Goal: Task Accomplishment & Management: Manage account settings

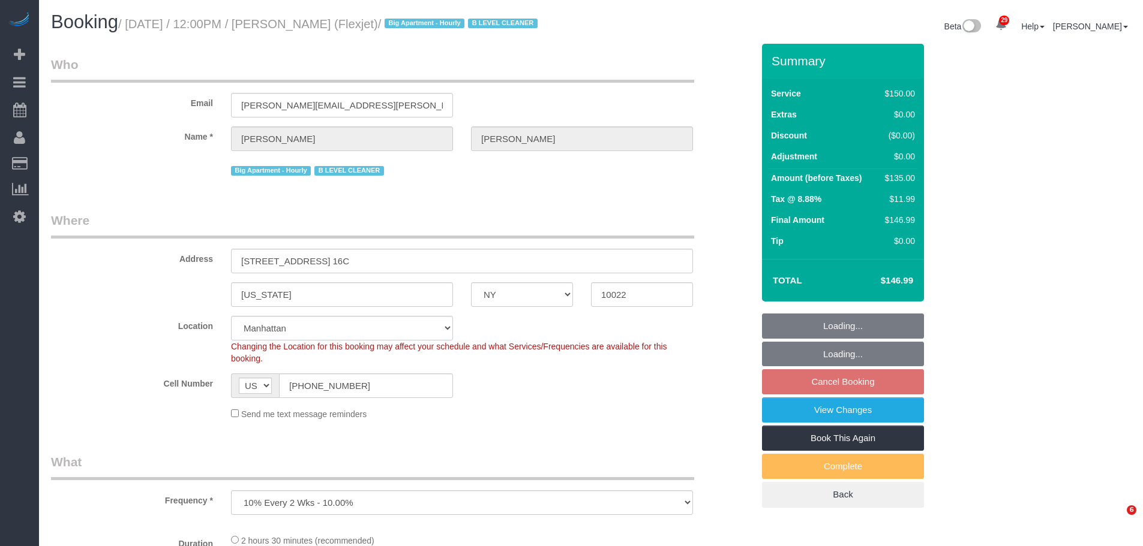
select select "NY"
select select "spot2"
select select "number:89"
select select "number:90"
select select "number:15"
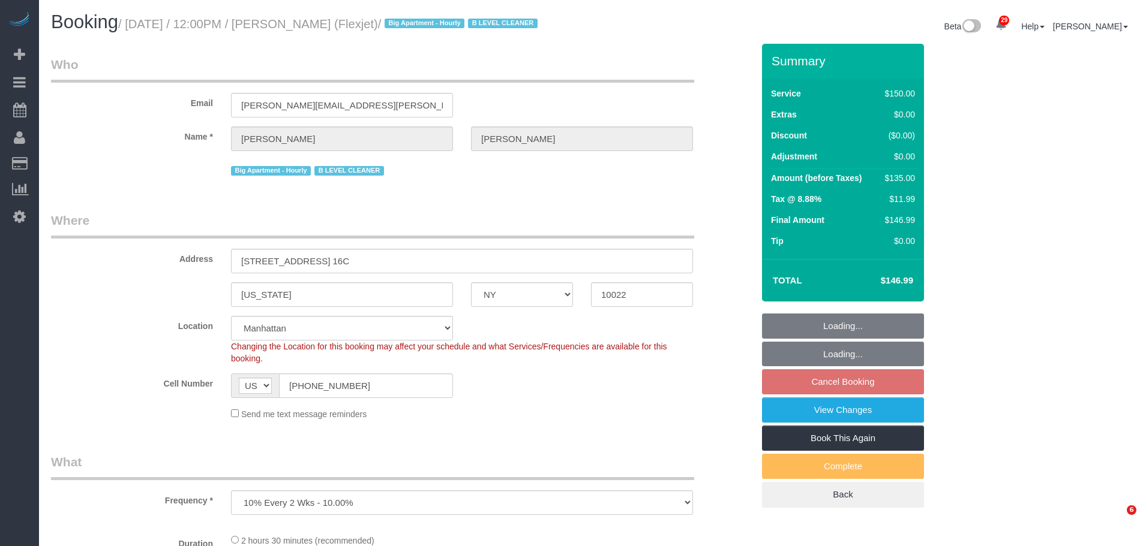
select select "number:6"
select select "number:21"
select select "22223"
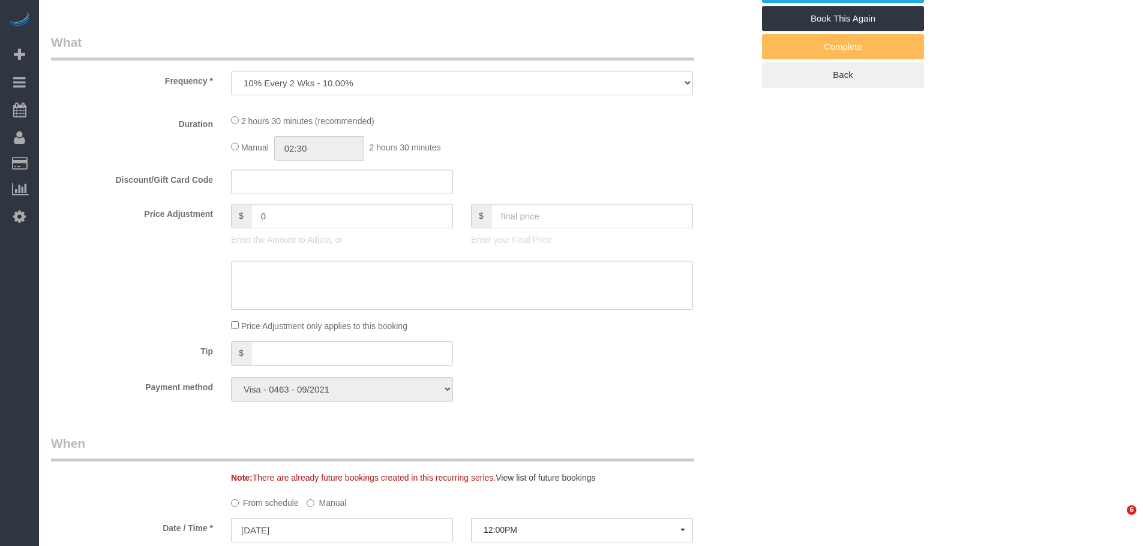
select select "150"
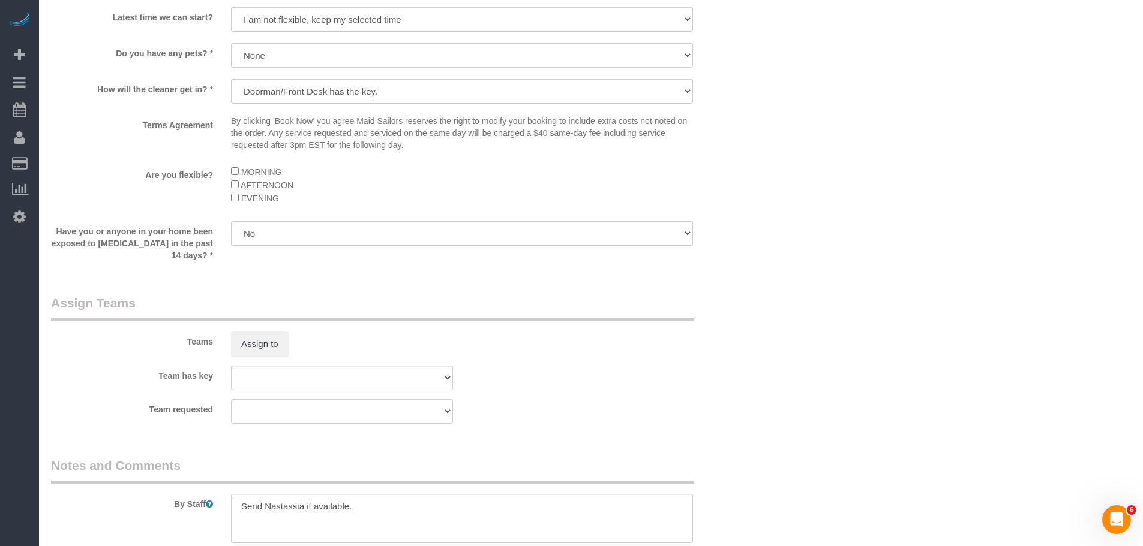
scroll to position [780, 0]
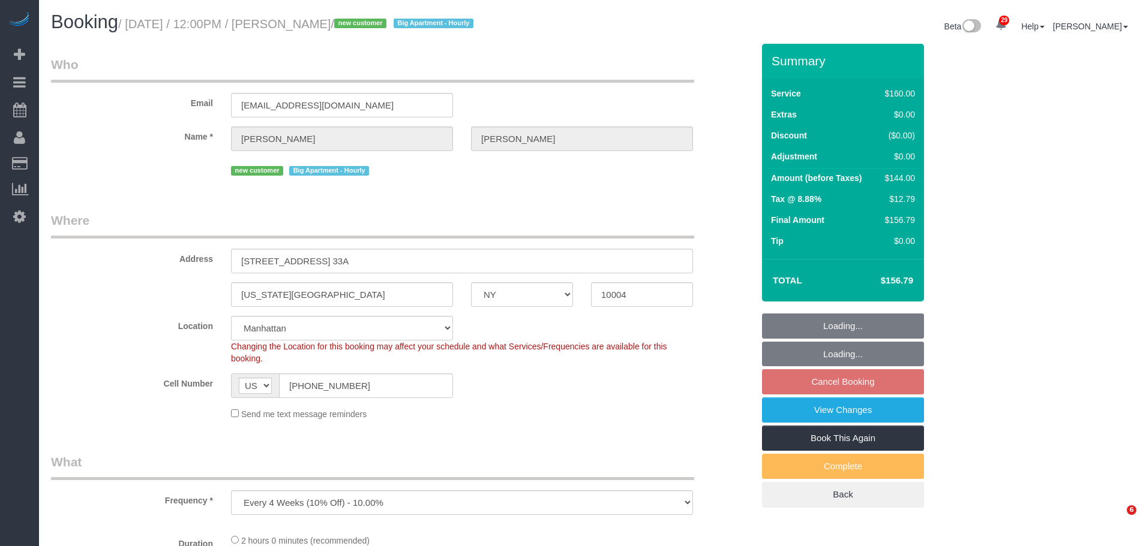
select select "NY"
select select "object:829"
select select "spot2"
select select "number:89"
select select "number:90"
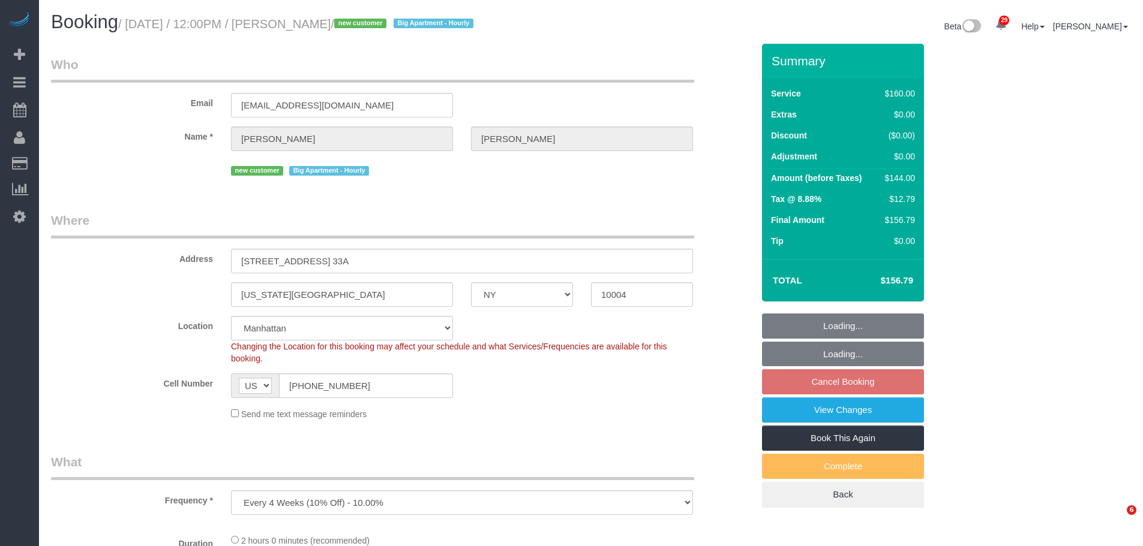
select select "number:15"
select select "number:6"
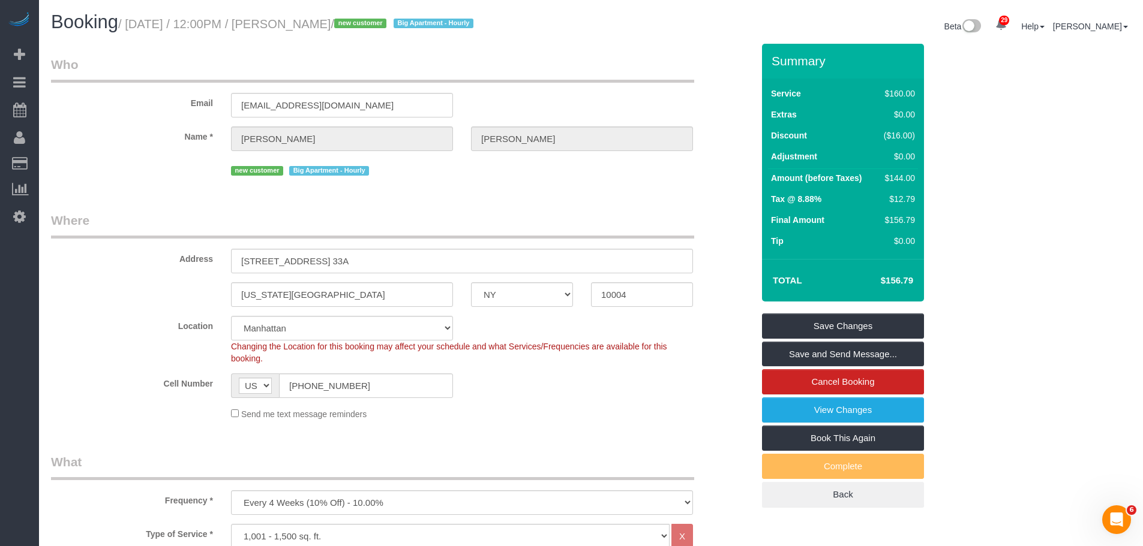
click at [644, 90] on div "Email assistant@albertsanders.com" at bounding box center [402, 87] width 720 height 62
click at [594, 214] on legend "Where" at bounding box center [372, 225] width 643 height 27
drag, startPoint x: 404, startPoint y: 261, endPoint x: 146, endPoint y: 272, distance: 258.8
click at [138, 272] on div "Address 10 West Street, Apt. 33A" at bounding box center [402, 243] width 720 height 62
click at [857, 401] on link "View Changes" at bounding box center [843, 410] width 162 height 25
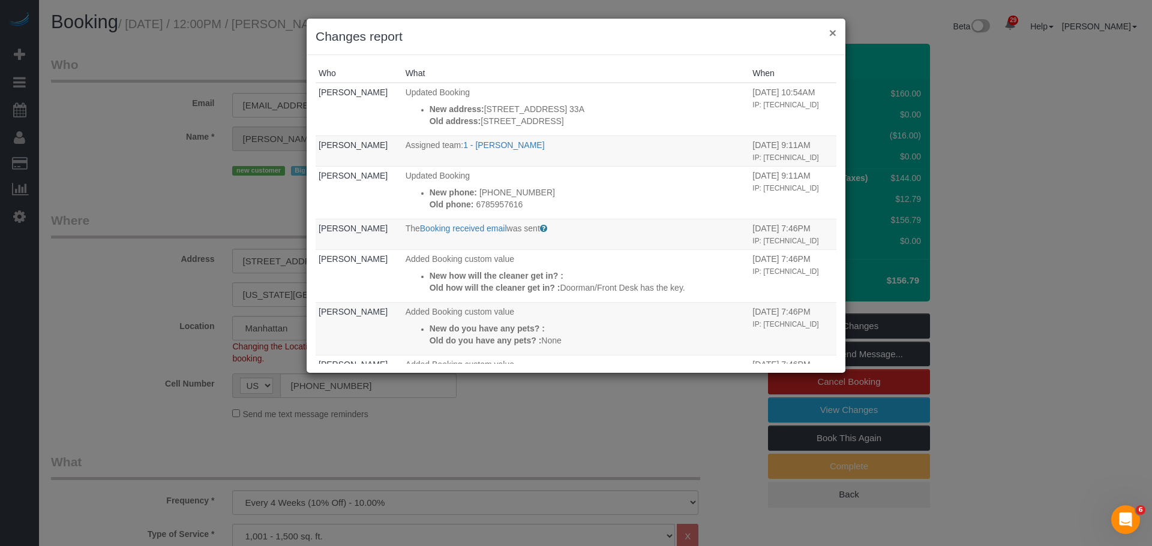
click at [831, 37] on button "×" at bounding box center [832, 32] width 7 height 13
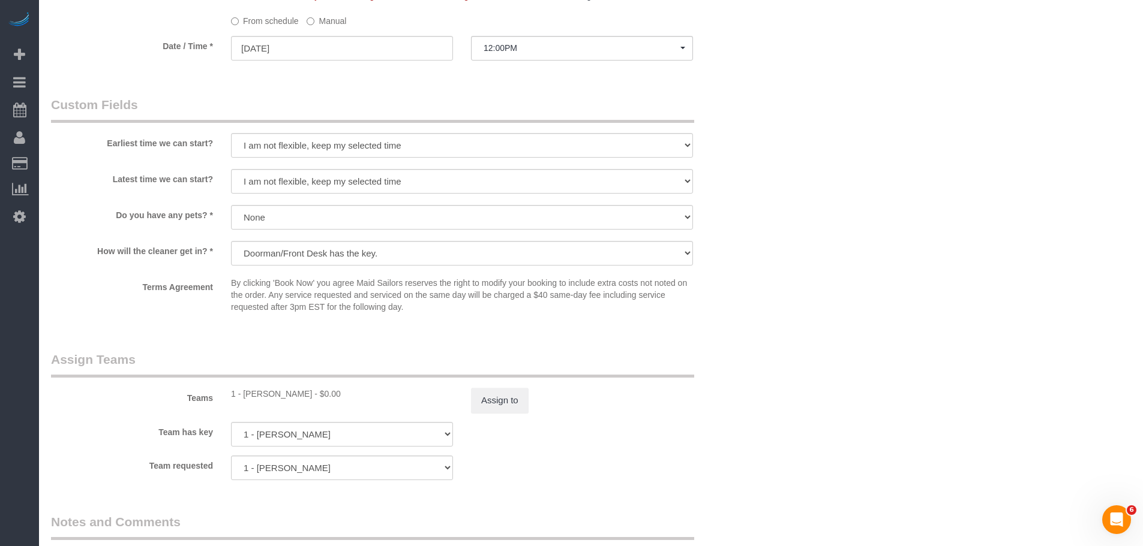
scroll to position [1320, 0]
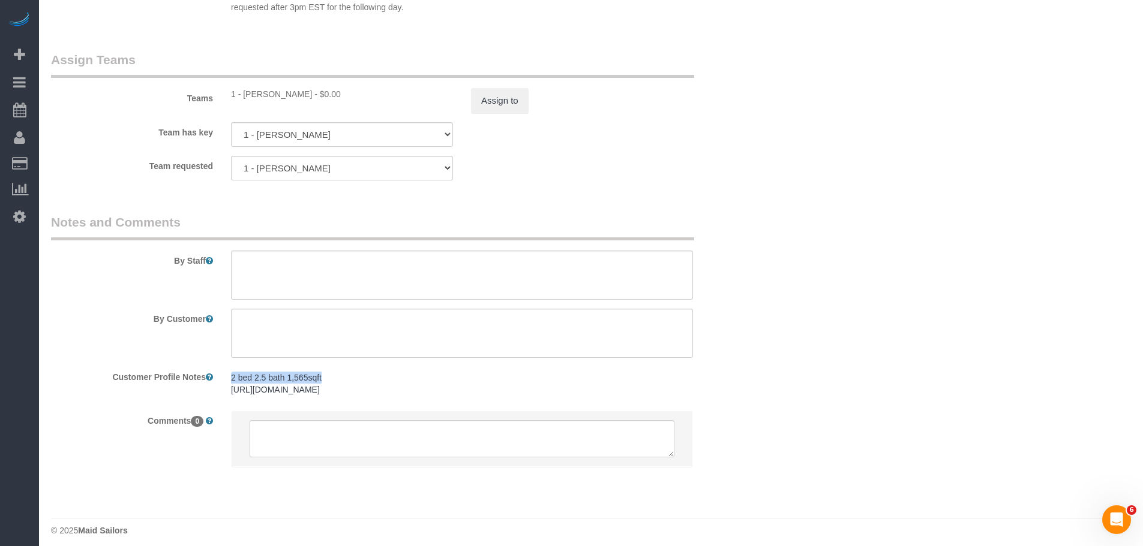
drag, startPoint x: 228, startPoint y: 379, endPoint x: 357, endPoint y: 373, distance: 129.1
click at [357, 373] on div "2 bed 2.5 bath 1,565sqft https://www.realtor.com/realestateandhomes-detail/10-W…" at bounding box center [462, 384] width 480 height 35
copy pre "2 bed 2.5 bath 1,565sqft"
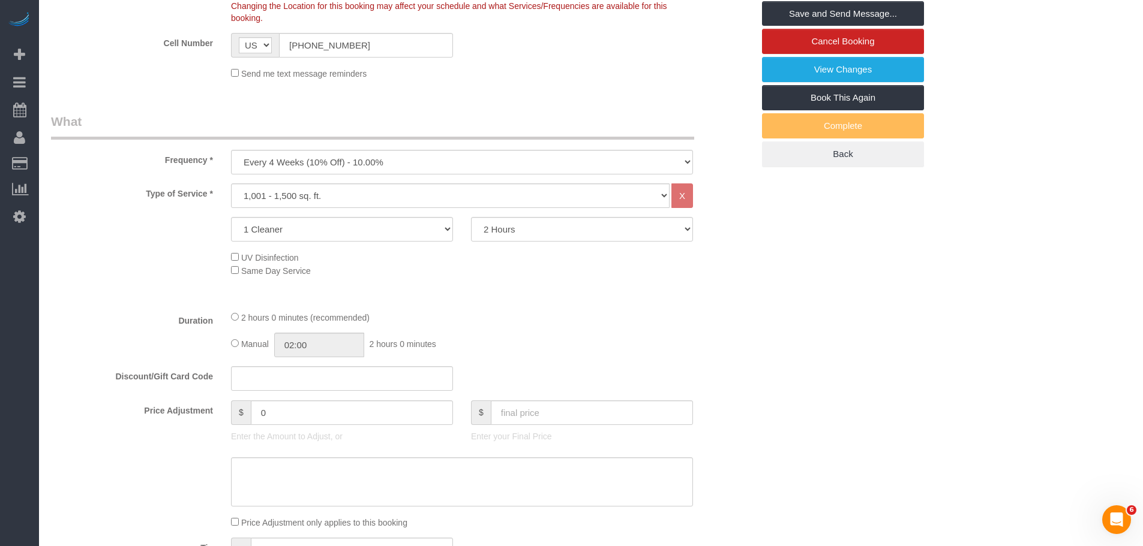
scroll to position [240, 0]
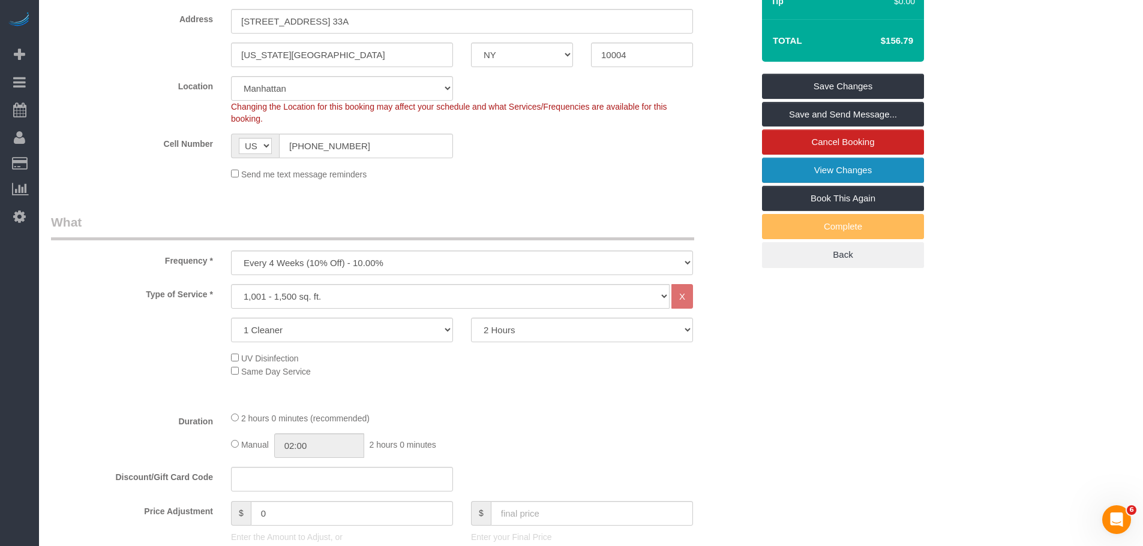
click at [801, 169] on link "View Changes" at bounding box center [843, 170] width 162 height 25
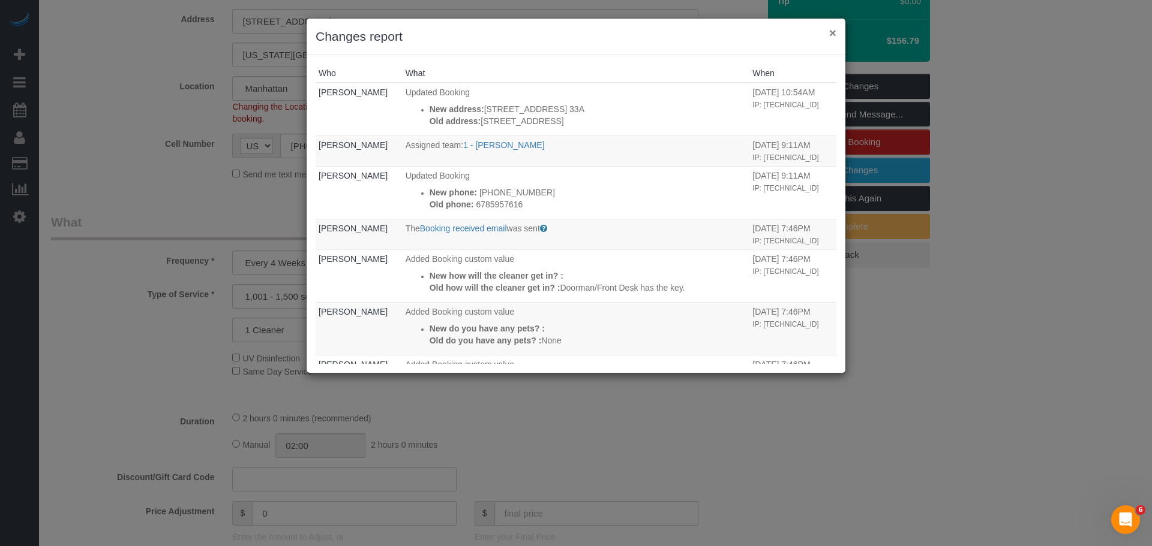
click at [830, 33] on button "×" at bounding box center [832, 32] width 7 height 13
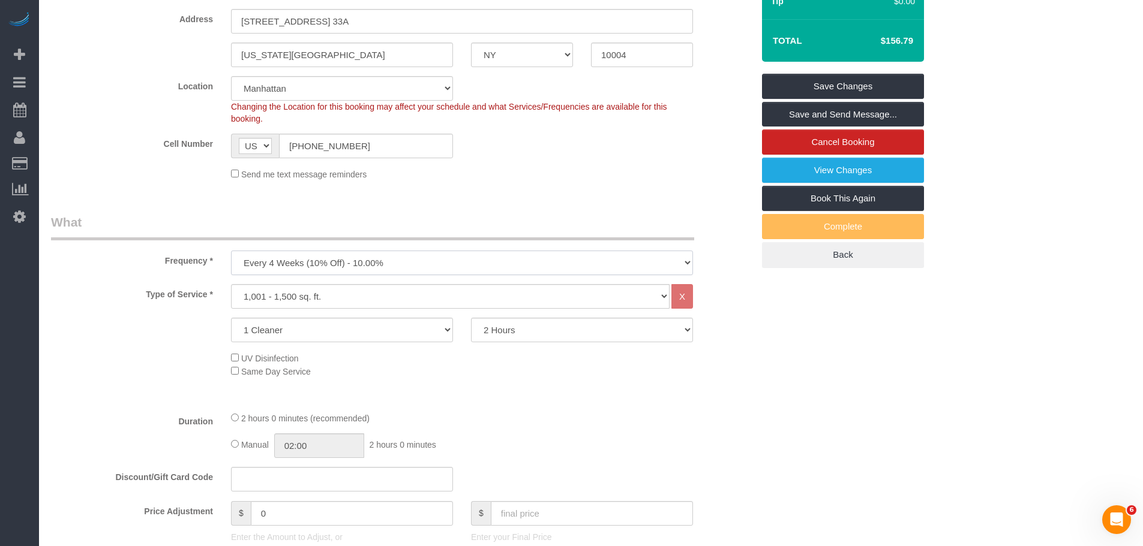
click at [367, 258] on select "One Time Weekly (20% Off) - 20.00% Every 2 Weeks (15% Off) - 15.00% Every 4 Wee…" at bounding box center [462, 263] width 462 height 25
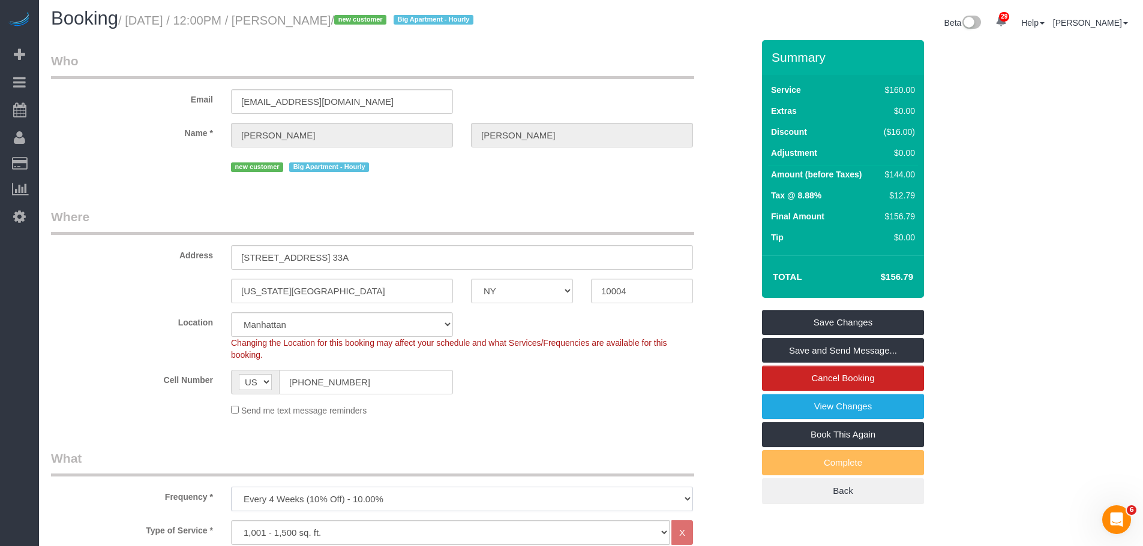
scroll to position [0, 0]
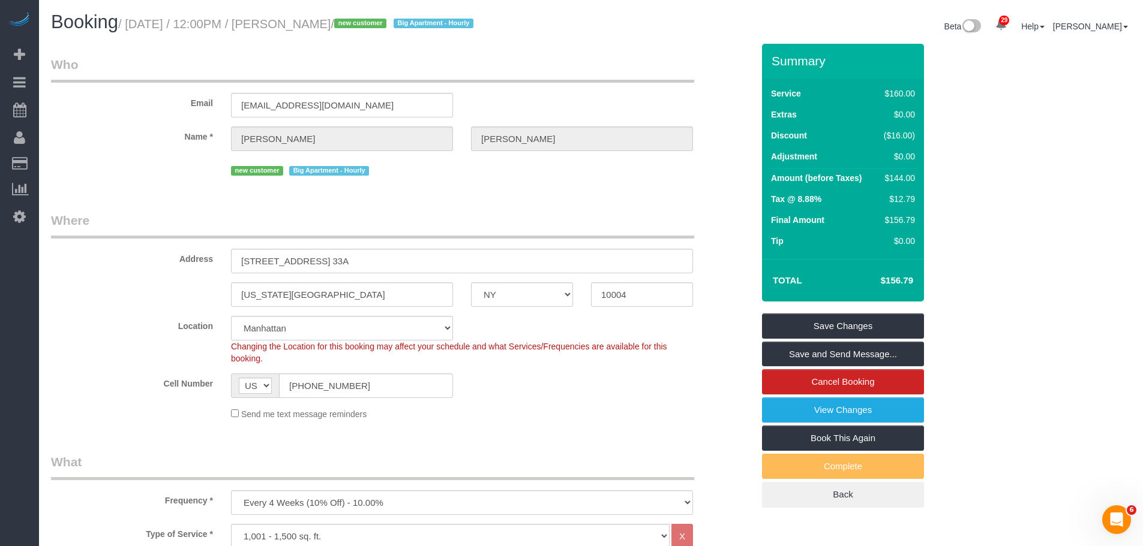
click at [578, 94] on div "Email assistant@albertsanders.com" at bounding box center [402, 87] width 720 height 62
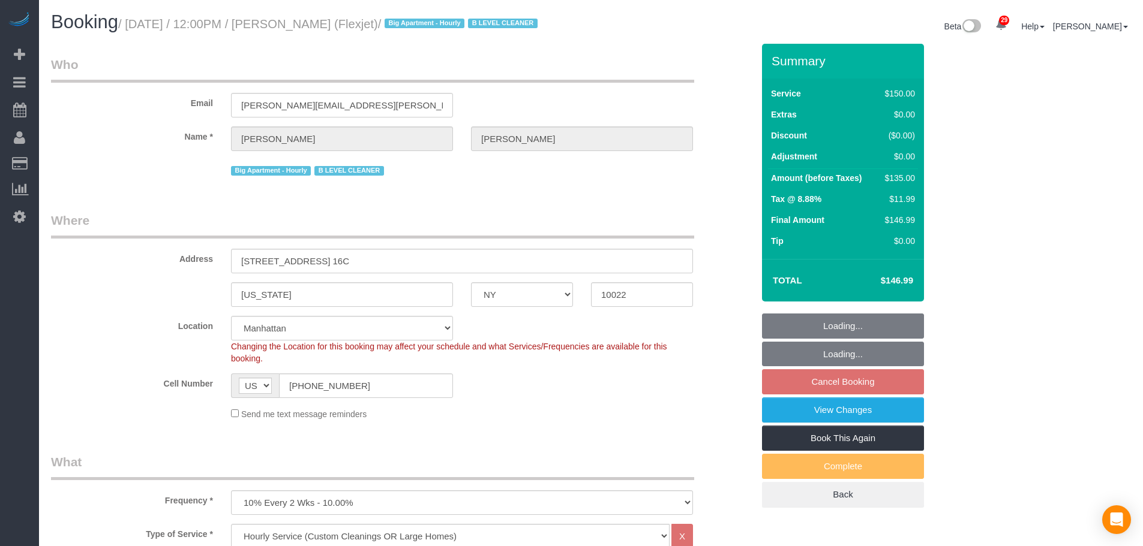
select select "NY"
select select "150"
select select "number:89"
select select "number:90"
select select "number:15"
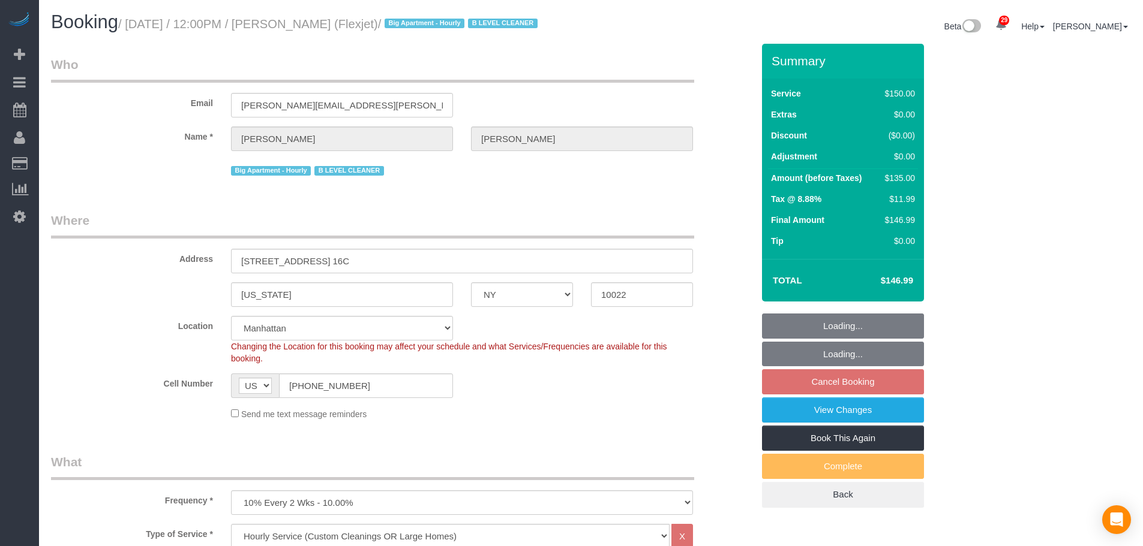
select select "number:6"
select select "number:21"
select select "object:1568"
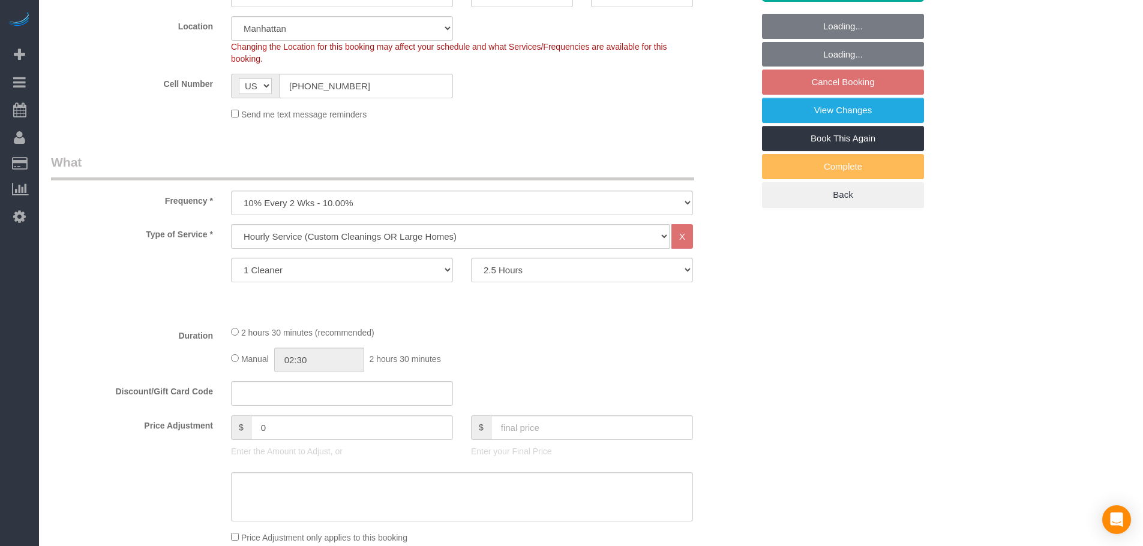
select select "spot2"
select select "22223"
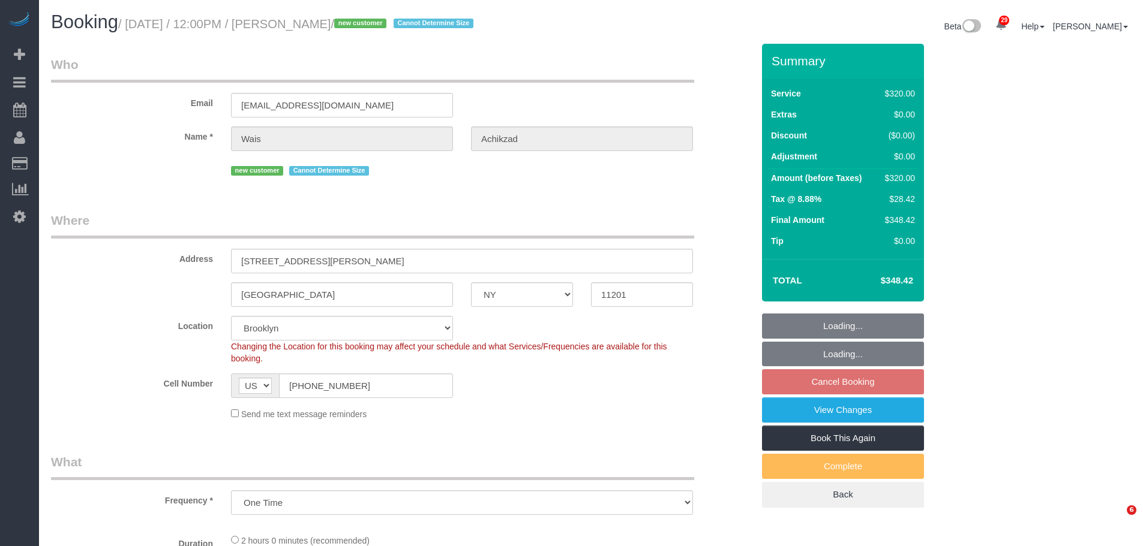
select select "NY"
select select "number:59"
select select "number:75"
select select "number:15"
select select "number:5"
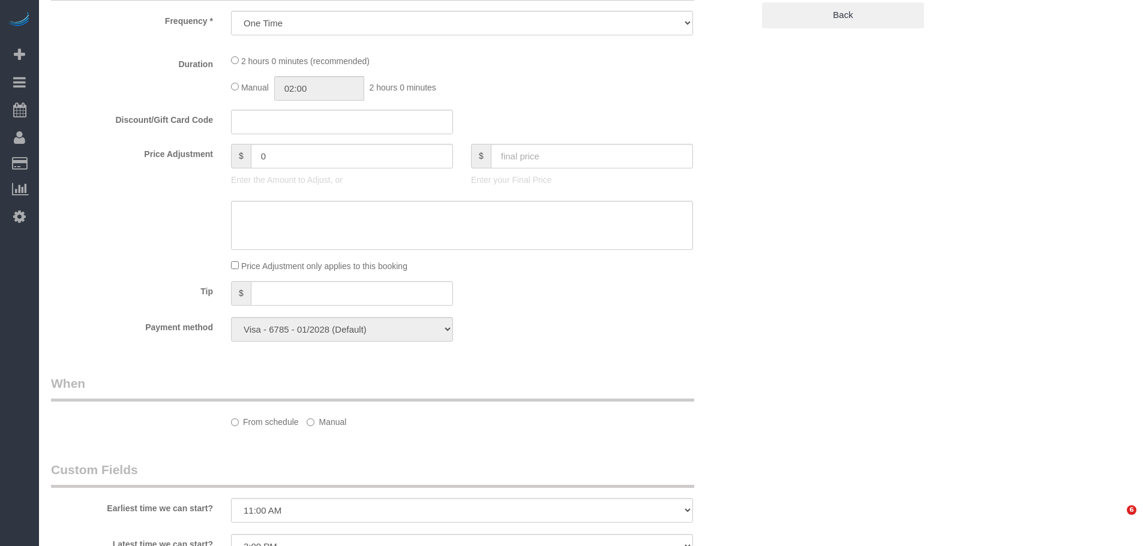
select select "object:1060"
select select "spot5"
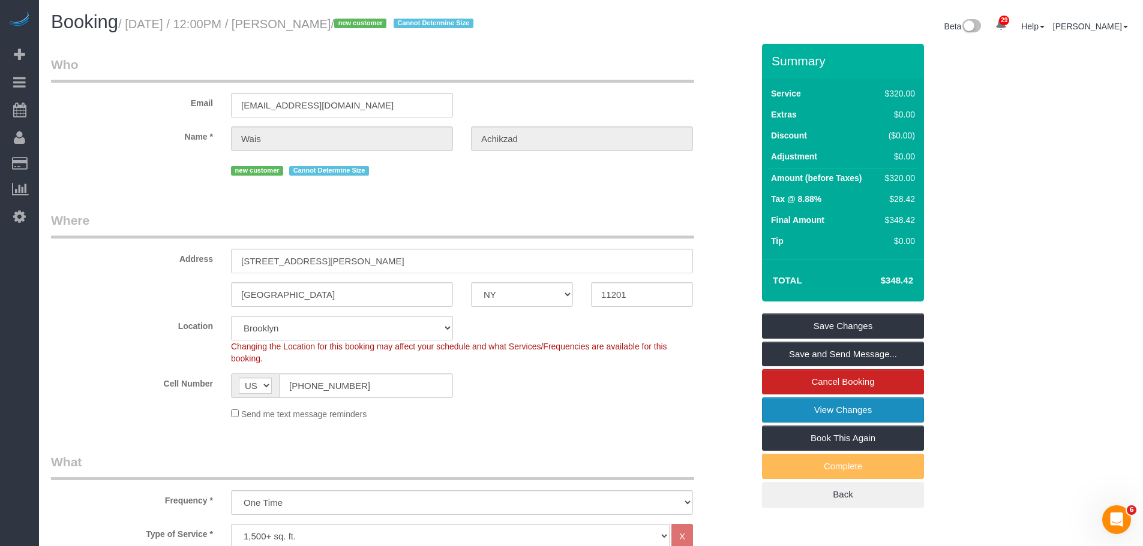
click at [839, 415] on link "View Changes" at bounding box center [843, 410] width 162 height 25
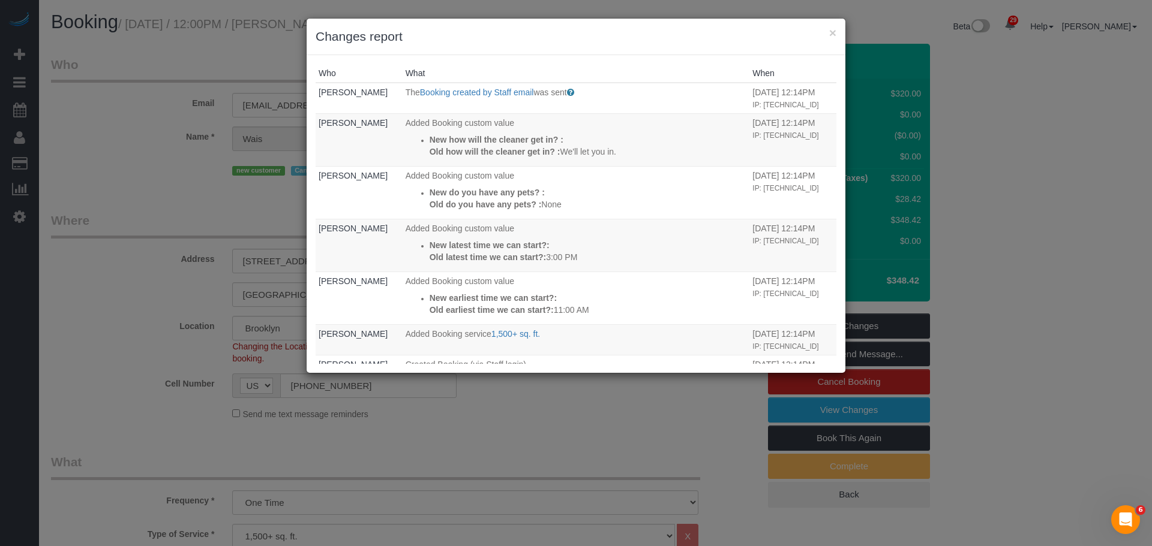
click at [827, 32] on h3 "Changes report" at bounding box center [576, 37] width 521 height 18
click at [831, 34] on button "×" at bounding box center [832, 32] width 7 height 13
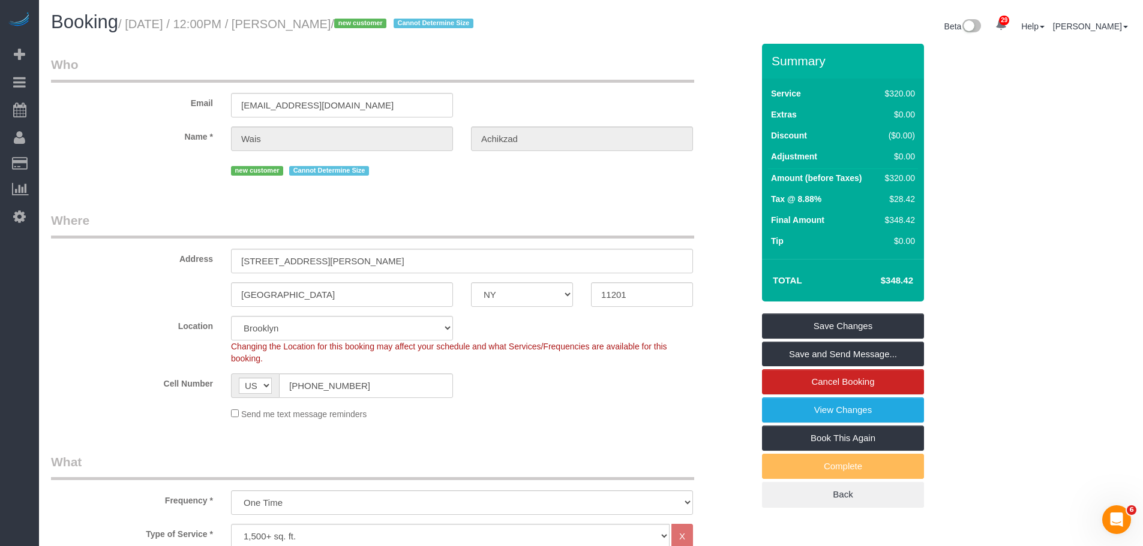
click at [580, 214] on legend "Where" at bounding box center [372, 225] width 643 height 27
click at [593, 225] on legend "Where" at bounding box center [372, 225] width 643 height 27
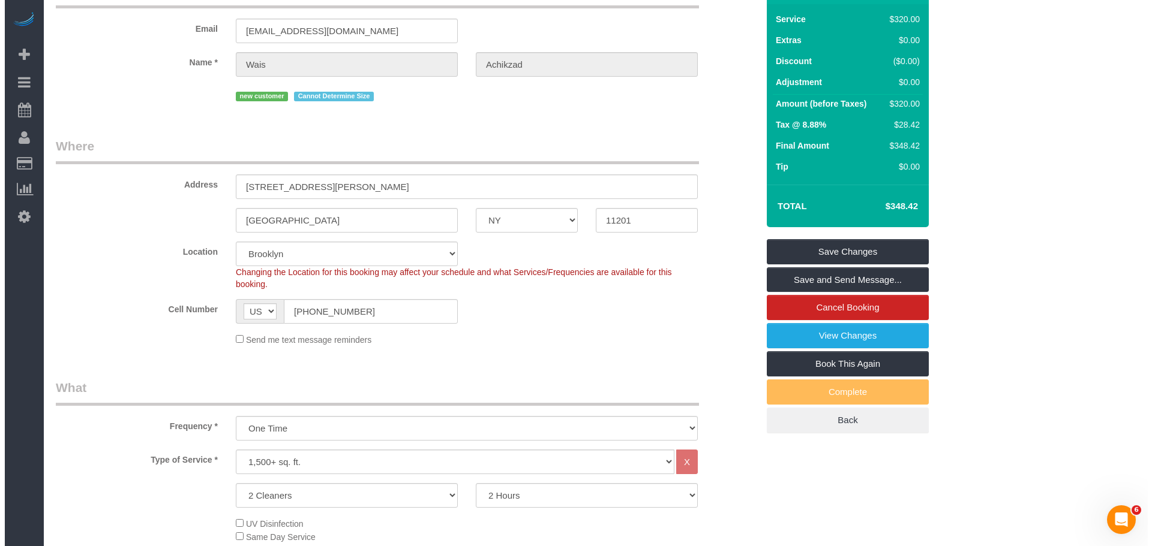
scroll to position [180, 0]
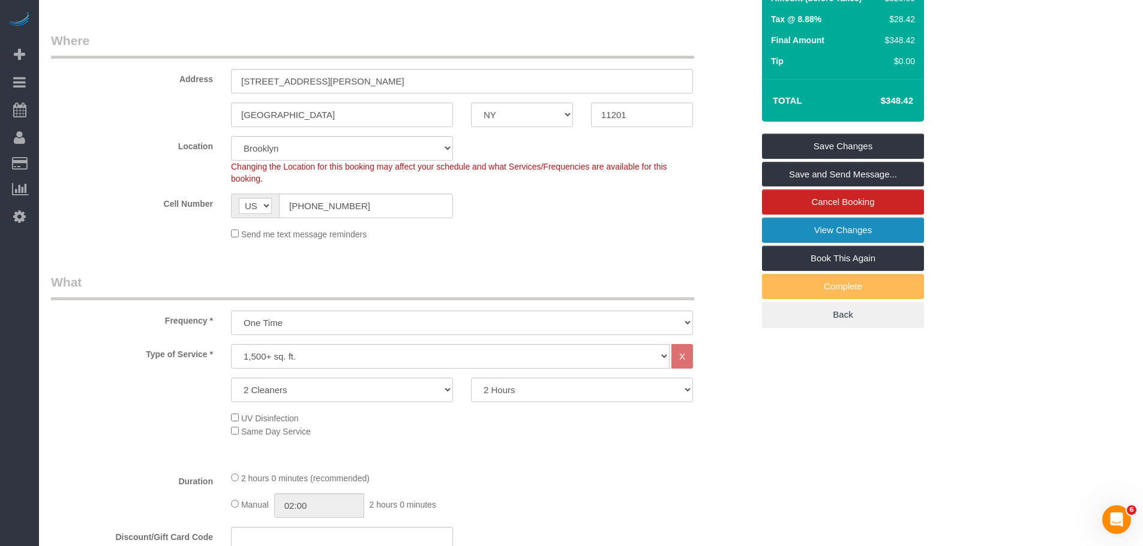
click at [839, 221] on link "View Changes" at bounding box center [843, 230] width 162 height 25
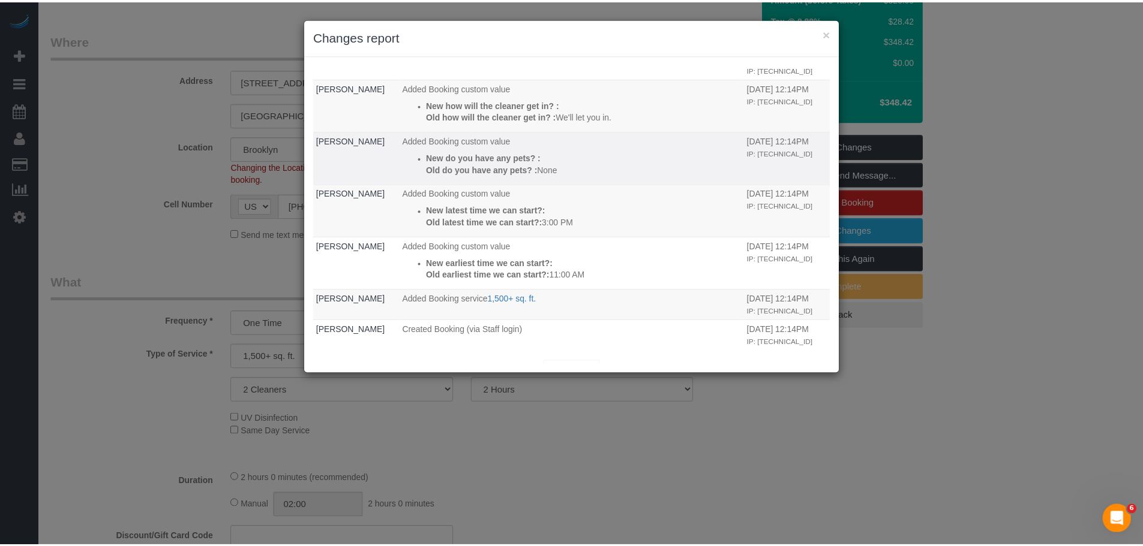
scroll to position [50, 0]
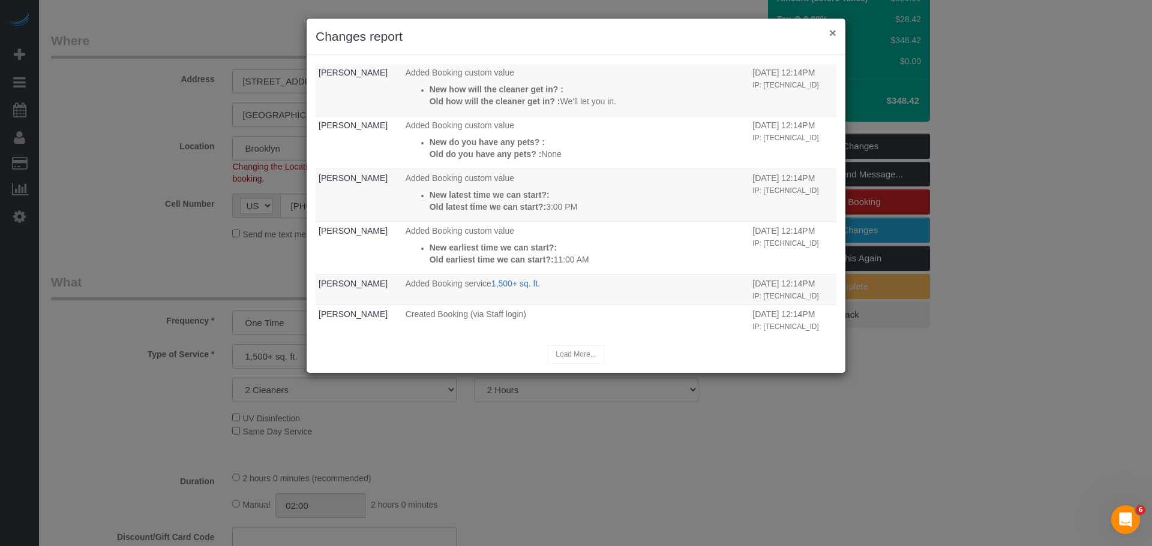
click at [831, 37] on button "×" at bounding box center [832, 32] width 7 height 13
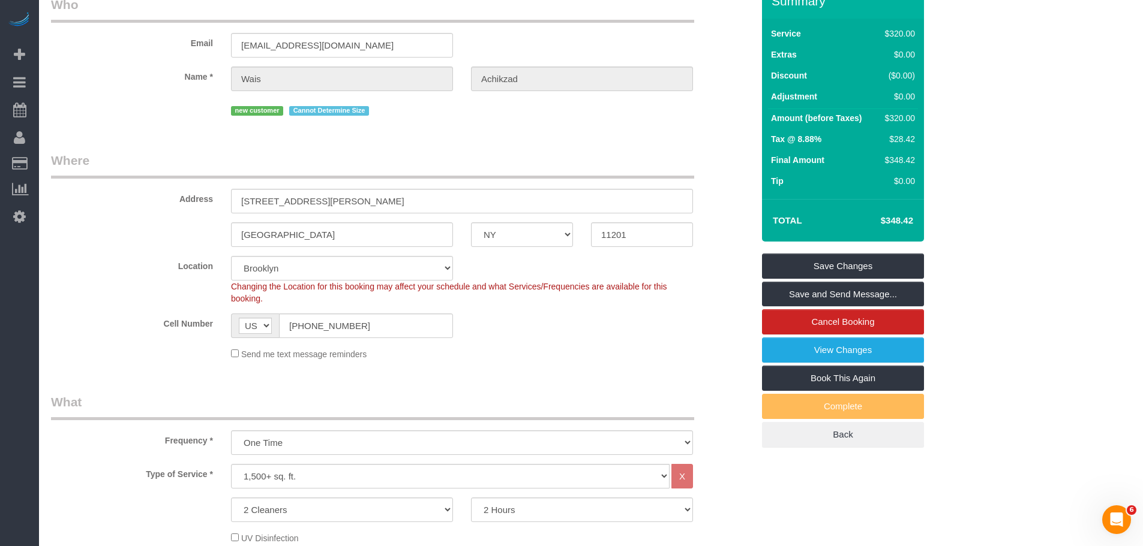
scroll to position [0, 0]
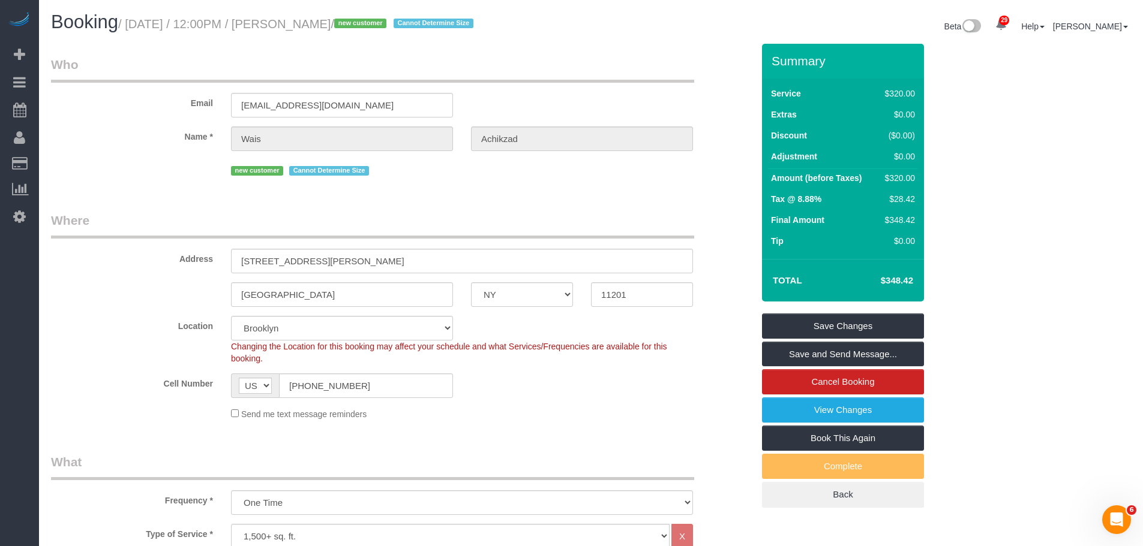
click at [571, 71] on legend "Who" at bounding box center [372, 69] width 643 height 27
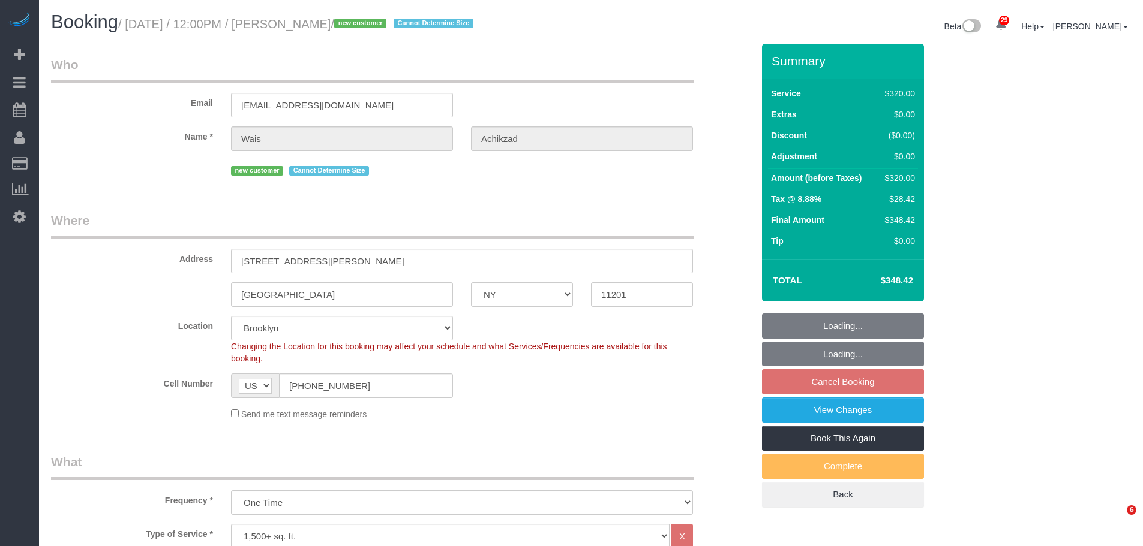
select select "NY"
select select "spot65"
select select "number:59"
select select "number:75"
select select "number:15"
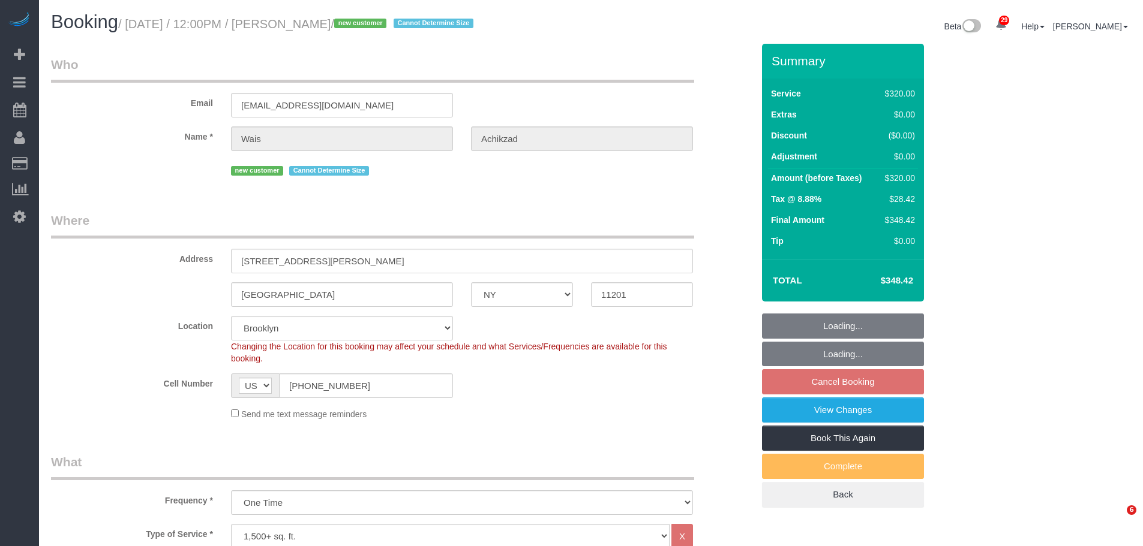
select select "number:5"
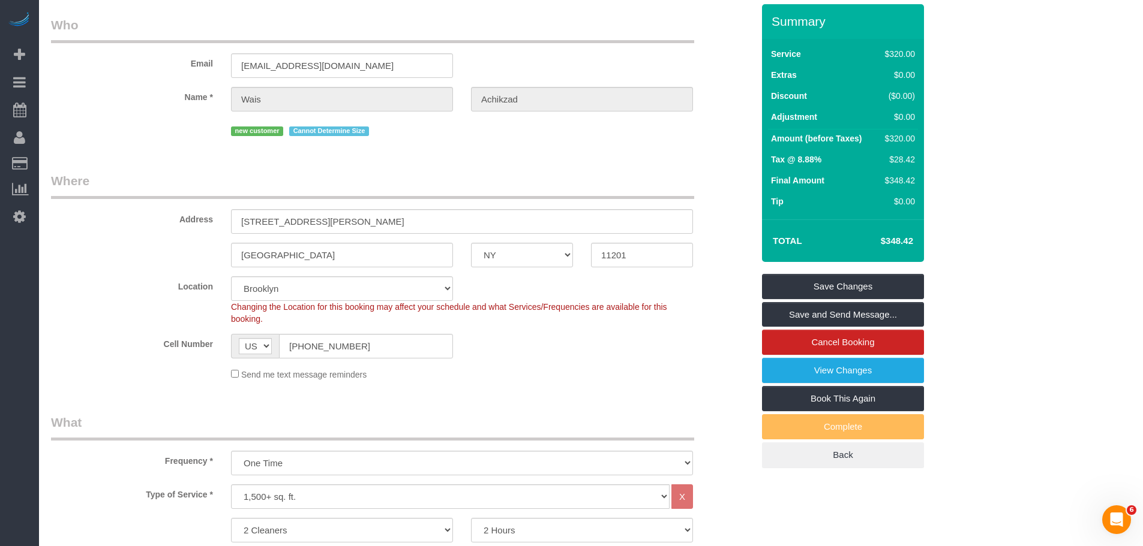
scroll to position [60, 0]
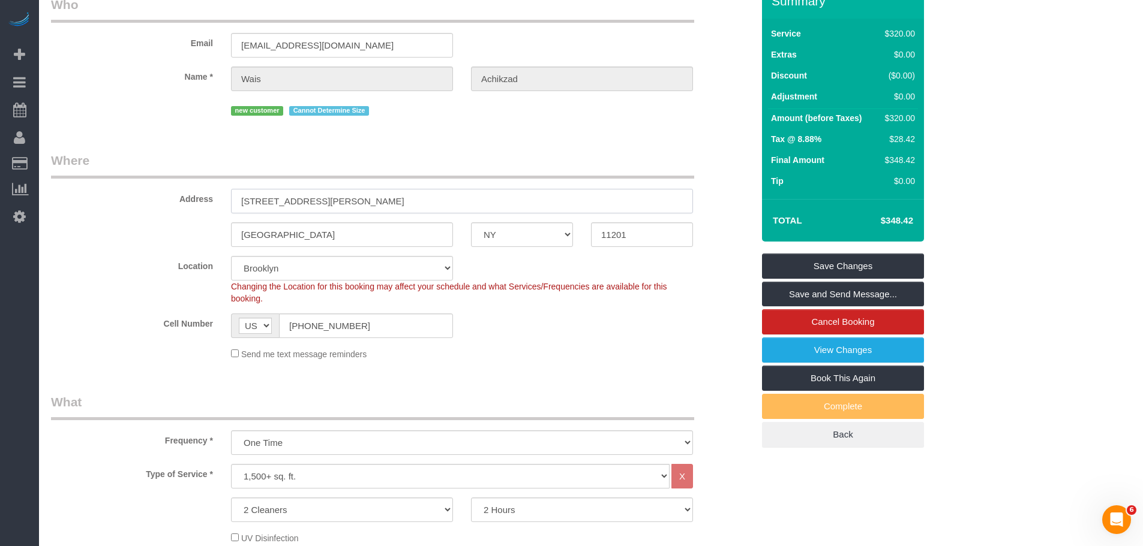
drag, startPoint x: 318, startPoint y: 199, endPoint x: 534, endPoint y: 184, distance: 217.1
click at [318, 199] on input "110 Warren Street Apt 104" at bounding box center [462, 201] width 462 height 25
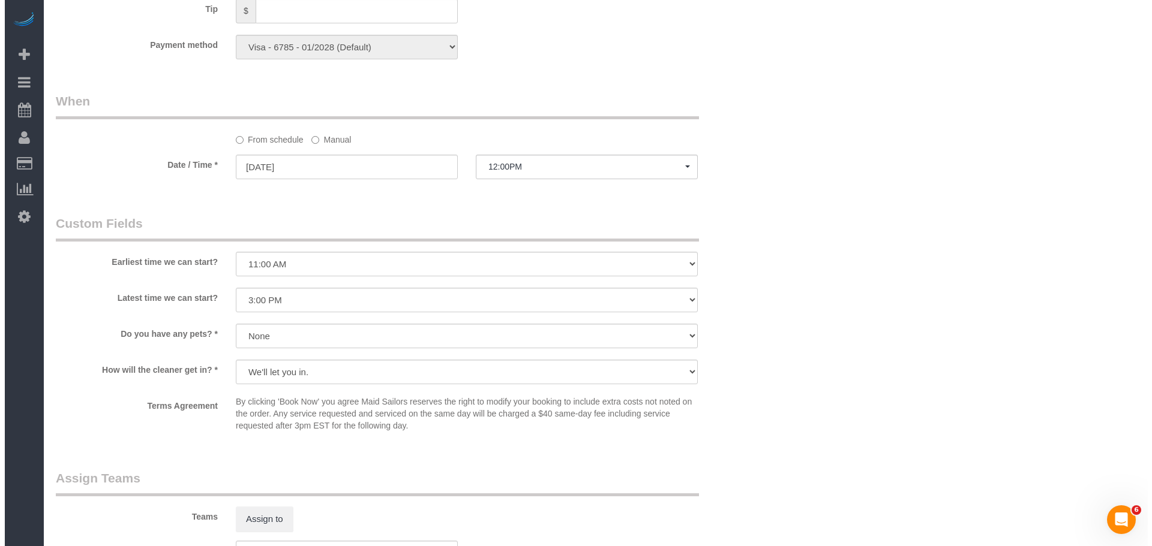
scroll to position [1020, 0]
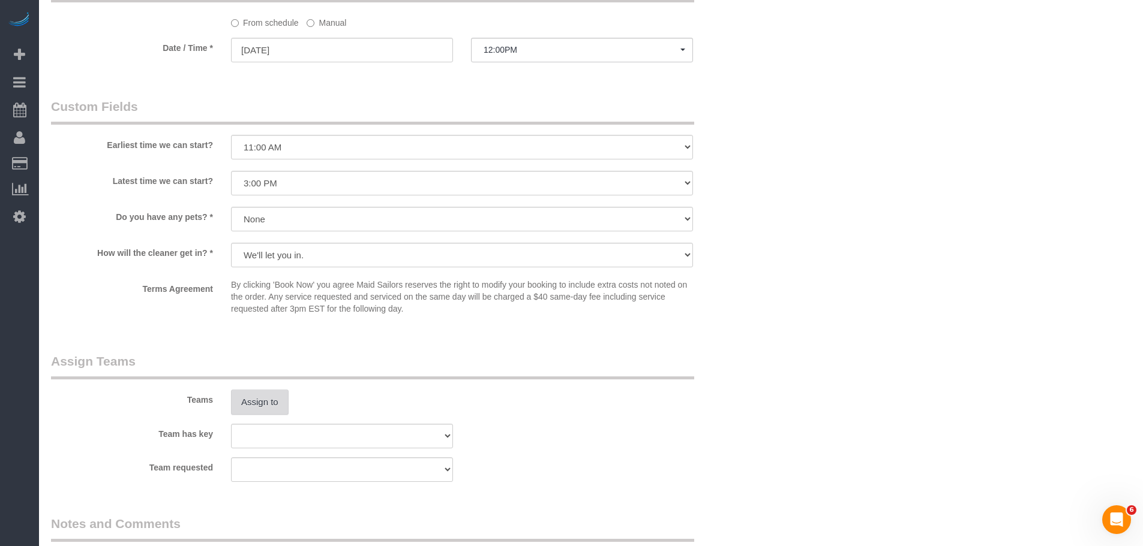
type input "110 Warren Street, Apt. 104"
click at [262, 408] on button "Assign to" at bounding box center [260, 402] width 58 height 25
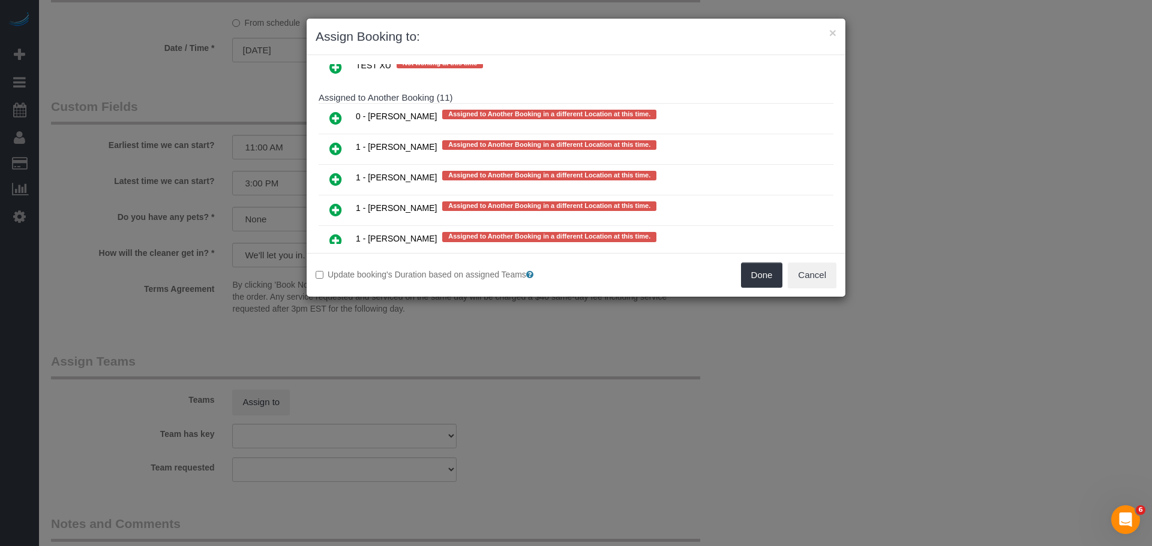
scroll to position [2046, 0]
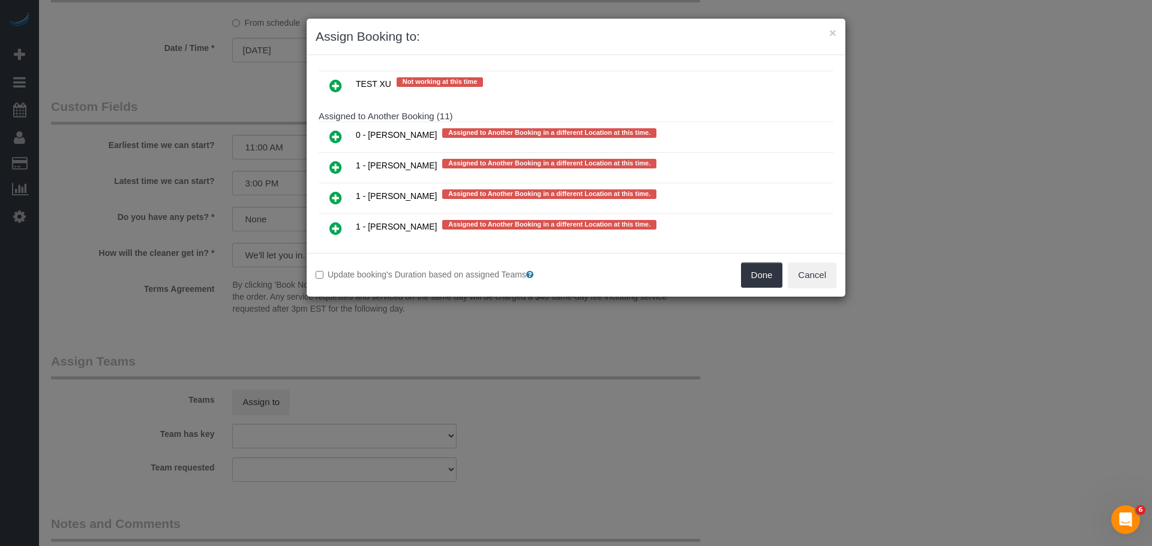
click at [339, 166] on icon at bounding box center [335, 167] width 13 height 14
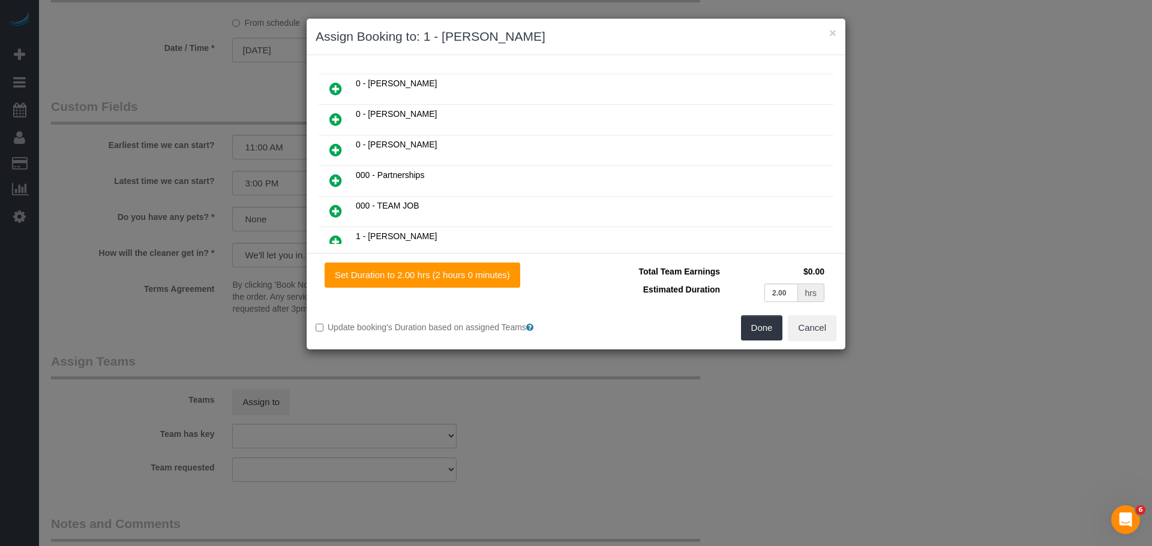
scroll to position [240, 0]
click at [328, 87] on link at bounding box center [336, 92] width 28 height 24
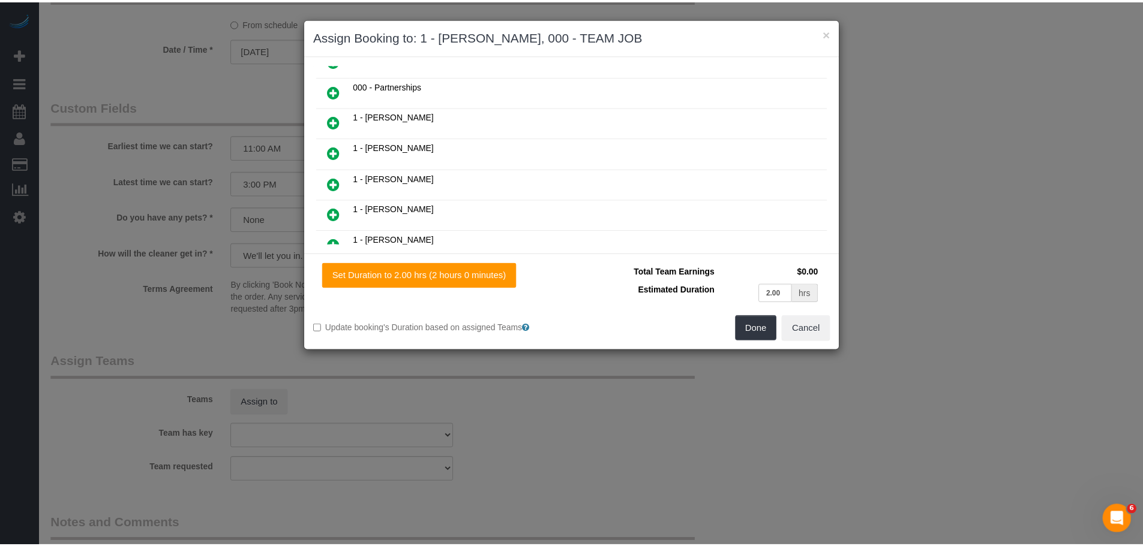
scroll to position [271, 0]
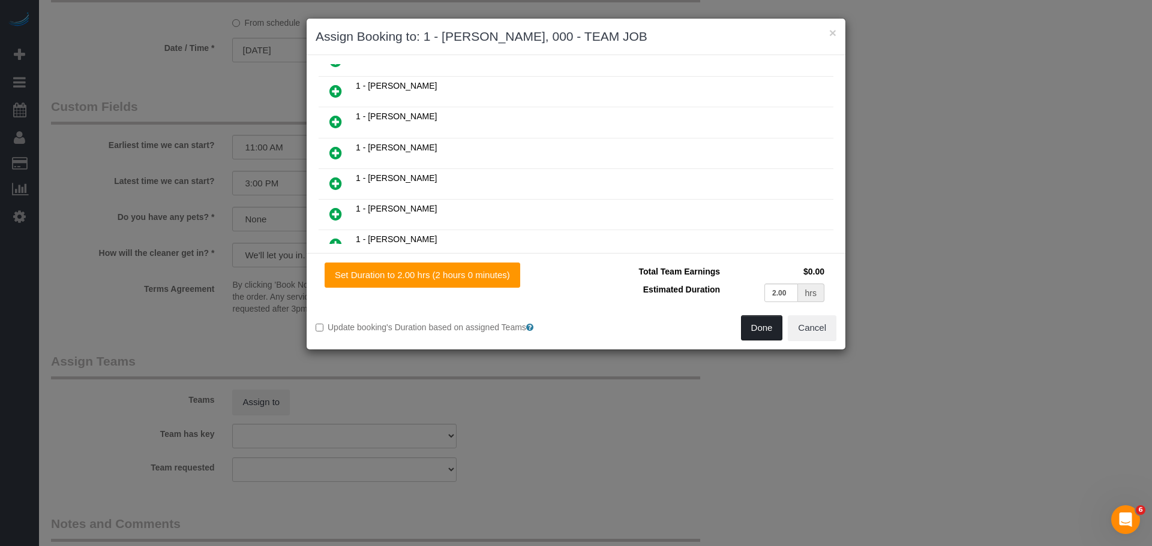
click at [756, 338] on button "Done" at bounding box center [762, 328] width 42 height 25
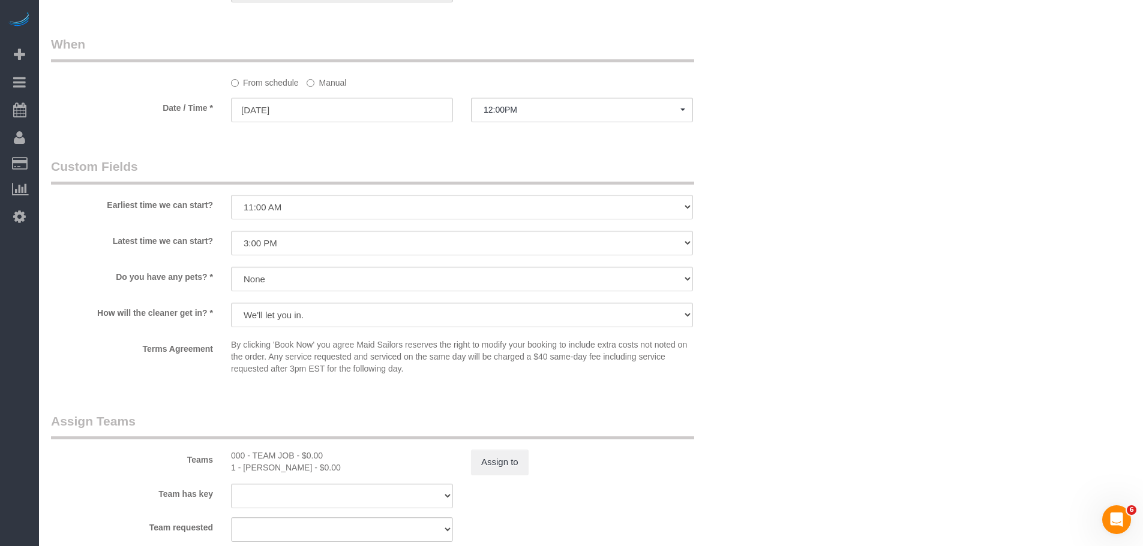
click at [340, 86] on label "Manual" at bounding box center [327, 81] width 40 height 16
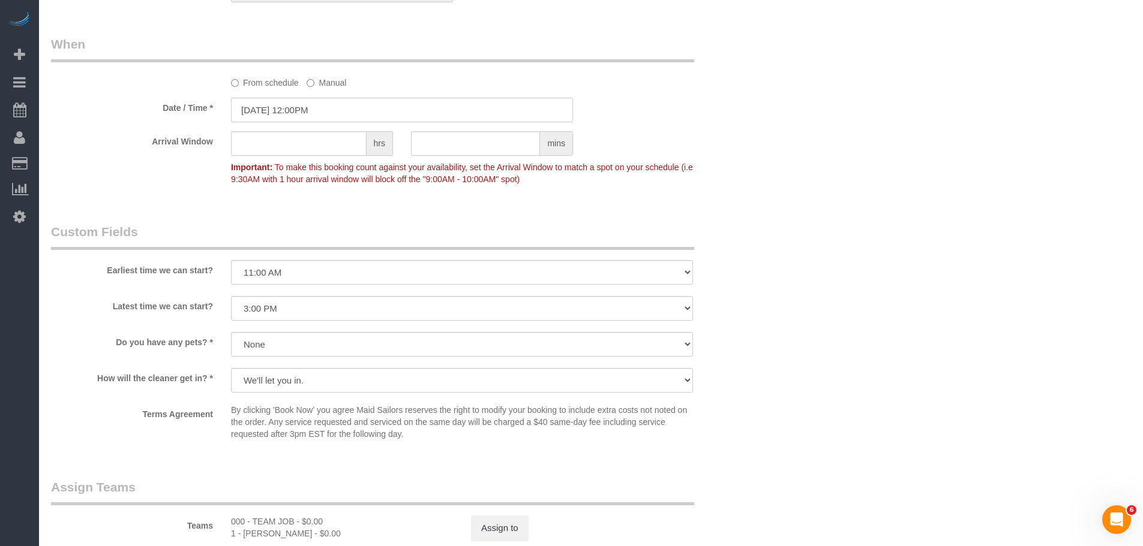
click at [322, 105] on input "09/29/2025 12:00PM" at bounding box center [402, 110] width 342 height 25
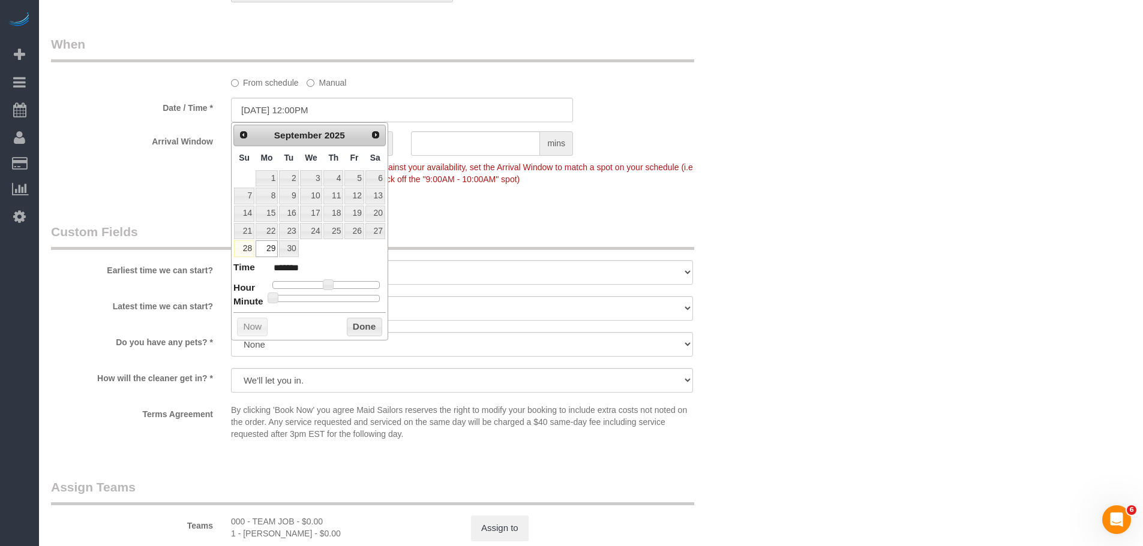
type input "09/29/2025 4:00PM"
type input "******"
click at [347, 283] on div at bounding box center [325, 284] width 107 height 7
type input "09/29/2025 3:00PM"
type input "******"
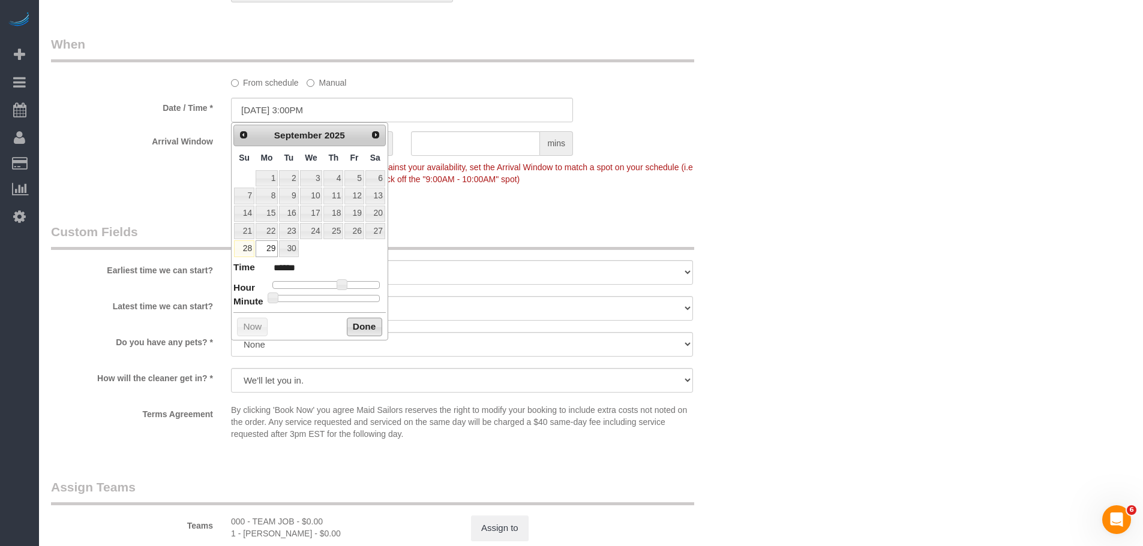
click at [362, 324] on button "Done" at bounding box center [364, 327] width 35 height 19
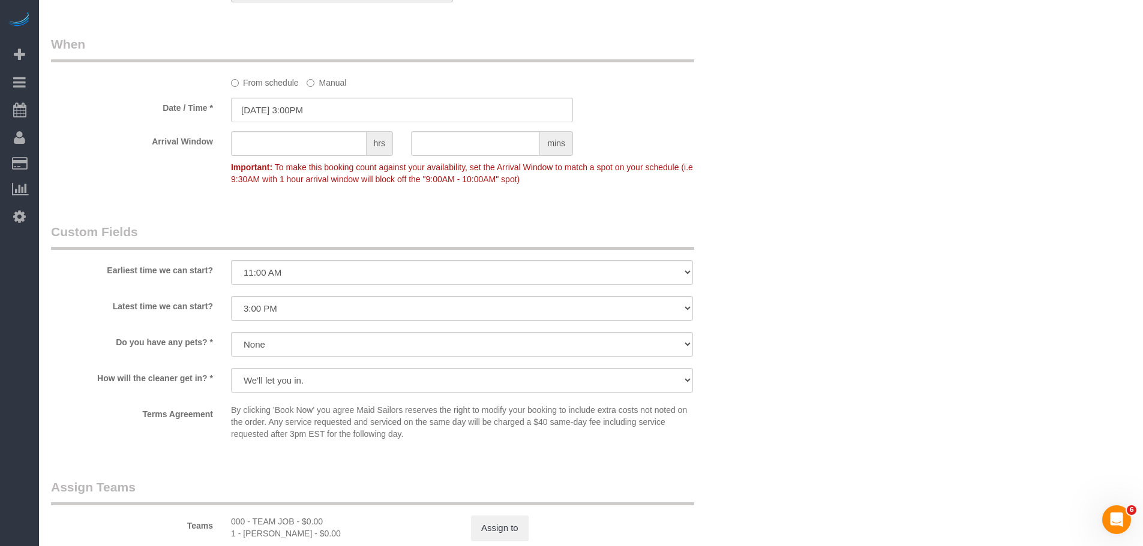
click at [794, 180] on div "Who Email waismano2@gmail.com Name * Wais Achikzad new customer Cannot Determin…" at bounding box center [591, 6] width 1080 height 1844
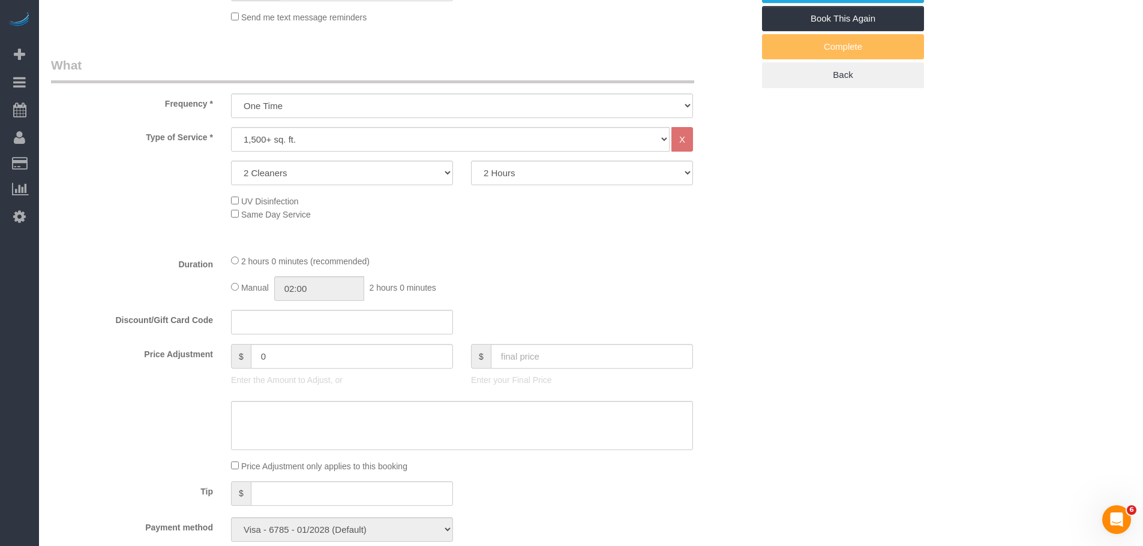
scroll to position [180, 0]
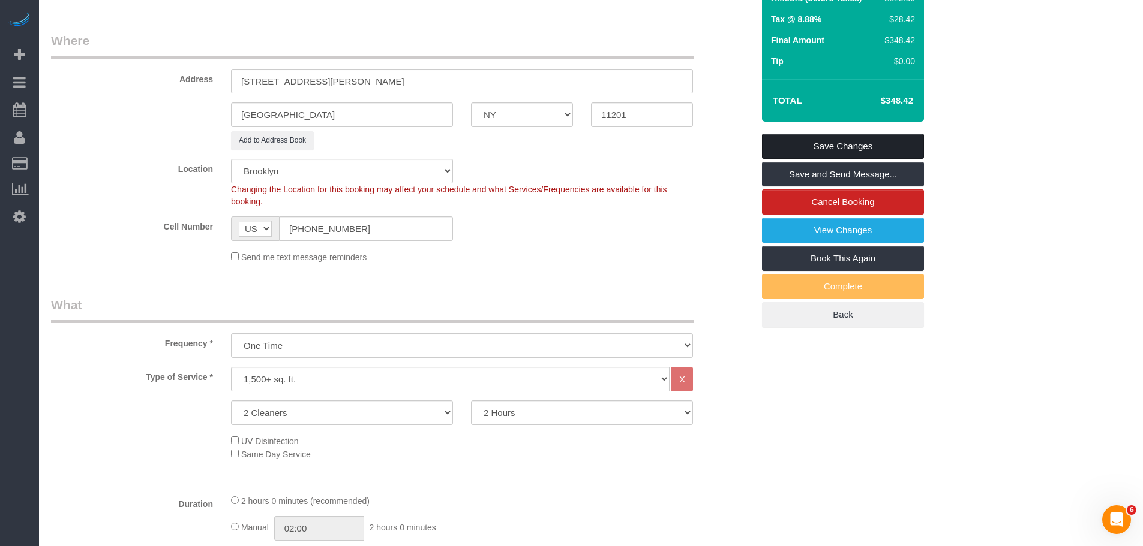
click at [839, 151] on link "Save Changes" at bounding box center [843, 146] width 162 height 25
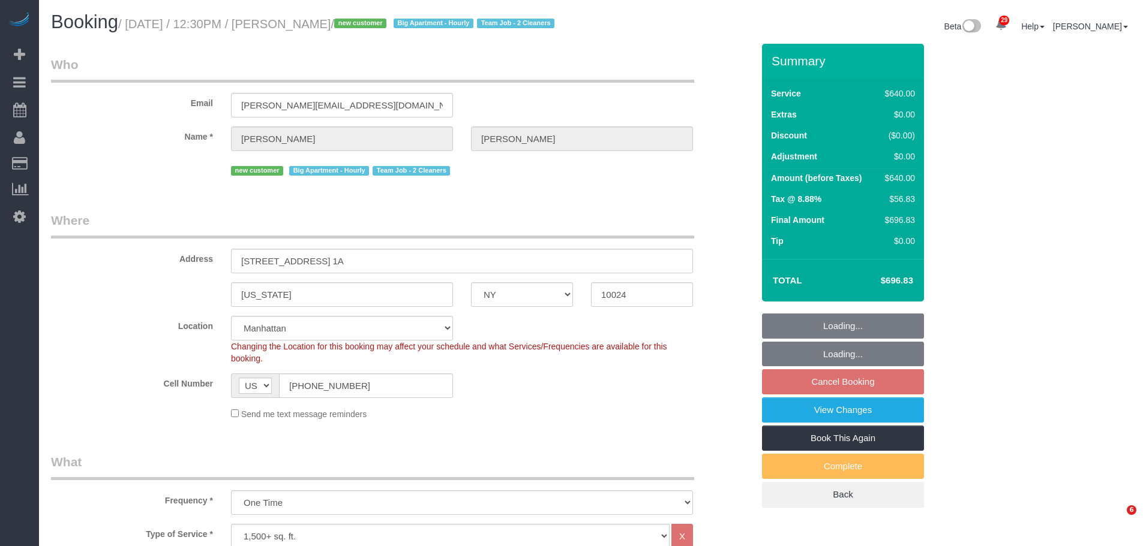
select select "NY"
select select "240"
select select "number:89"
select select "number:72"
select select "number:13"
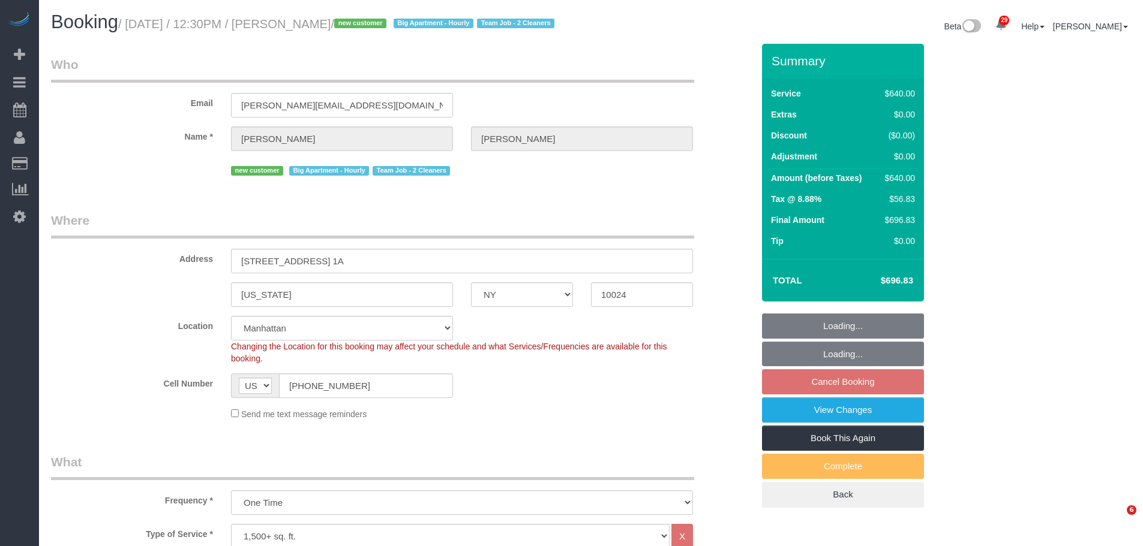
select select "number:5"
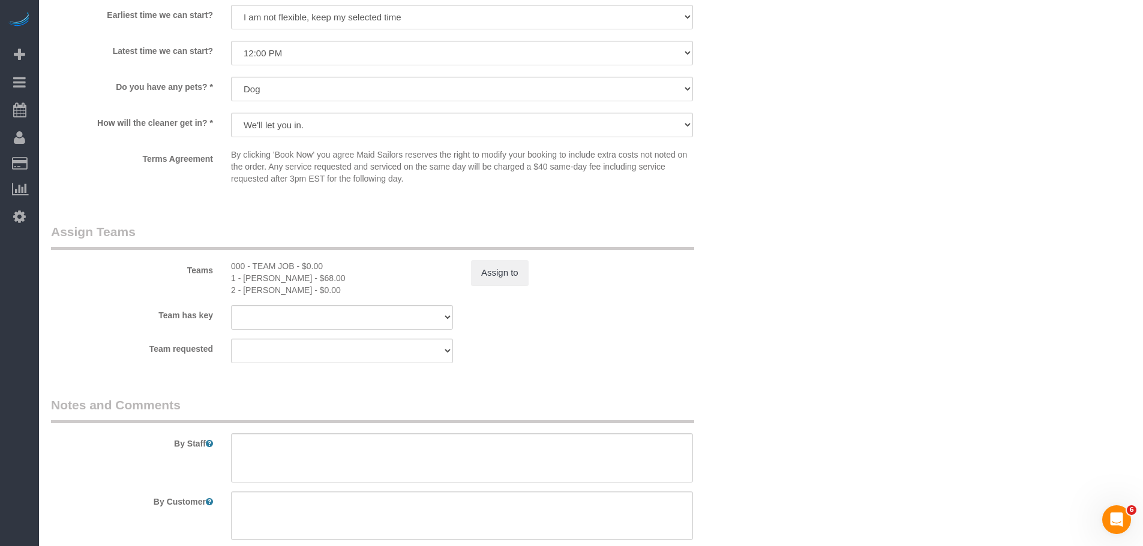
scroll to position [1195, 0]
click at [500, 277] on button "Assign to" at bounding box center [500, 270] width 58 height 25
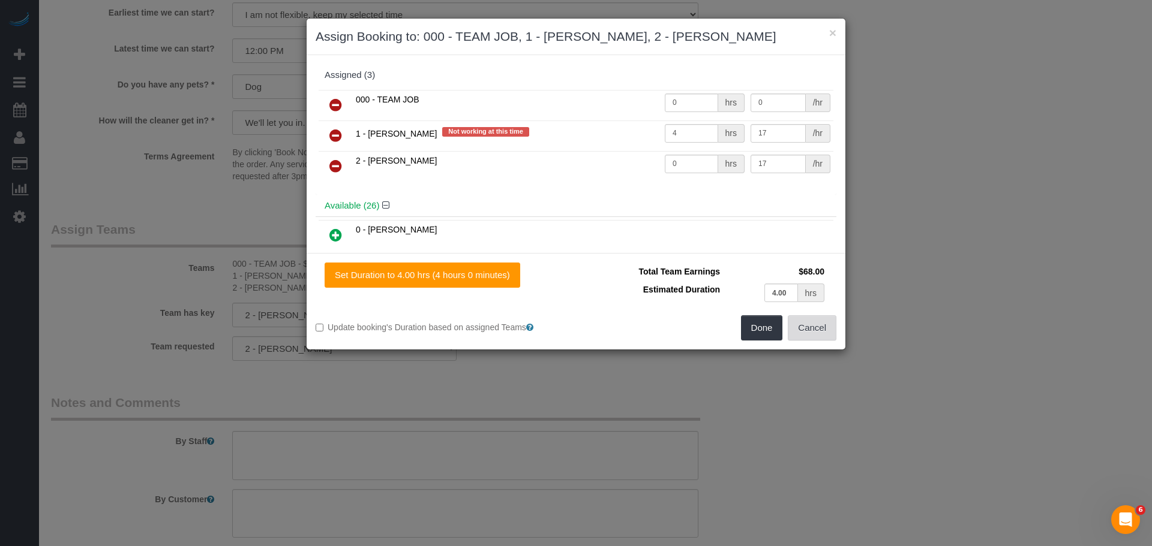
click at [818, 332] on button "Cancel" at bounding box center [812, 328] width 49 height 25
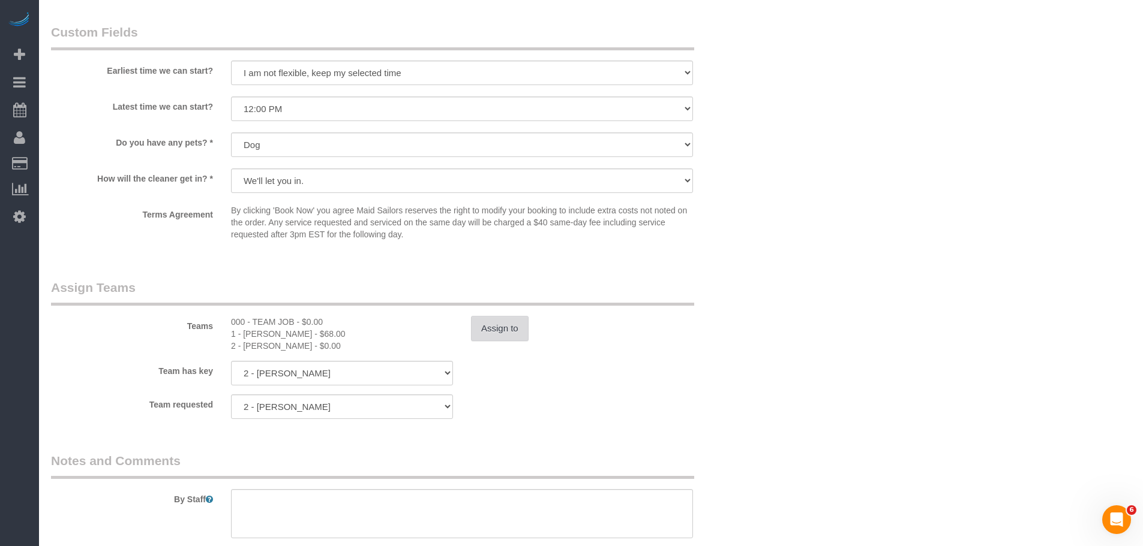
scroll to position [1140, 0]
click at [494, 338] on button "Assign to" at bounding box center [500, 325] width 58 height 25
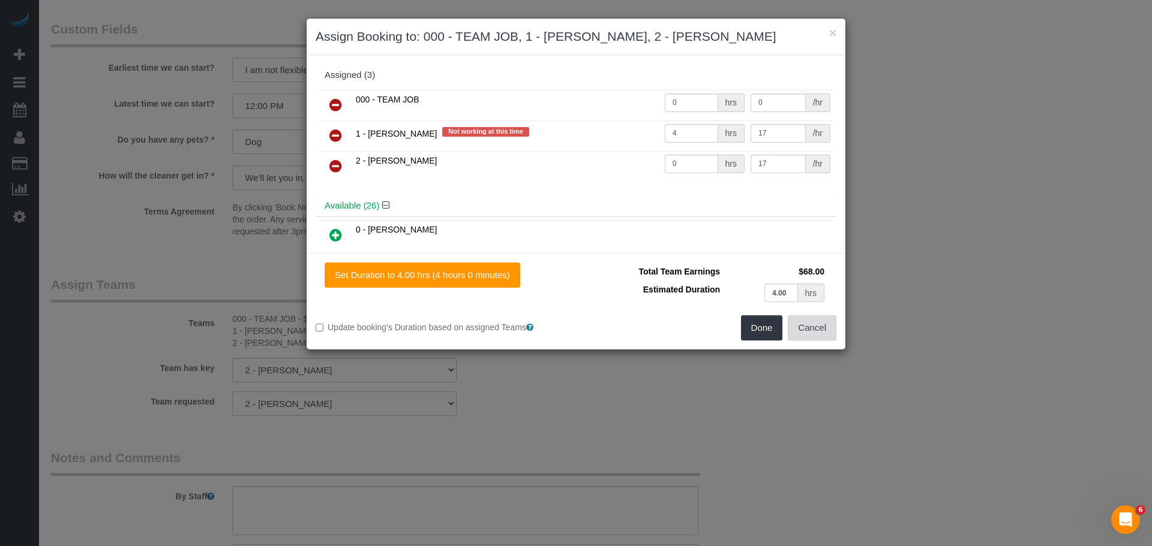
click at [816, 336] on button "Cancel" at bounding box center [812, 328] width 49 height 25
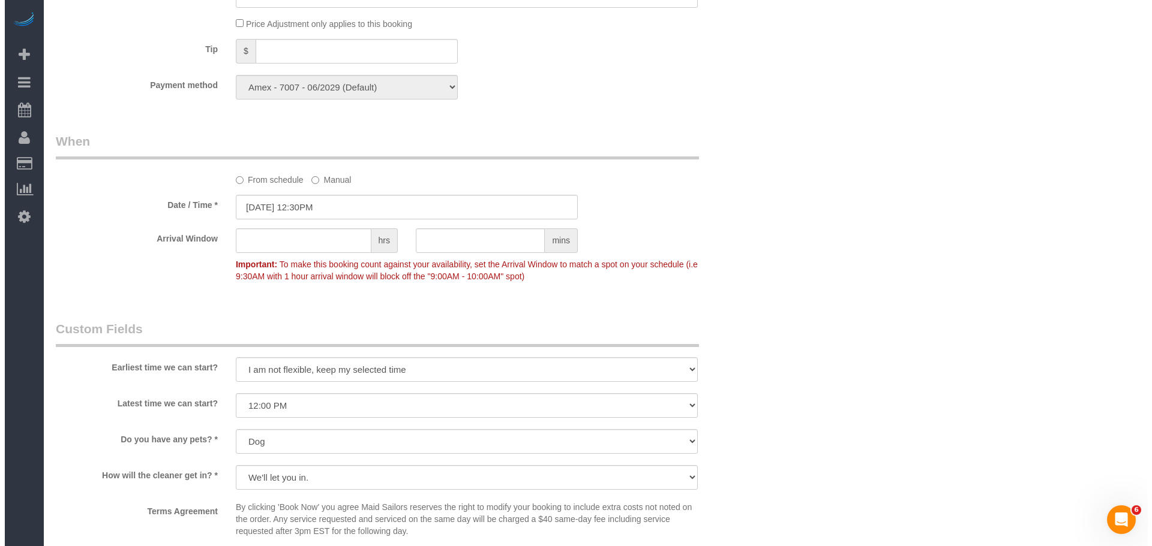
scroll to position [1200, 0]
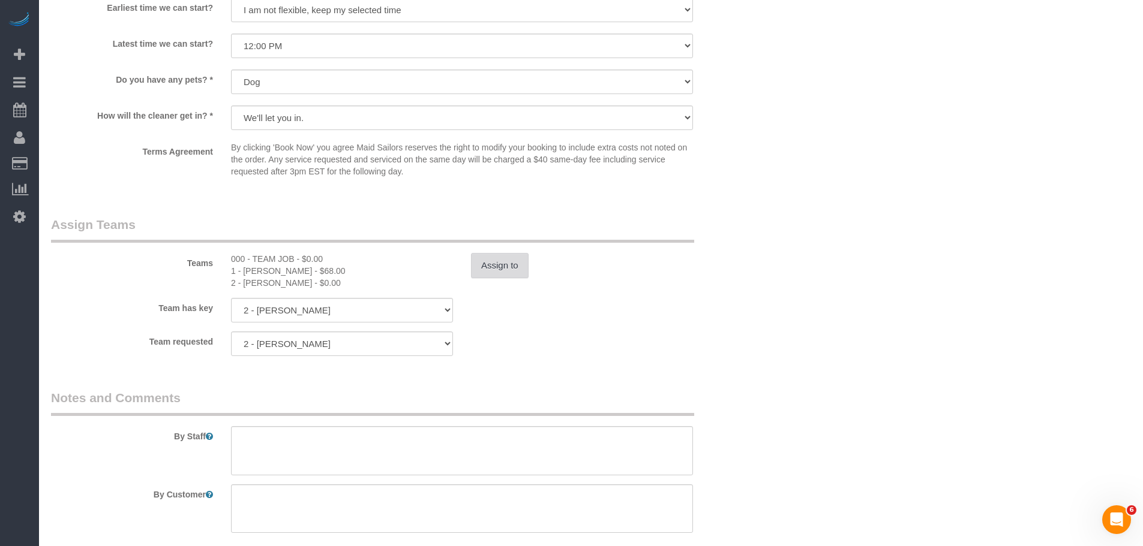
click at [490, 278] on button "Assign to" at bounding box center [500, 265] width 58 height 25
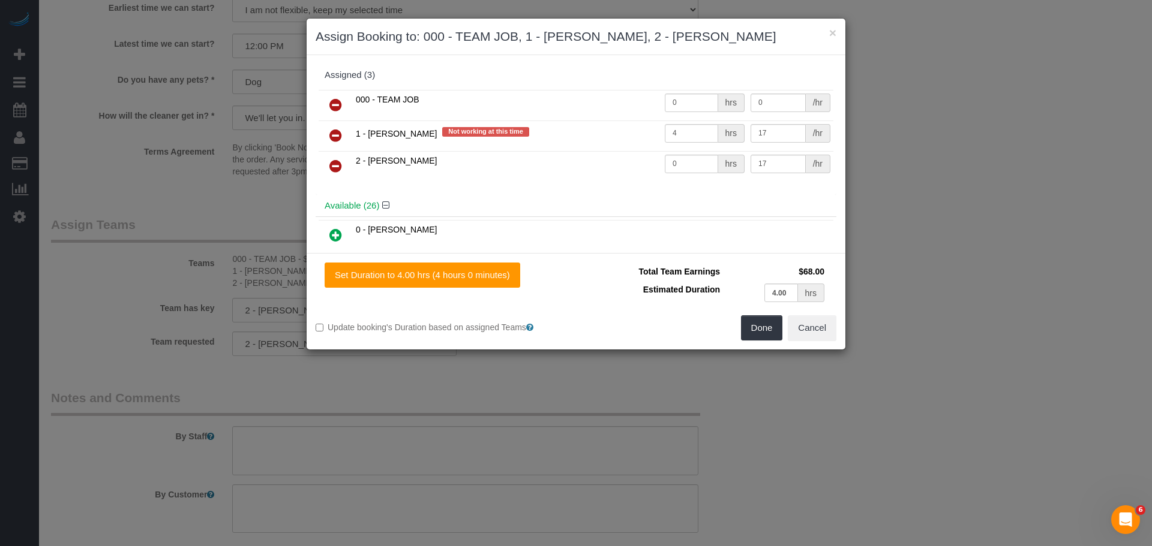
drag, startPoint x: 342, startPoint y: 136, endPoint x: 342, endPoint y: 121, distance: 14.4
click at [342, 135] on link at bounding box center [336, 136] width 28 height 24
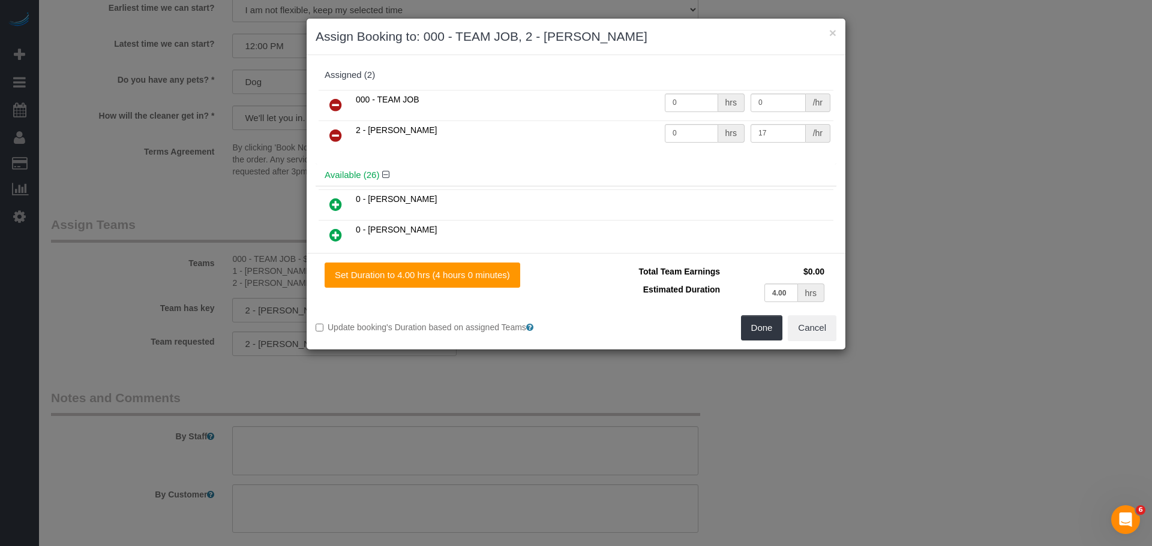
click at [338, 103] on icon at bounding box center [335, 105] width 13 height 14
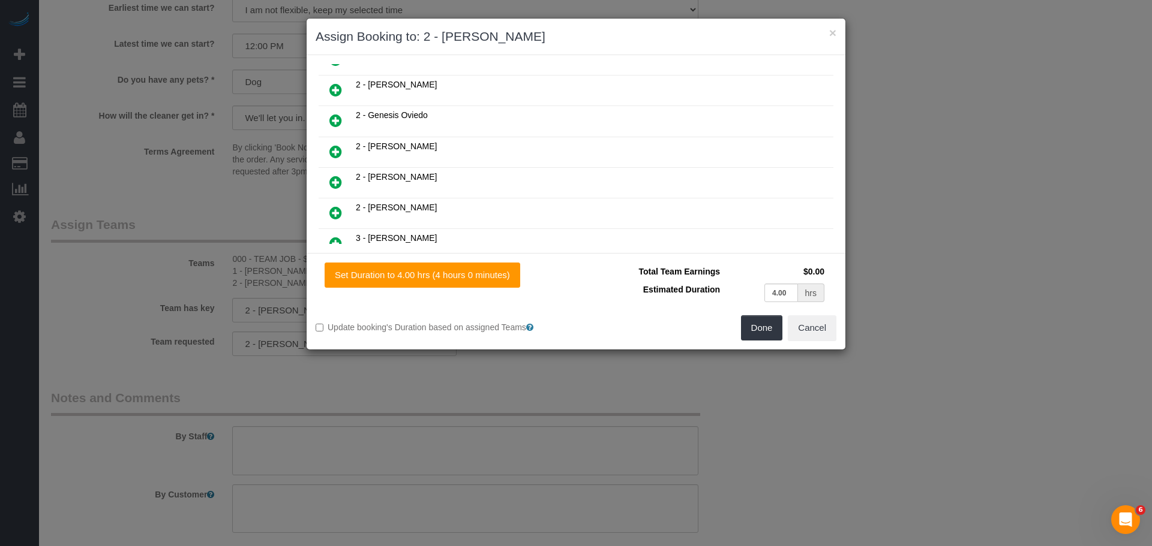
scroll to position [660, 0]
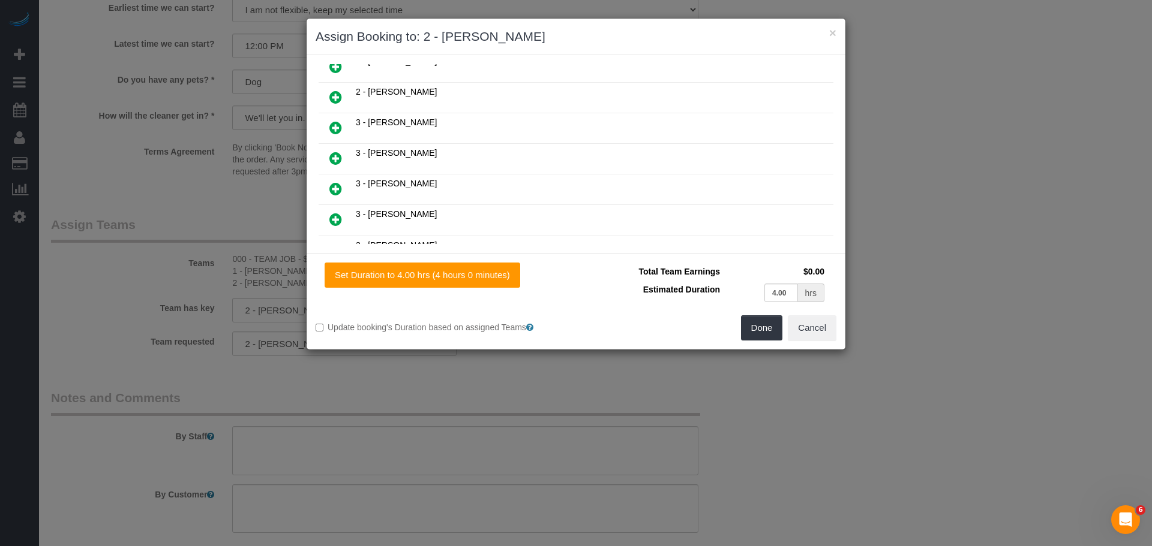
click at [336, 99] on icon at bounding box center [335, 97] width 13 height 14
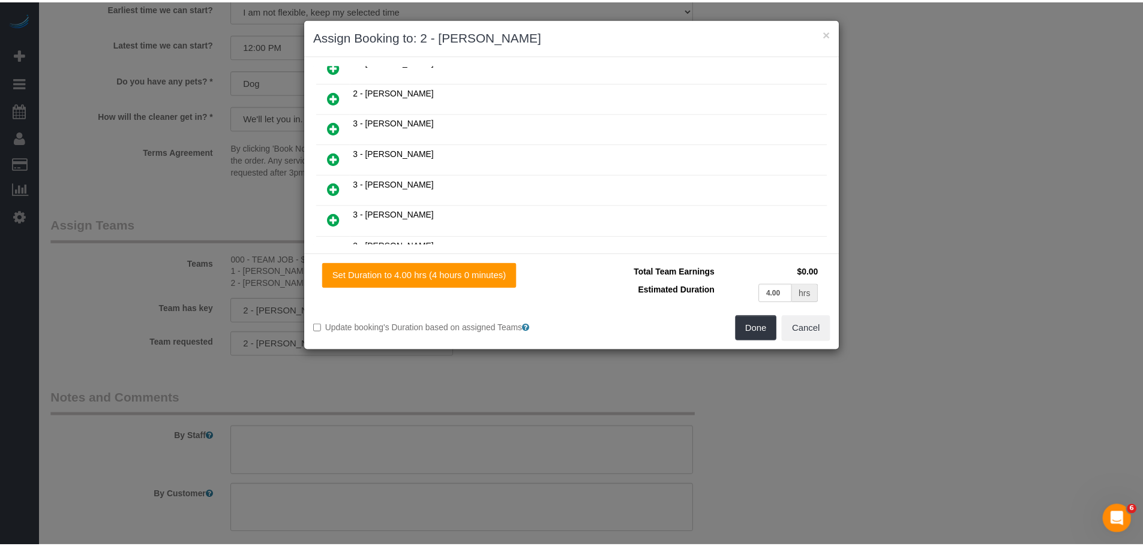
scroll to position [690, 0]
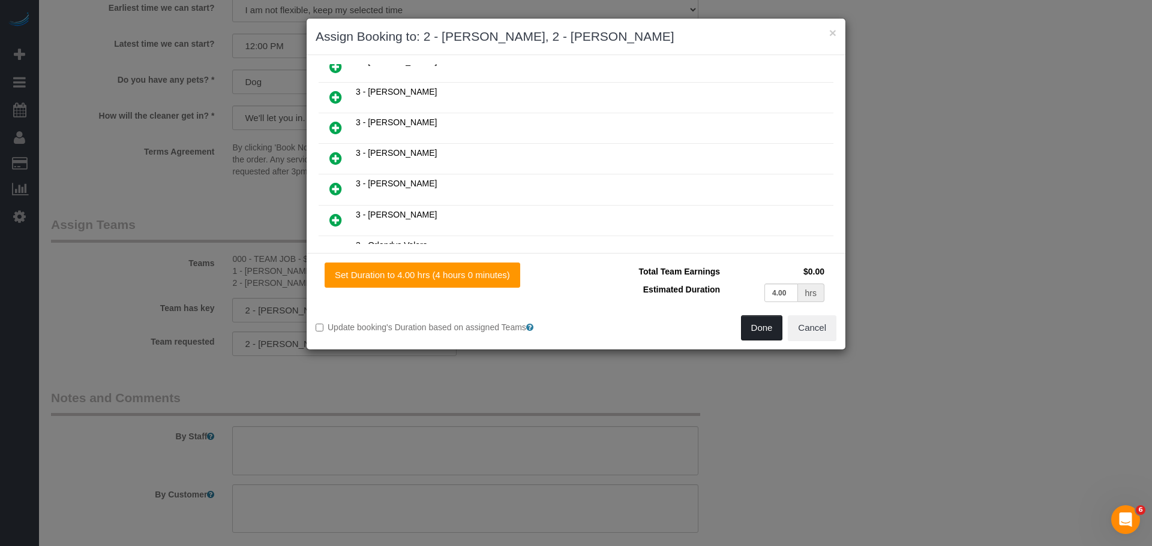
click at [763, 328] on button "Done" at bounding box center [762, 328] width 42 height 25
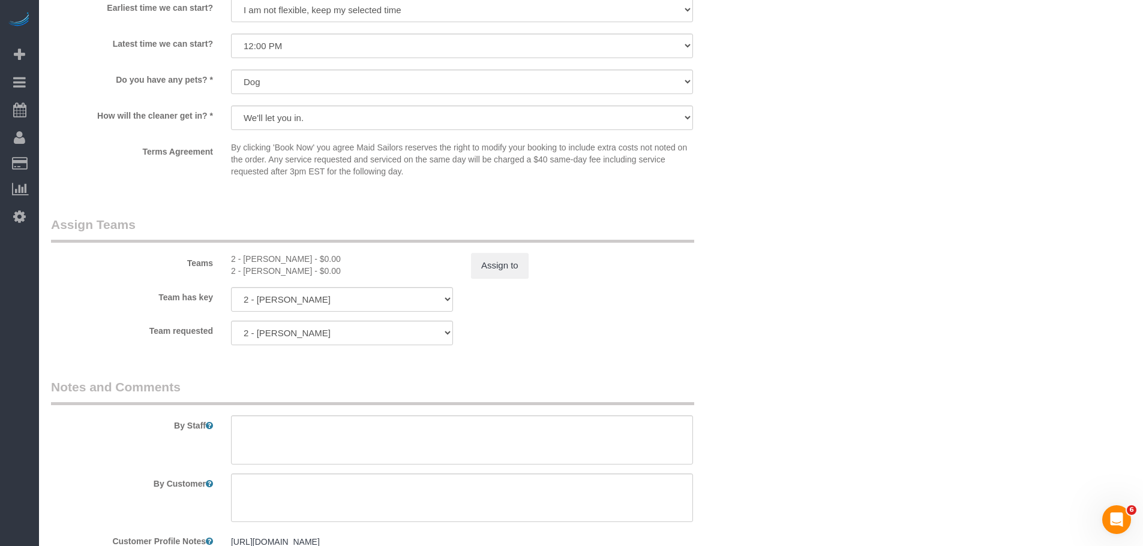
drag, startPoint x: 768, startPoint y: 265, endPoint x: 753, endPoint y: 272, distance: 16.9
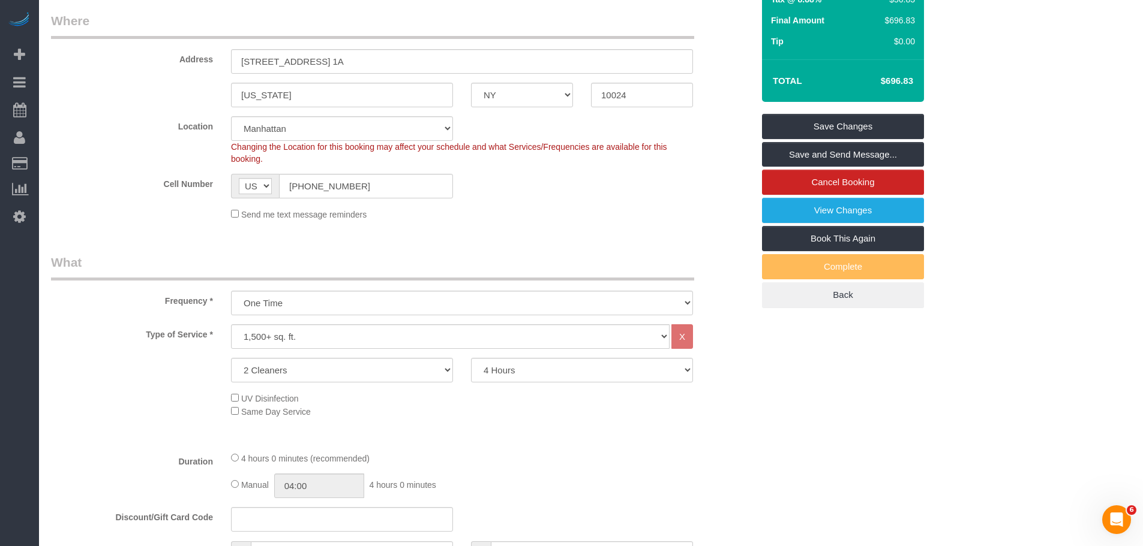
scroll to position [0, 0]
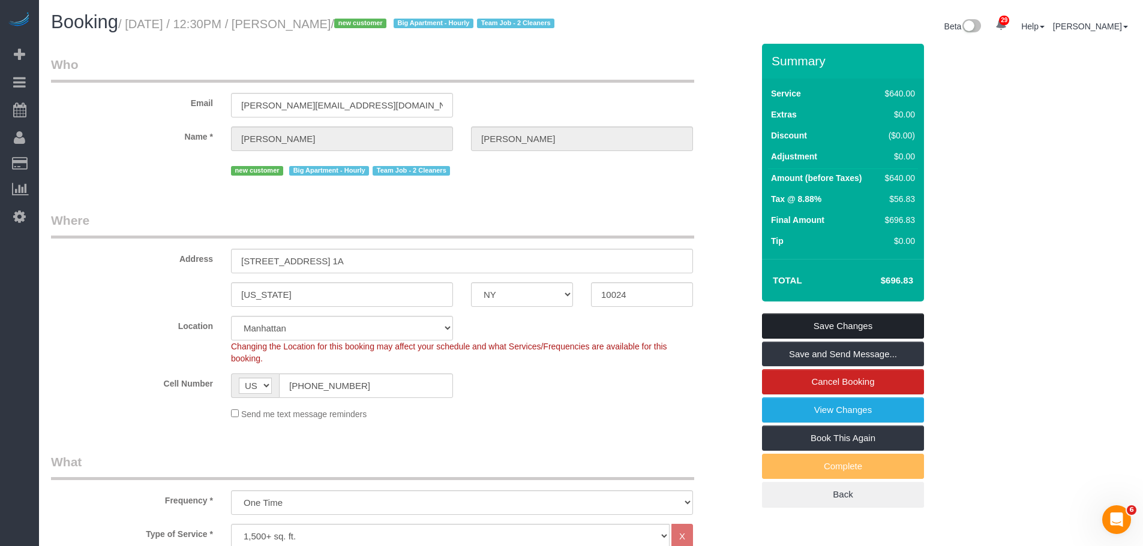
drag, startPoint x: 863, startPoint y: 338, endPoint x: 731, endPoint y: 326, distance: 131.9
click at [863, 338] on link "Save Changes" at bounding box center [843, 326] width 162 height 25
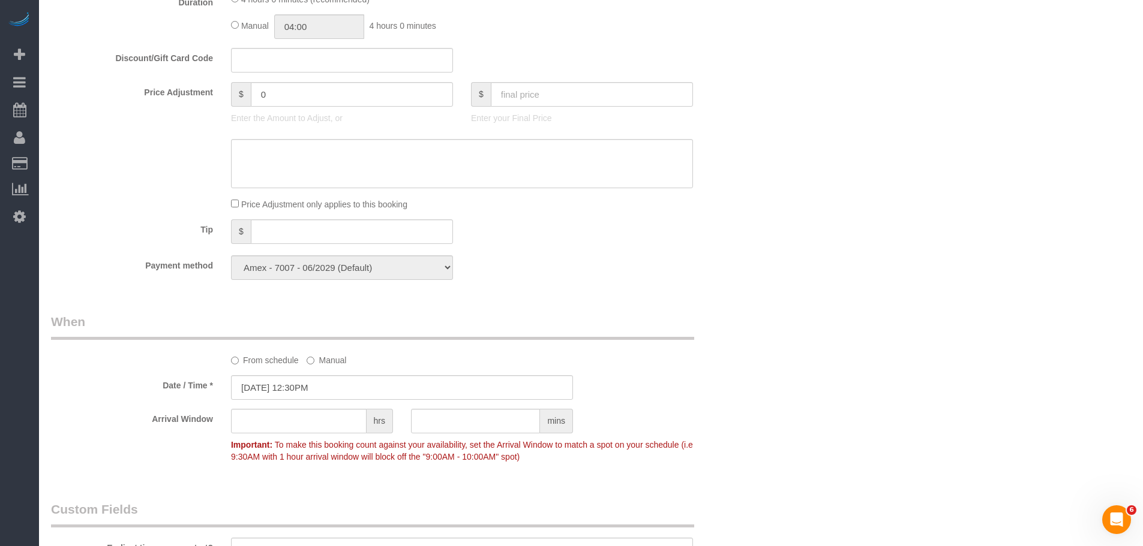
scroll to position [840, 0]
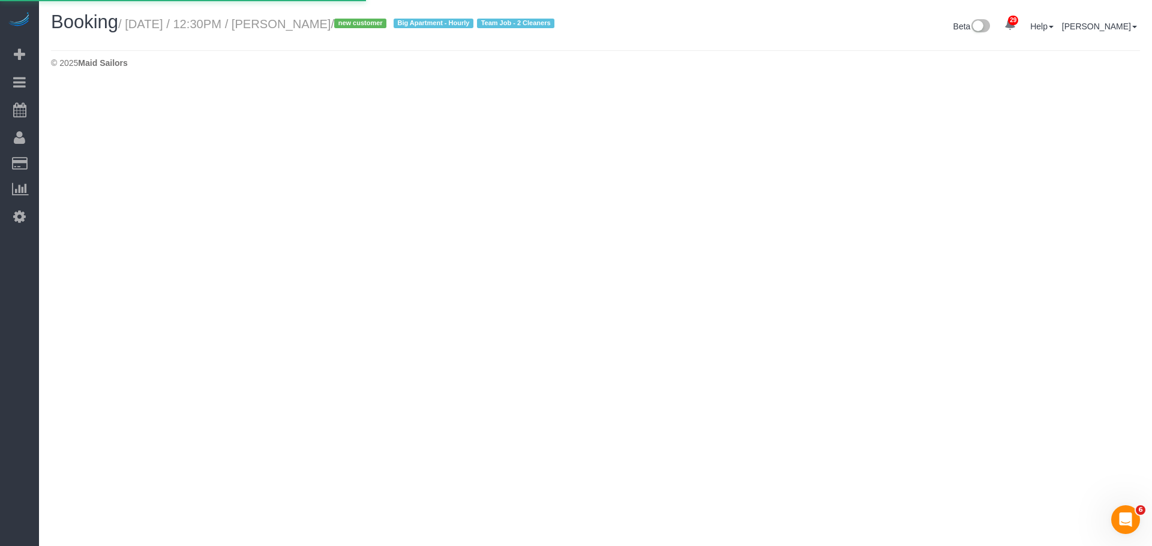
select select "NY"
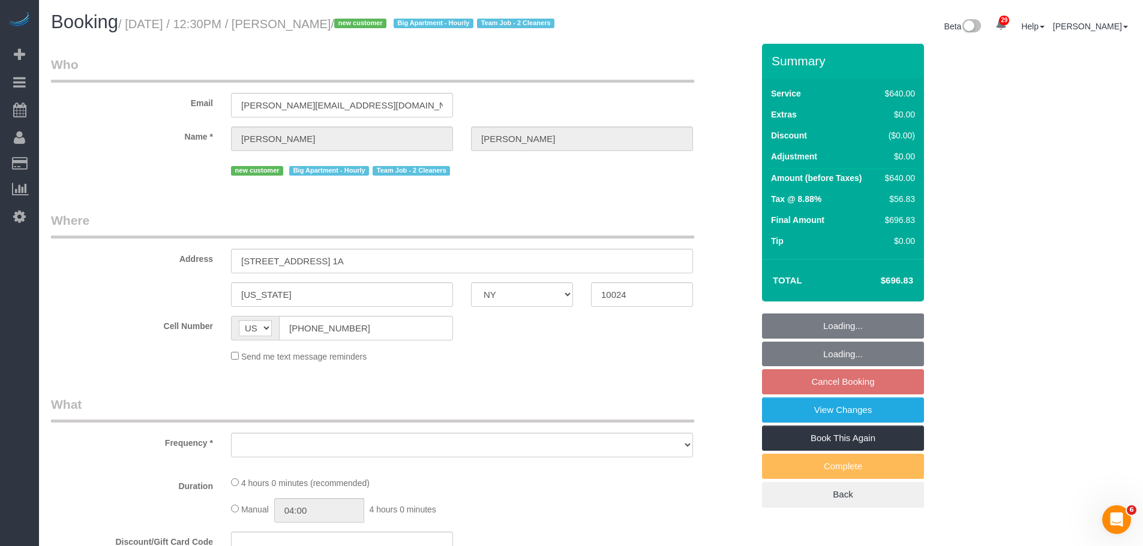
select select "number:89"
select select "number:72"
select select "number:13"
select select "number:5"
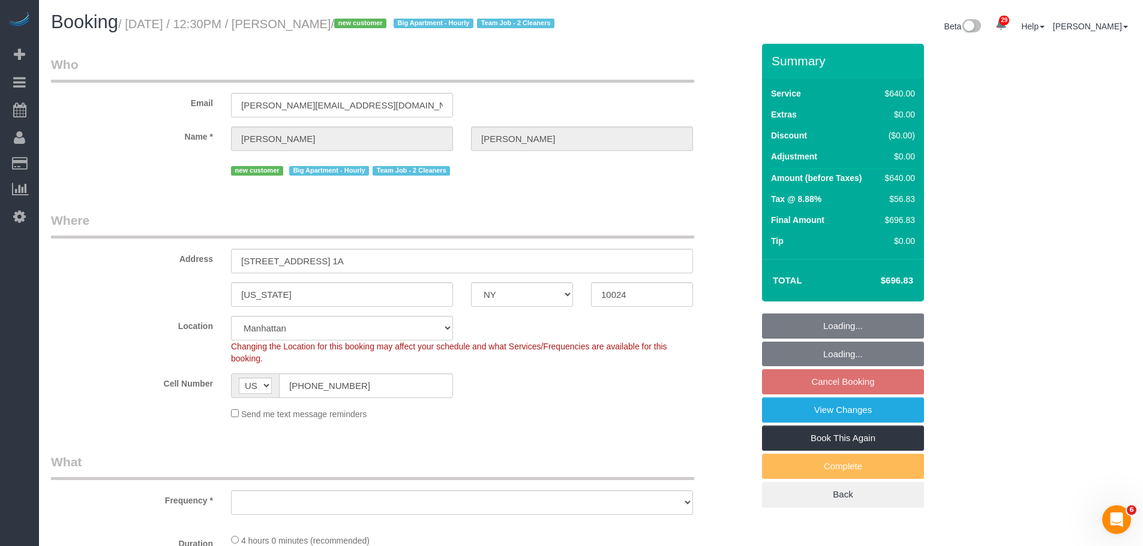
select select "string:stripe-pm_1SBNum4VGloSiKo71nEOz4ae"
select select "object:6859"
select select "240"
select select "object:7388"
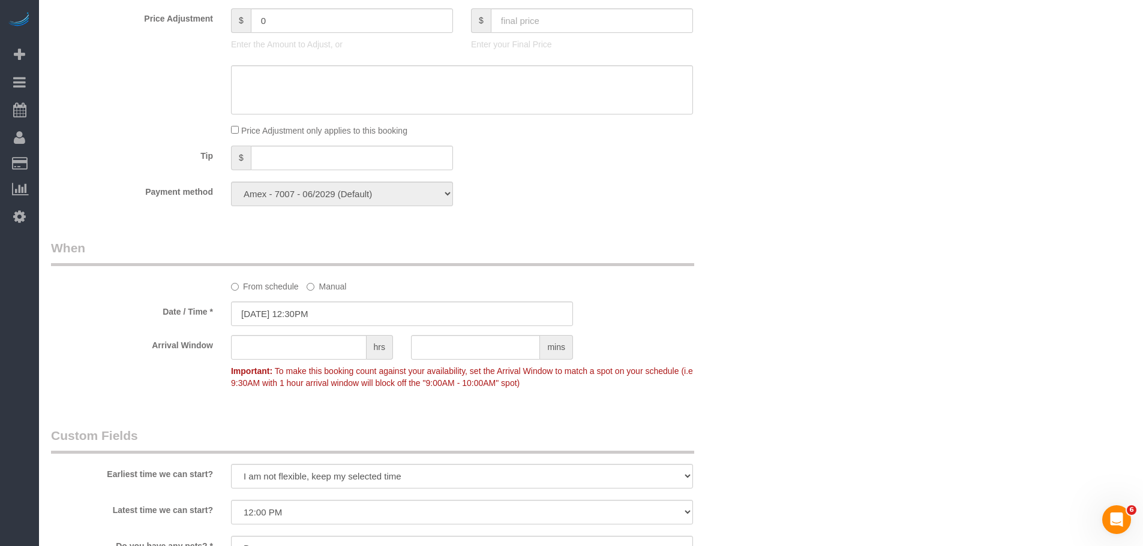
scroll to position [900, 0]
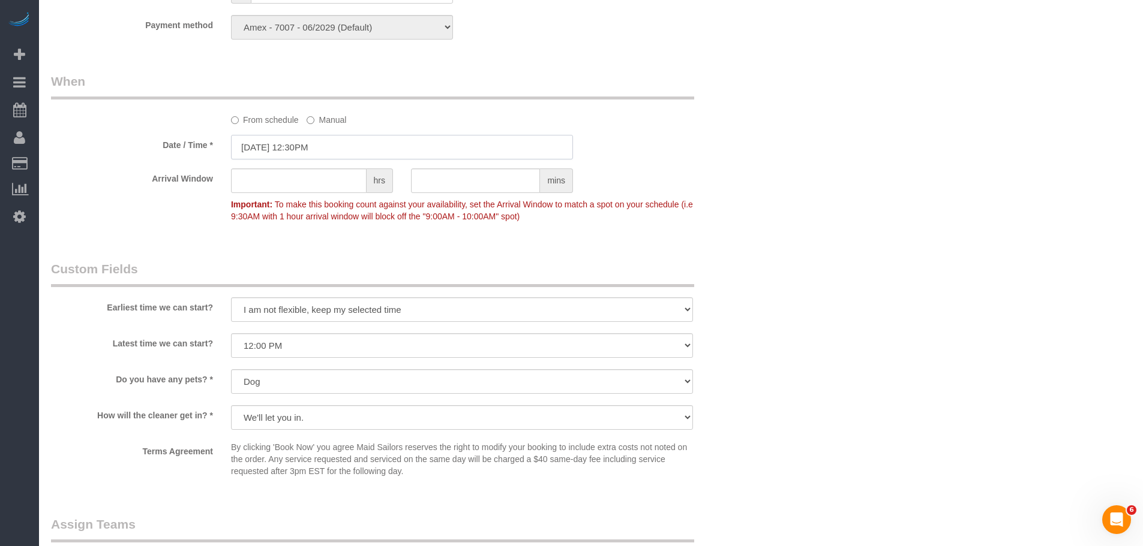
click at [365, 160] on input "09/29/2025 12:30PM" at bounding box center [402, 147] width 342 height 25
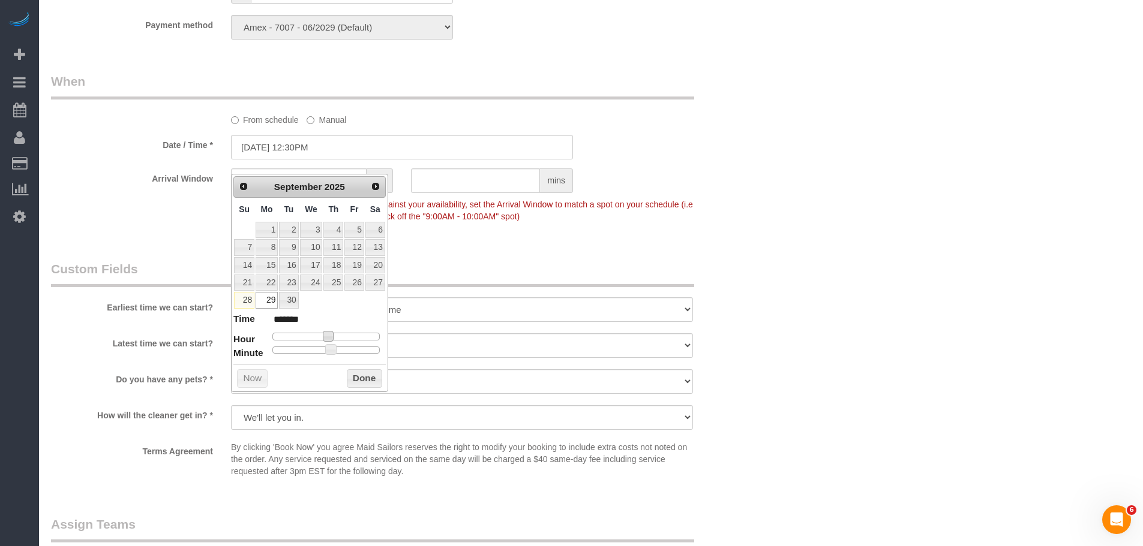
click at [332, 337] on span at bounding box center [328, 336] width 11 height 11
type input "09/29/2025 1:30PM"
type input "******"
type input "09/29/2025 1:25PM"
type input "******"
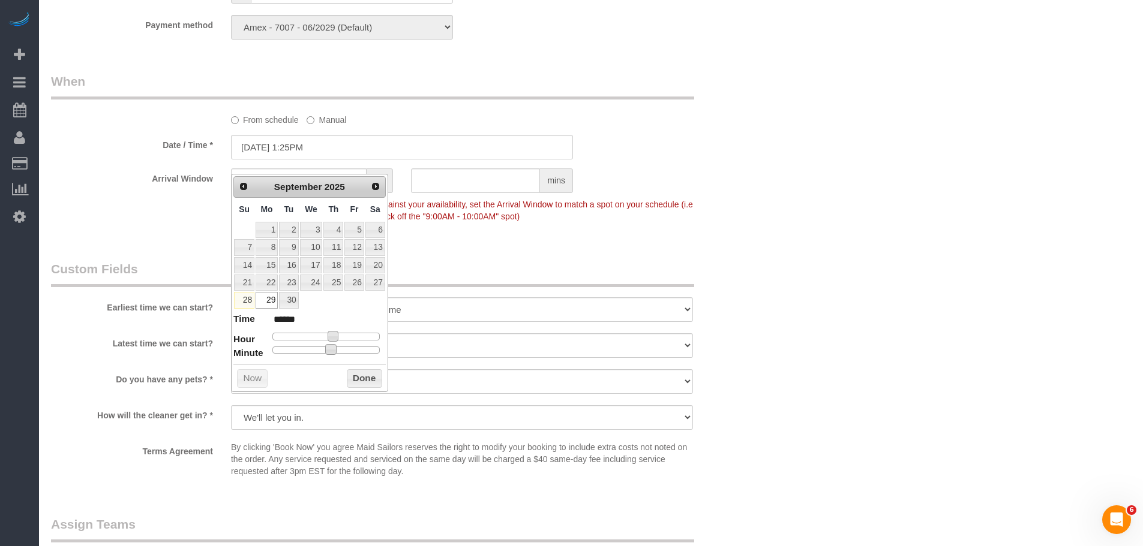
type input "09/29/2025 1:00PM"
type input "******"
drag, startPoint x: 332, startPoint y: 350, endPoint x: 126, endPoint y: 342, distance: 205.9
click at [349, 377] on button "Done" at bounding box center [364, 379] width 35 height 19
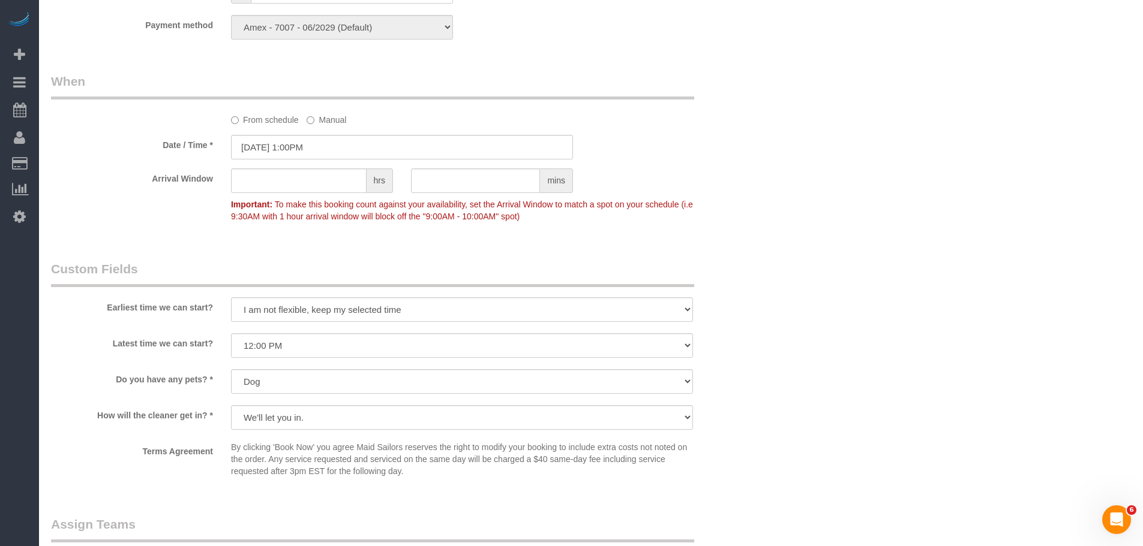
click at [784, 200] on div "Who Email chris.malloy1965@gmail.com Name * Christopher Malloy new customer Big…" at bounding box center [591, 60] width 1080 height 1833
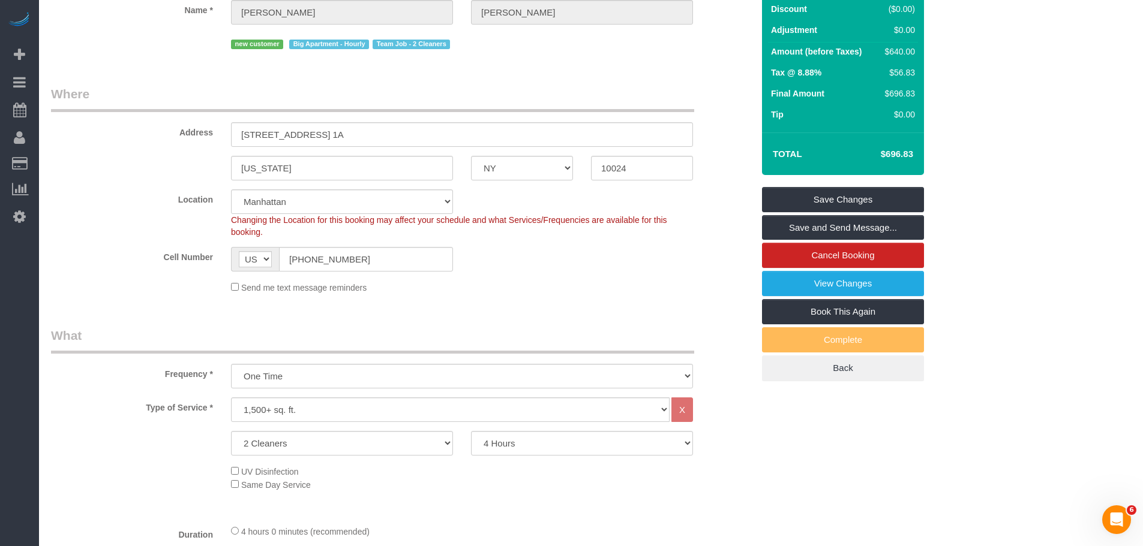
scroll to position [60, 0]
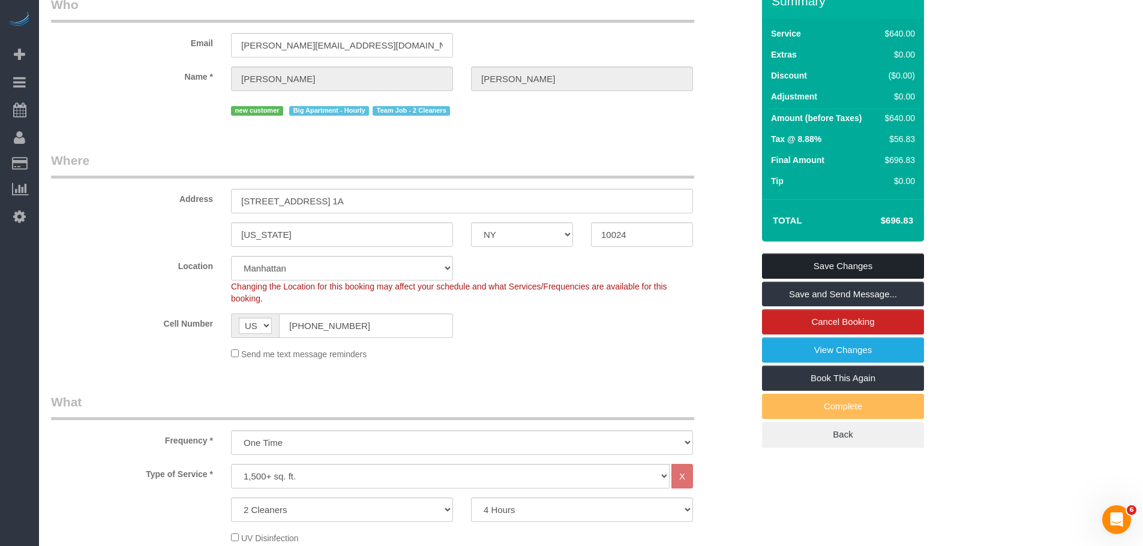
click at [867, 273] on link "Save Changes" at bounding box center [843, 266] width 162 height 25
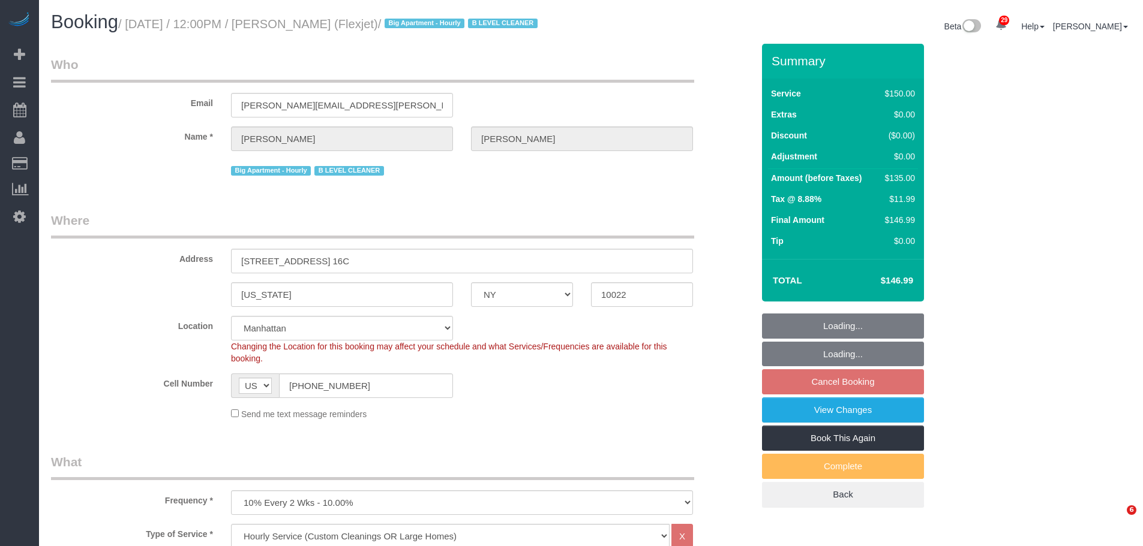
select select "NY"
select select "150"
select select "spot2"
select select "number:89"
select select "number:90"
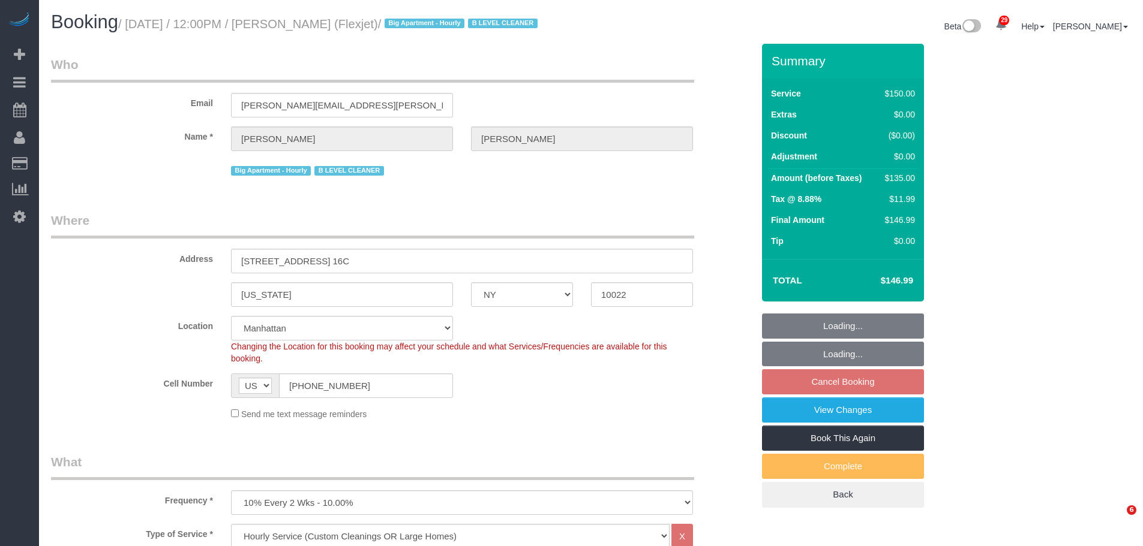
select select "number:15"
select select "number:6"
select select "number:21"
select select "22223"
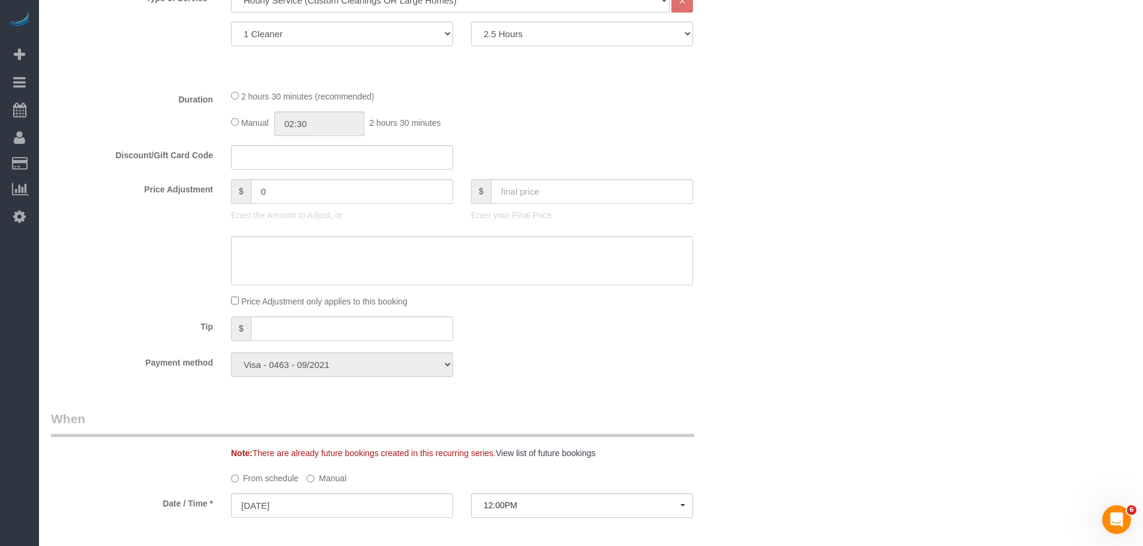
scroll to position [300, 0]
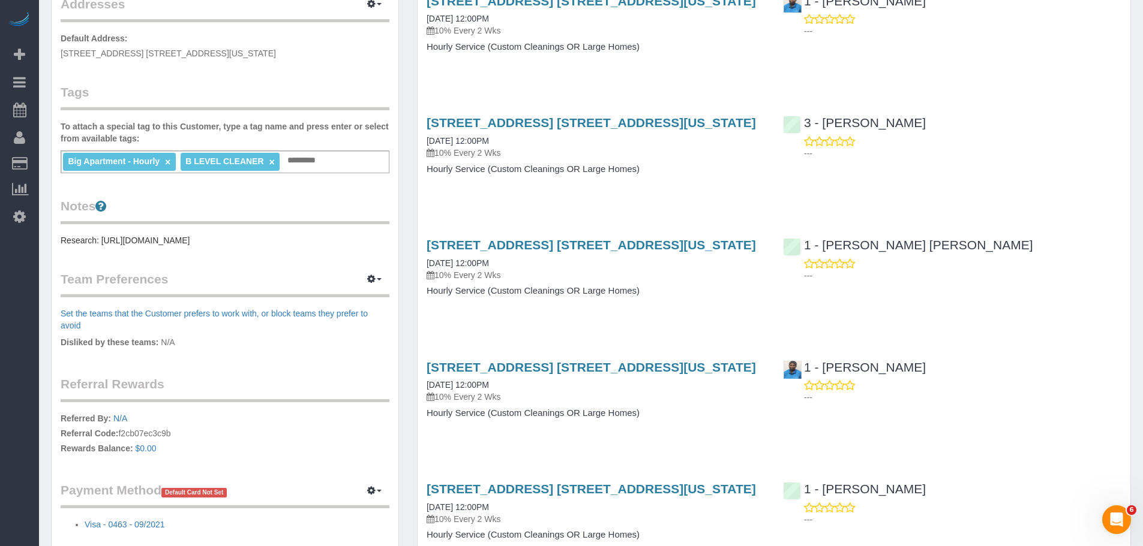
scroll to position [360, 0]
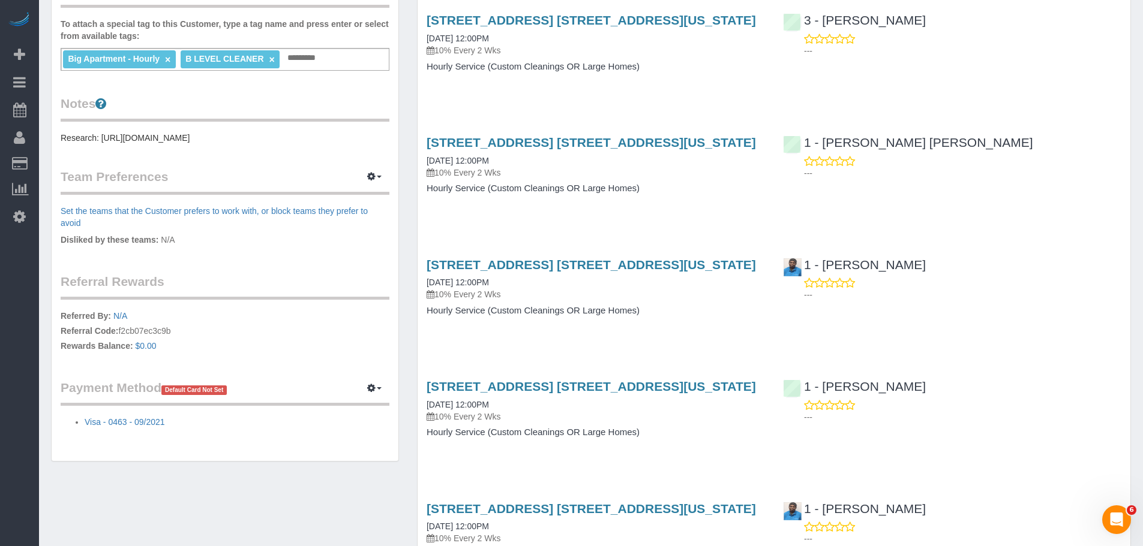
click at [729, 335] on div "[STREET_ADDRESS] [STREET_ADDRESS][US_STATE] [DATE] 12:00PM 10% Every 2 Wks Hour…" at bounding box center [596, 294] width 356 height 92
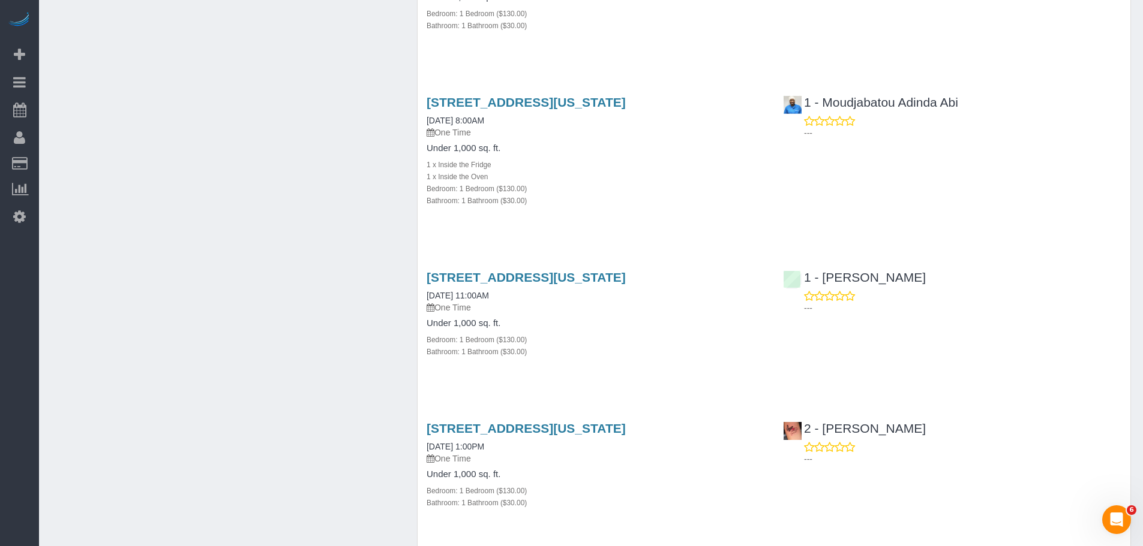
scroll to position [1800, 0]
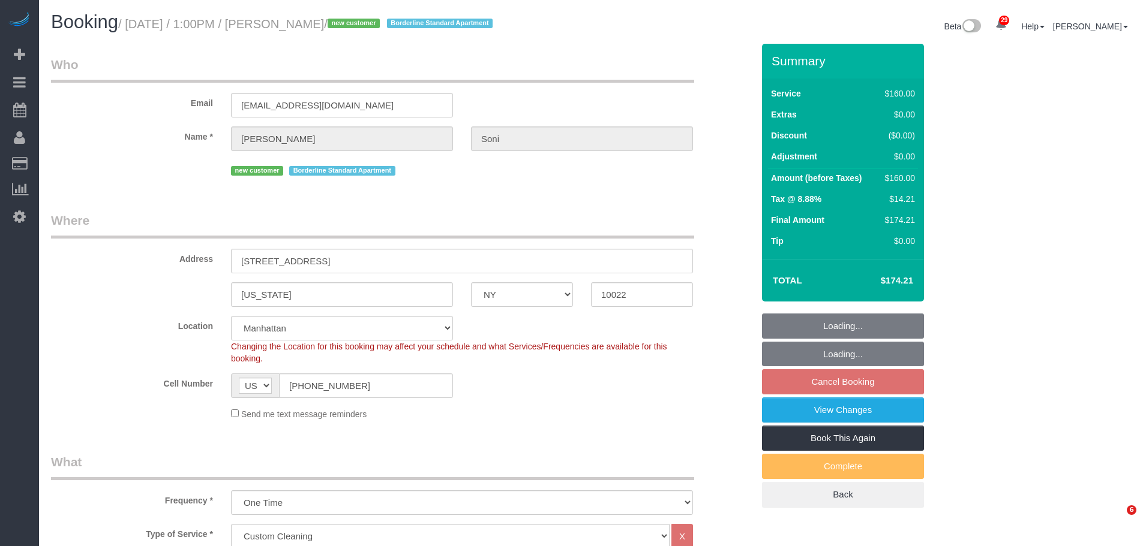
select select "NY"
select select "number:60"
select select "number:73"
select select "number:15"
select select "number:5"
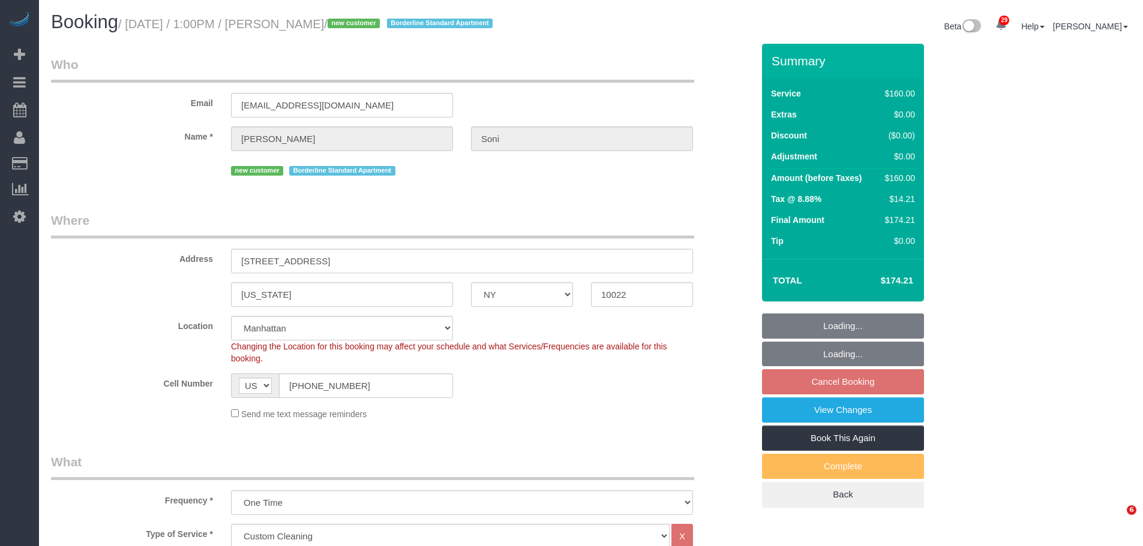
select select "object:1522"
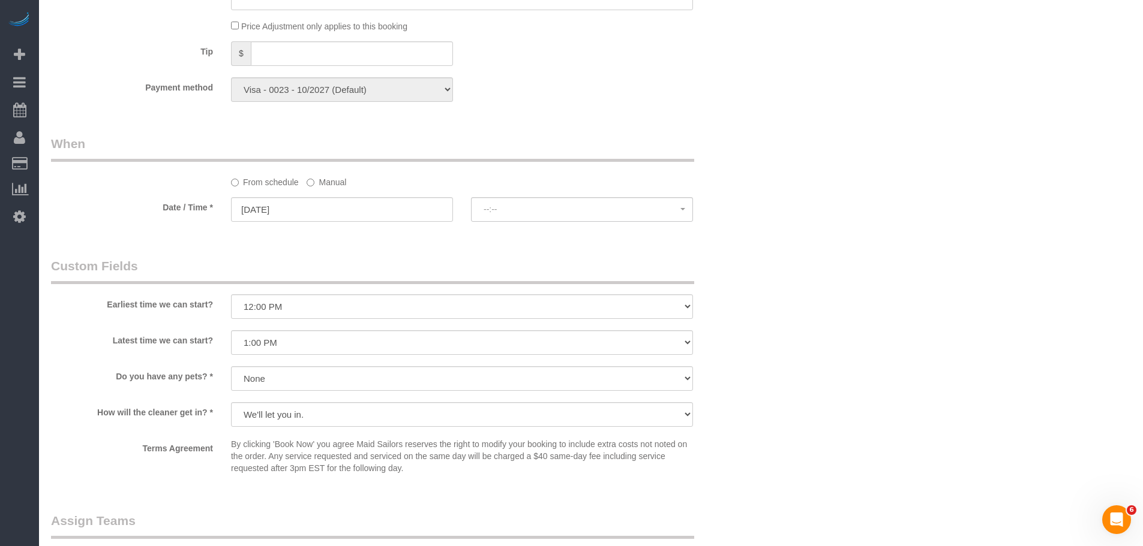
select select "spot3"
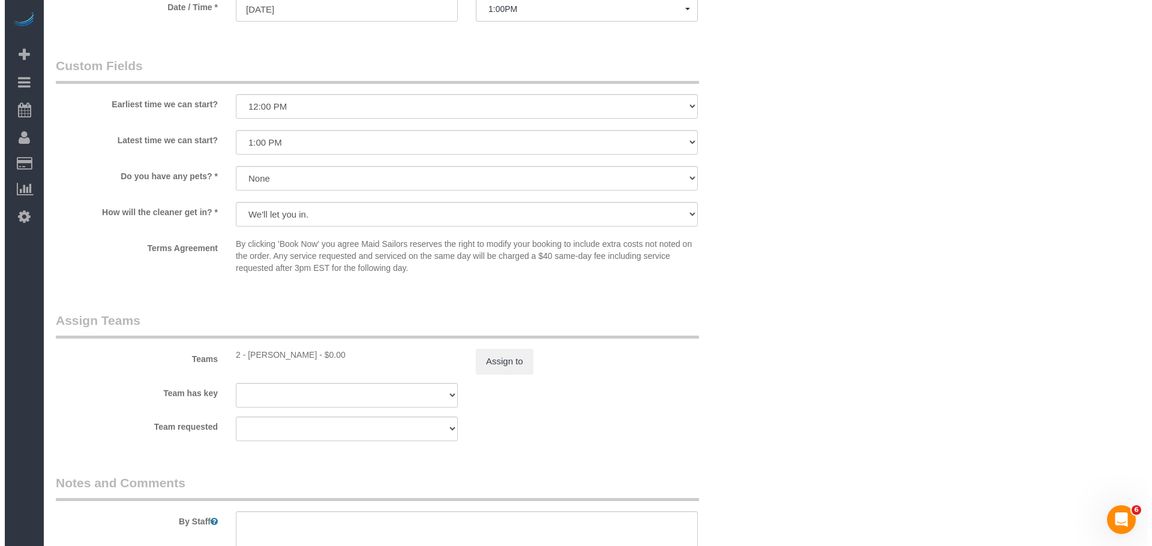
scroll to position [1080, 0]
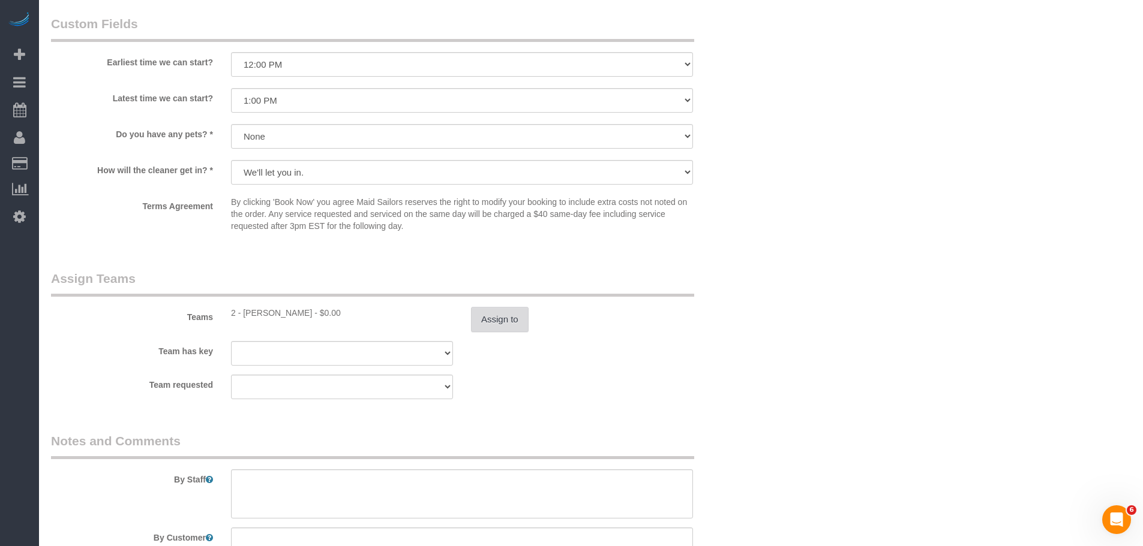
click at [500, 319] on button "Assign to" at bounding box center [500, 319] width 58 height 25
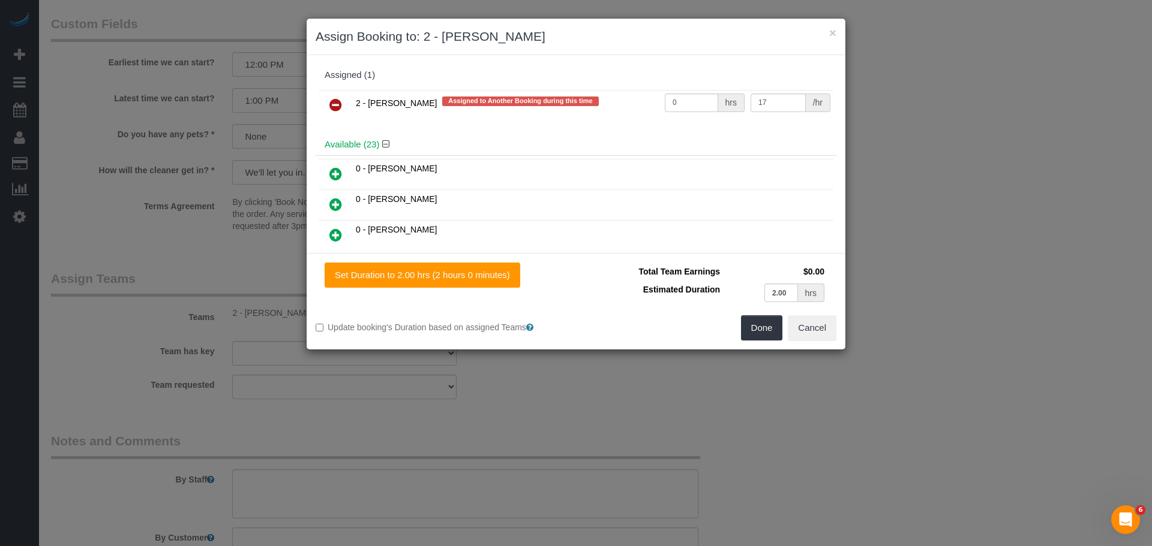
click at [333, 109] on icon at bounding box center [335, 105] width 13 height 14
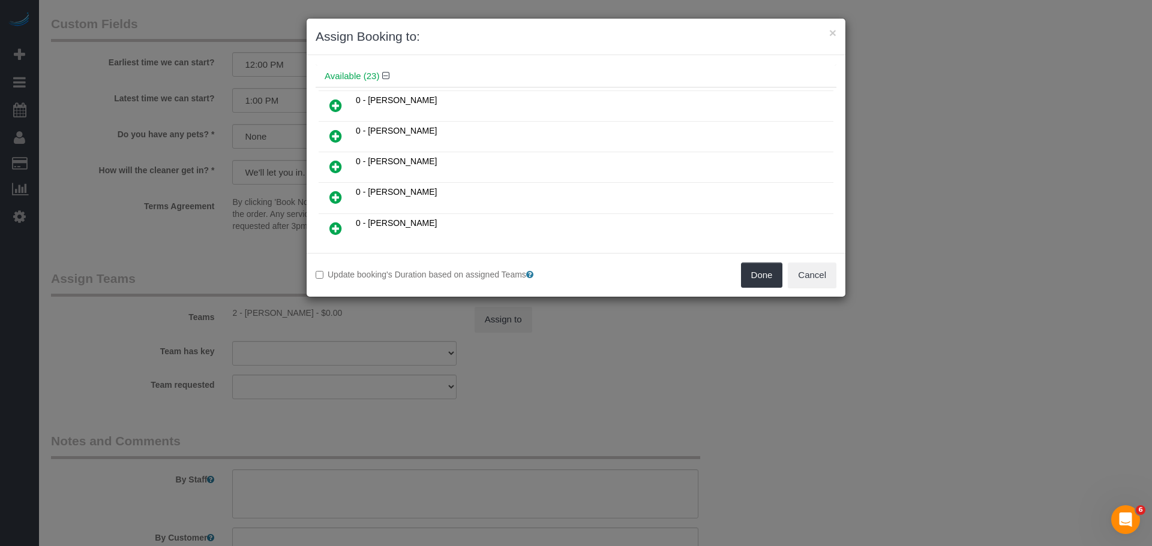
scroll to position [60, 0]
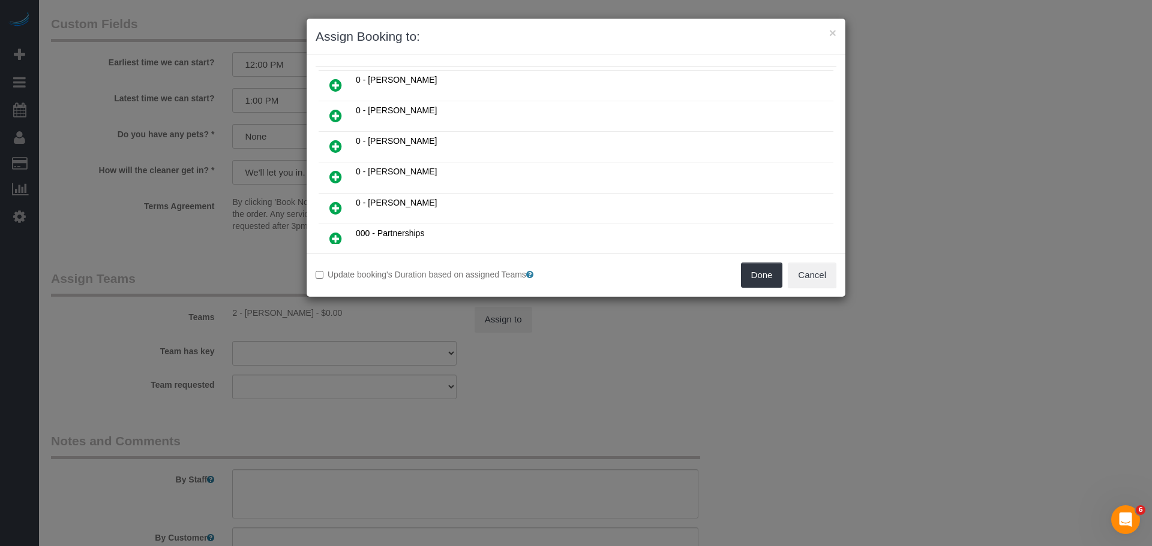
click at [344, 86] on link at bounding box center [336, 86] width 28 height 24
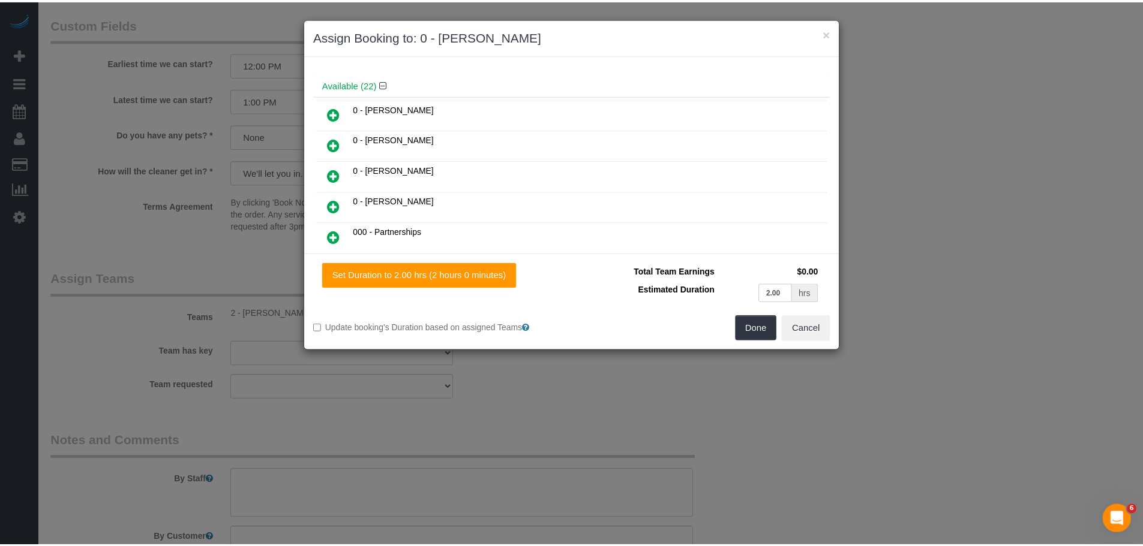
scroll to position [89, 0]
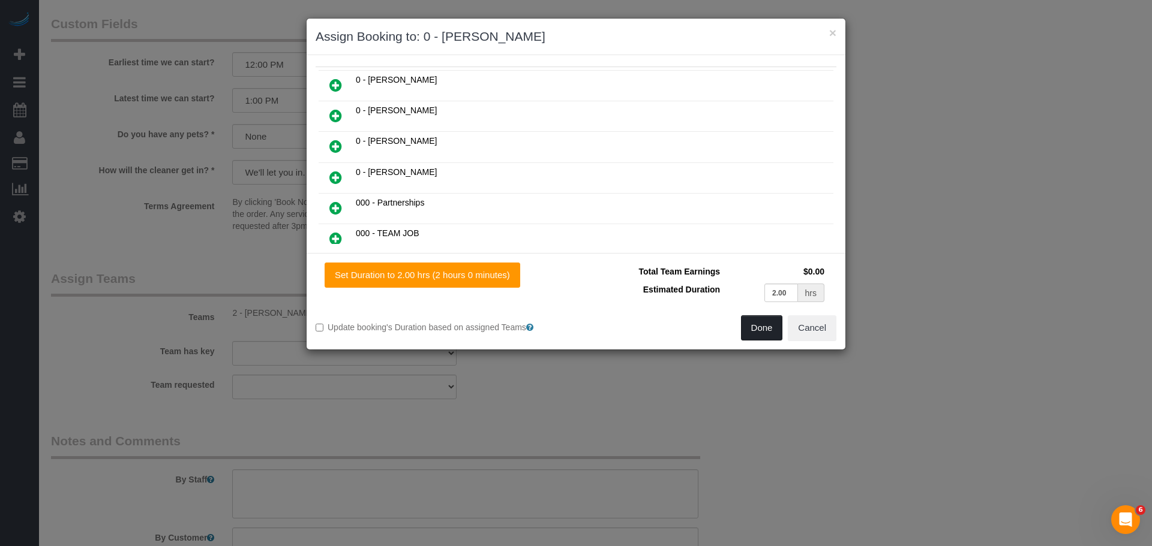
click at [758, 327] on button "Done" at bounding box center [762, 328] width 42 height 25
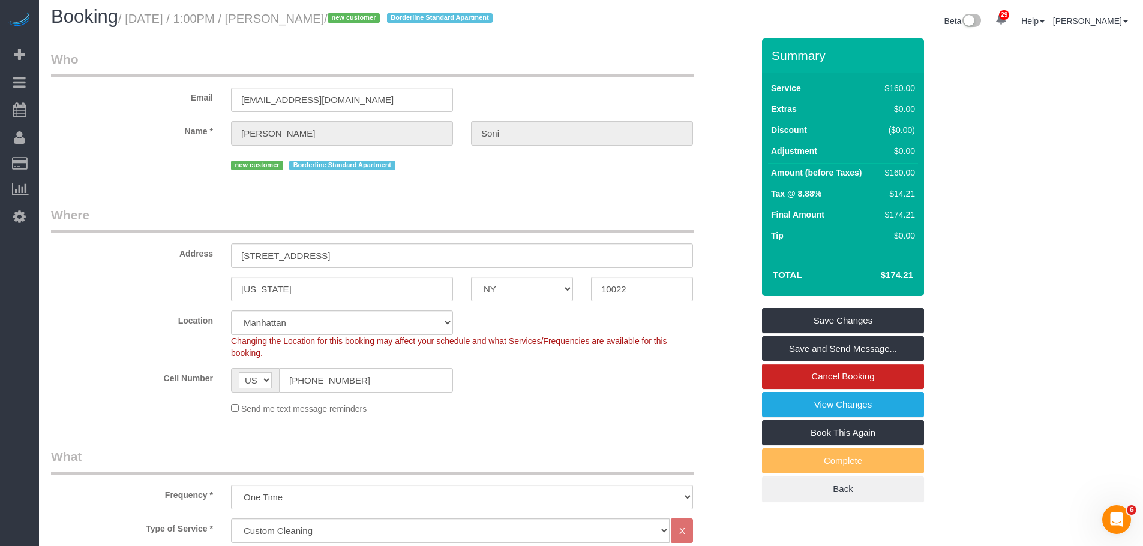
scroll to position [0, 0]
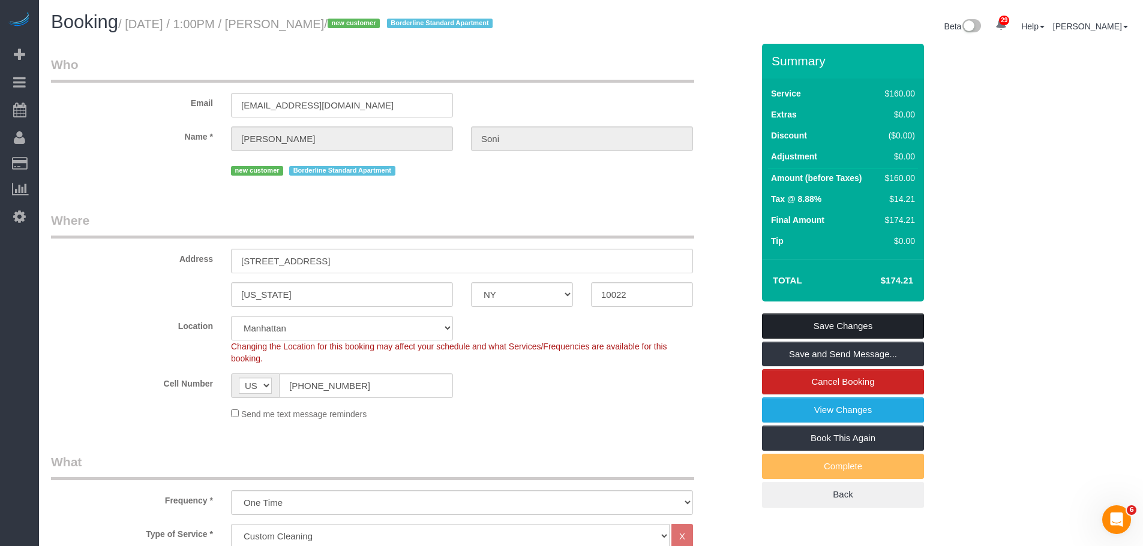
click at [889, 323] on link "Save Changes" at bounding box center [843, 326] width 162 height 25
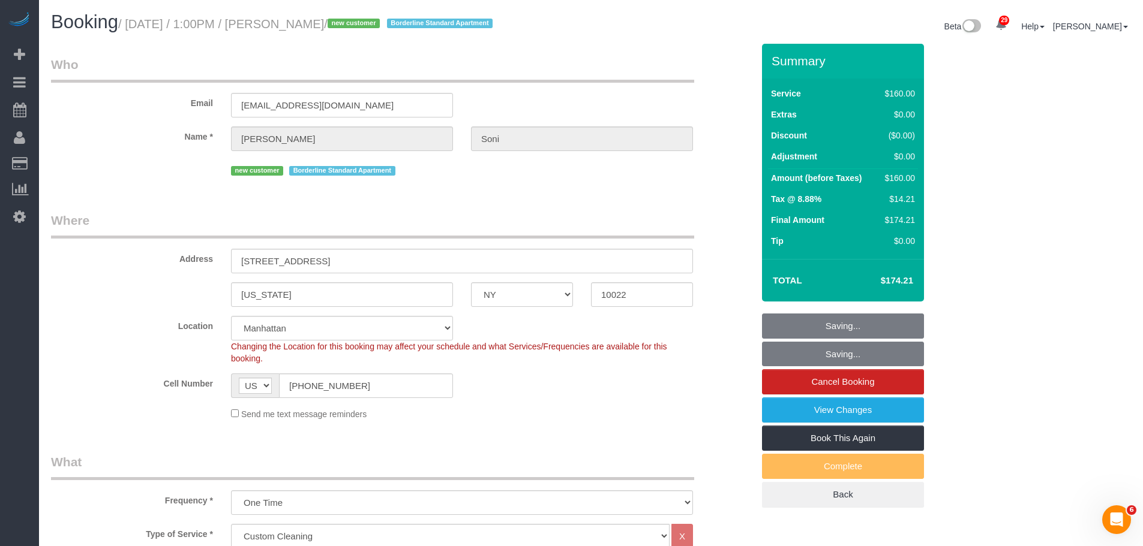
scroll to position [360, 0]
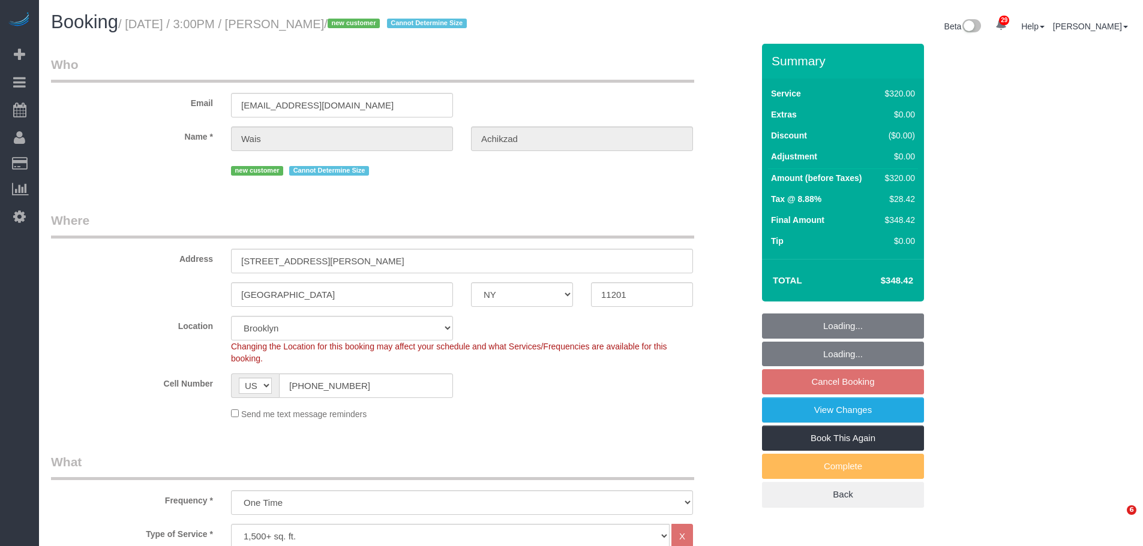
select select "NY"
select select "spot66"
select select "number:59"
select select "number:75"
select select "number:15"
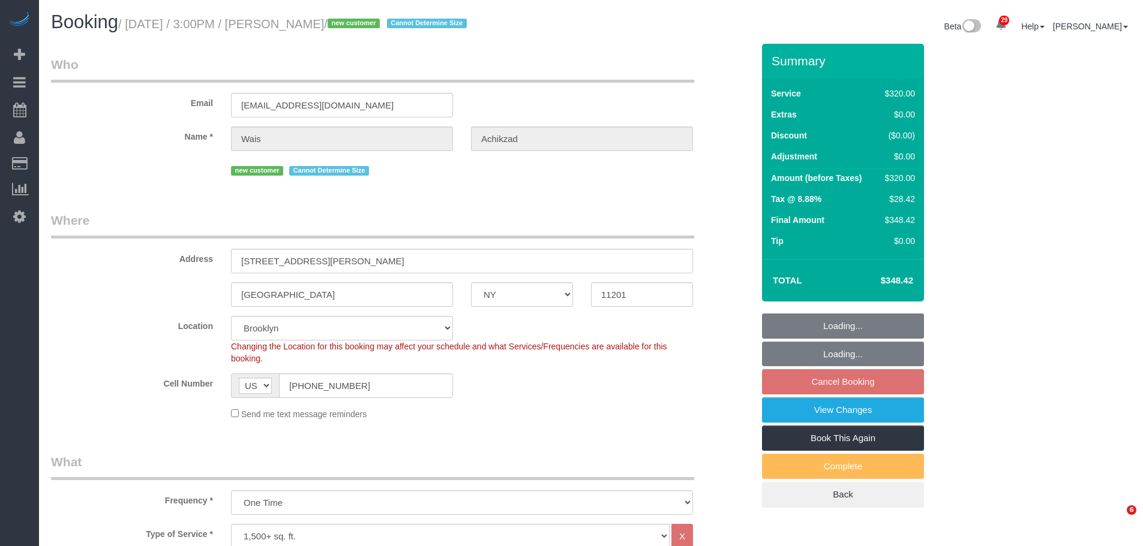
select select "number:5"
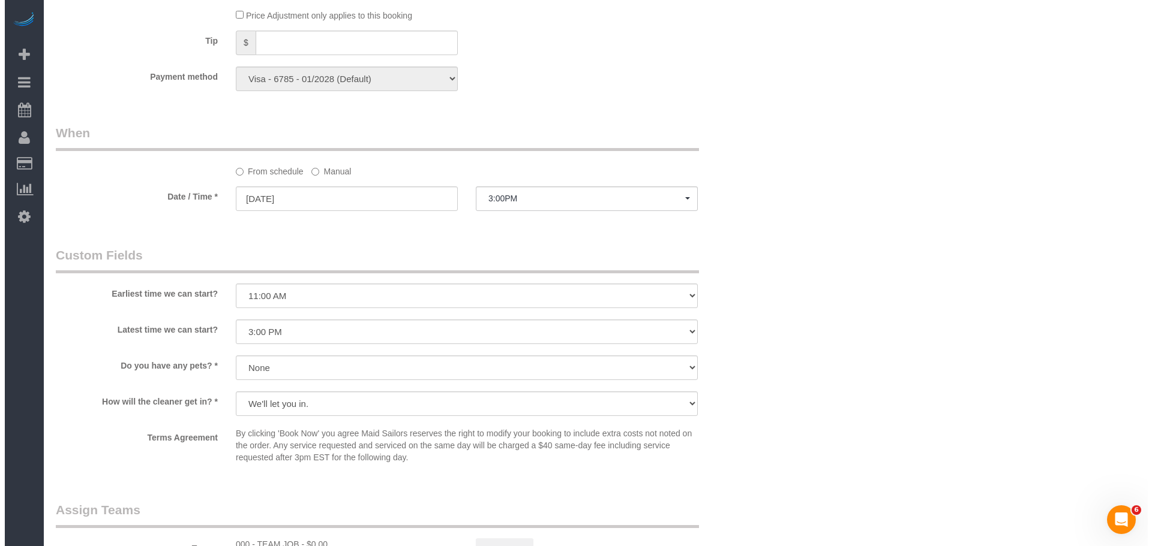
scroll to position [1020, 0]
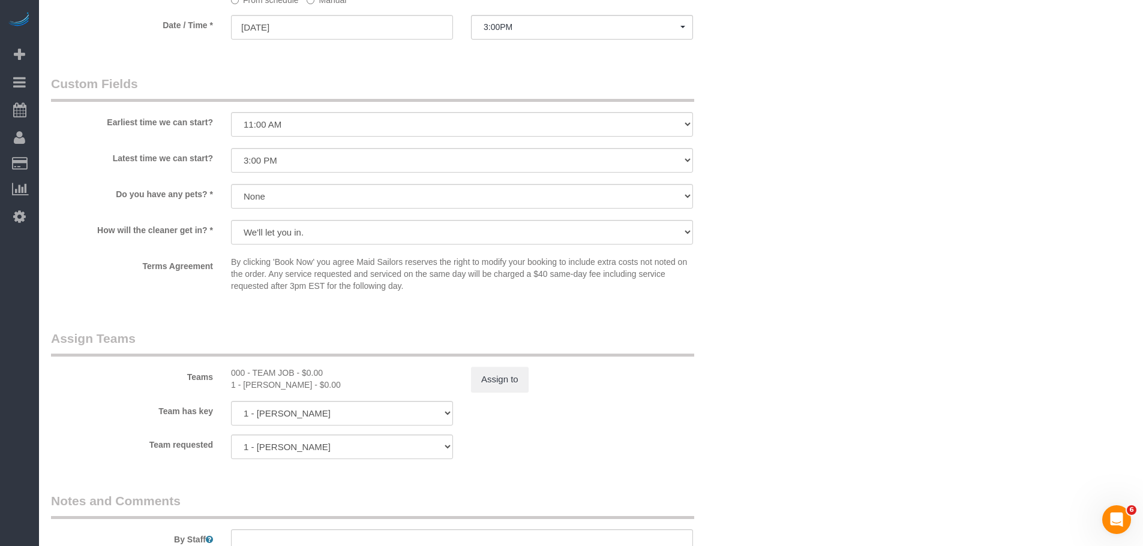
click at [723, 278] on div "Terms Agreement By clicking 'Book Now' you agree Maid Sailors reserves the righ…" at bounding box center [402, 276] width 720 height 41
click at [507, 382] on button "Assign to" at bounding box center [500, 379] width 58 height 25
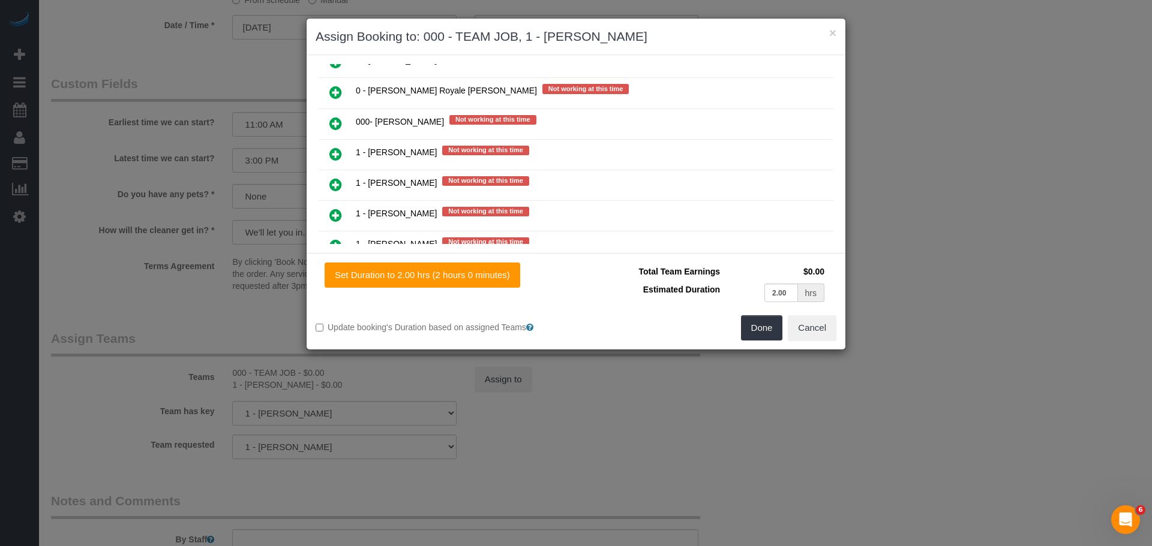
scroll to position [900, 0]
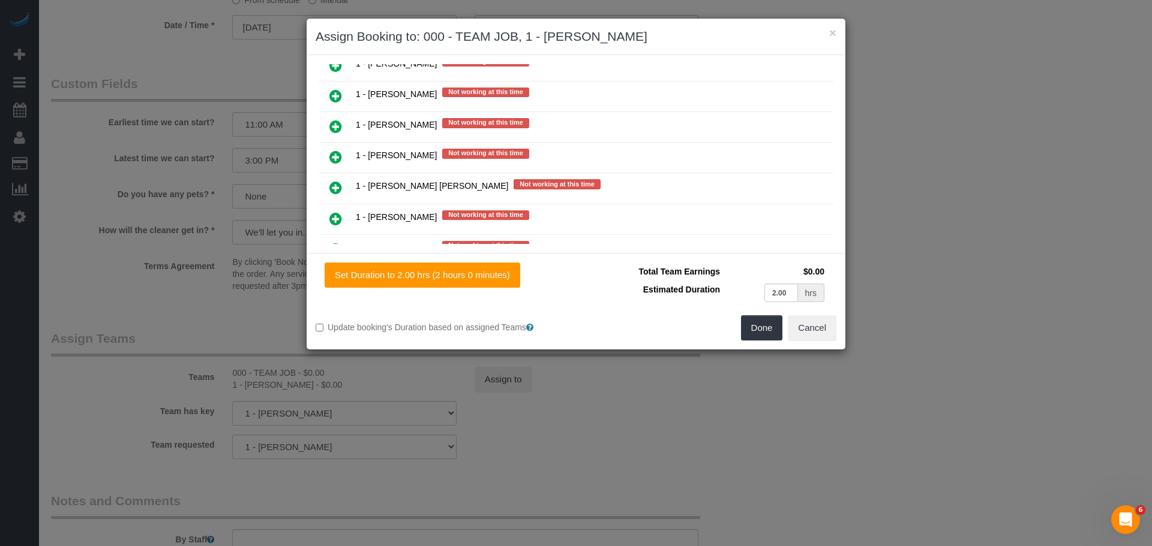
click at [343, 157] on link at bounding box center [336, 158] width 28 height 24
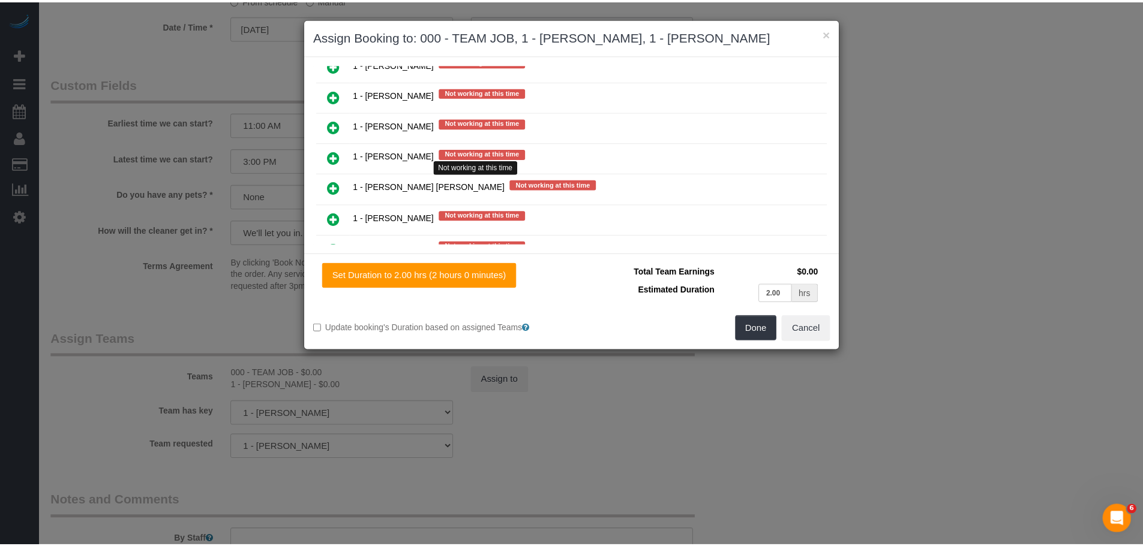
scroll to position [990, 0]
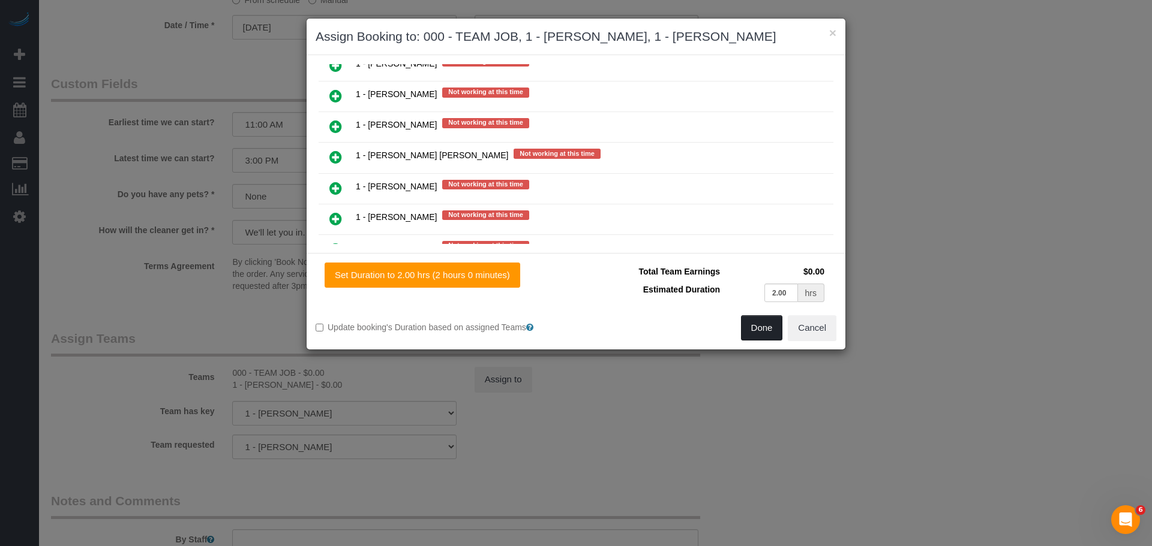
click at [759, 327] on button "Done" at bounding box center [762, 328] width 42 height 25
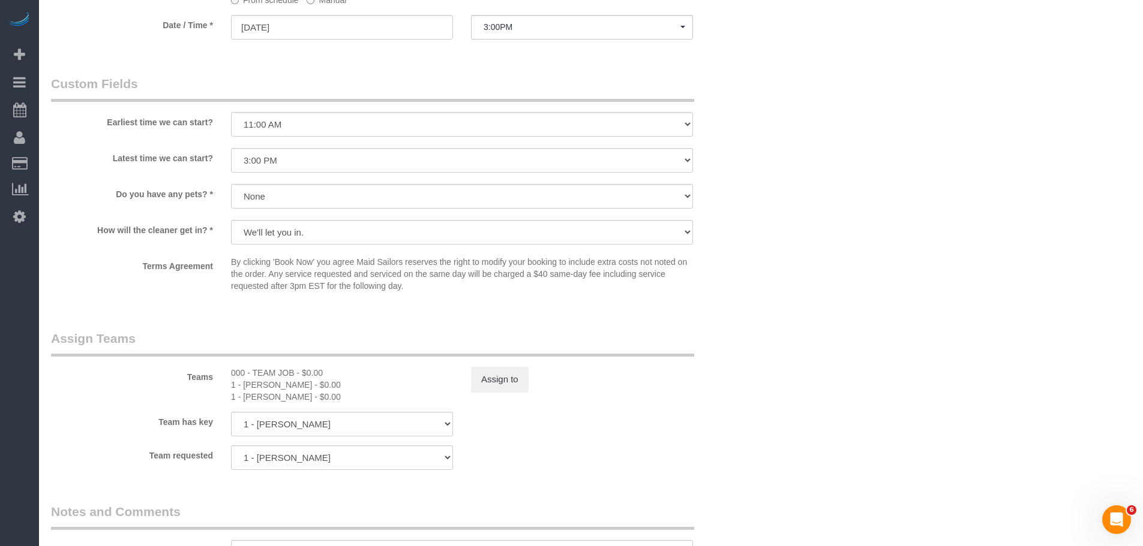
drag, startPoint x: 797, startPoint y: 214, endPoint x: 783, endPoint y: 241, distance: 30.6
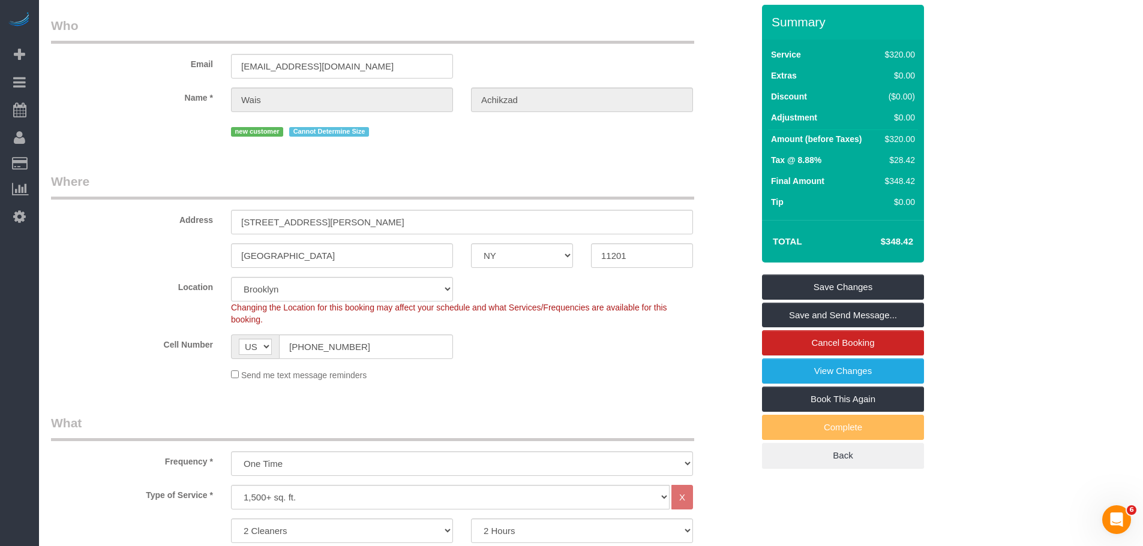
scroll to position [0, 0]
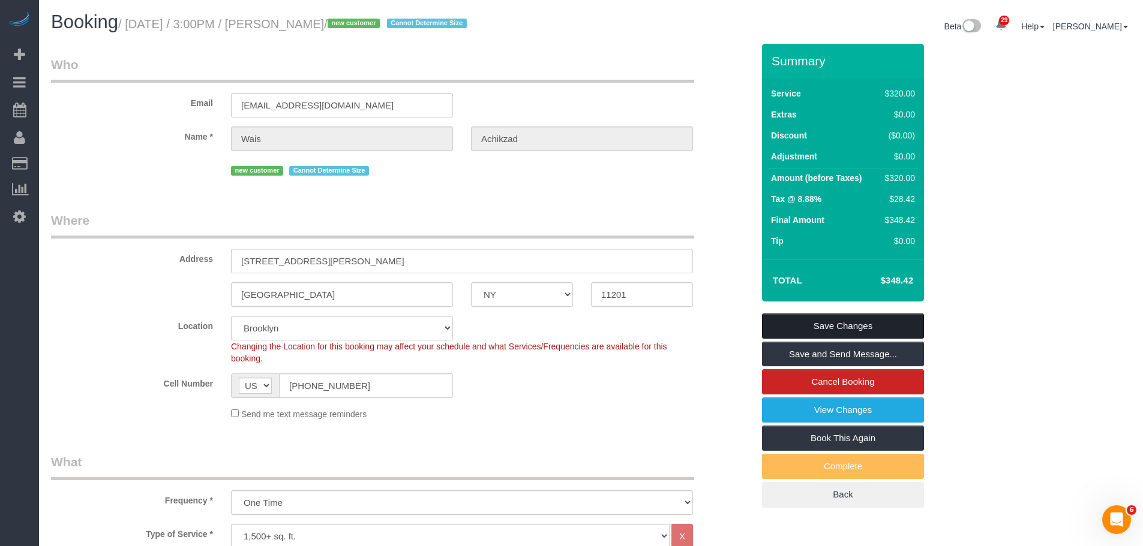
drag, startPoint x: 843, startPoint y: 324, endPoint x: 798, endPoint y: 316, distance: 46.4
click at [843, 323] on link "Save Changes" at bounding box center [843, 326] width 162 height 25
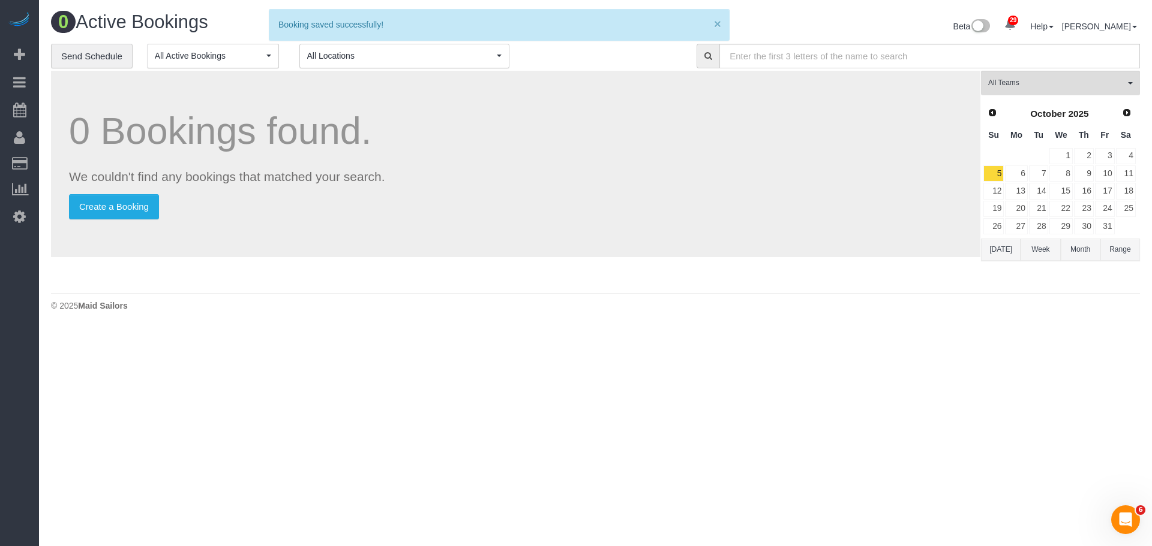
click at [719, 23] on button "×" at bounding box center [717, 23] width 7 height 13
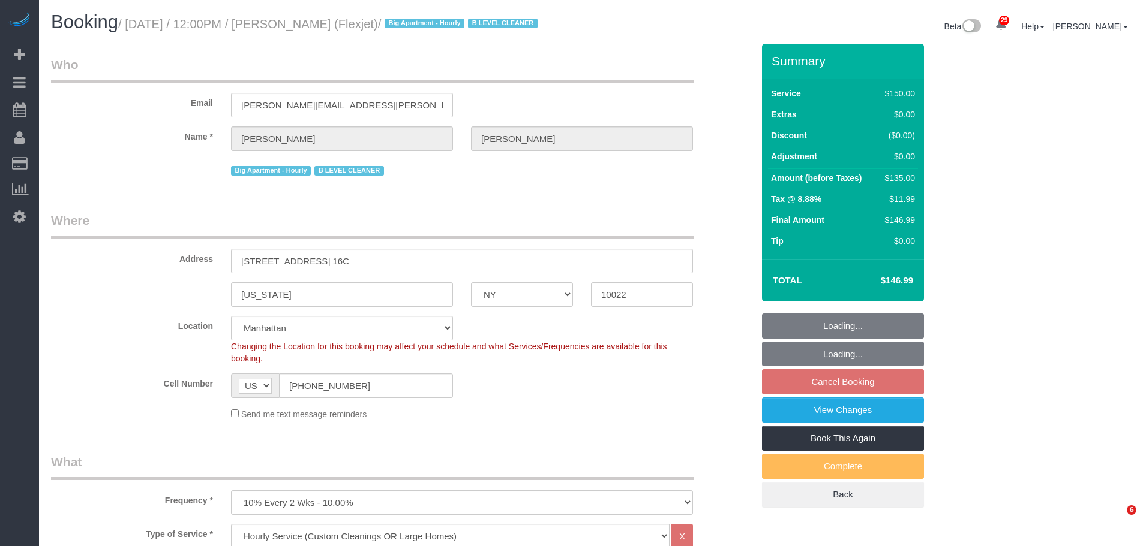
select select "NY"
select select "150"
select select "spot1"
select select "number:89"
select select "number:90"
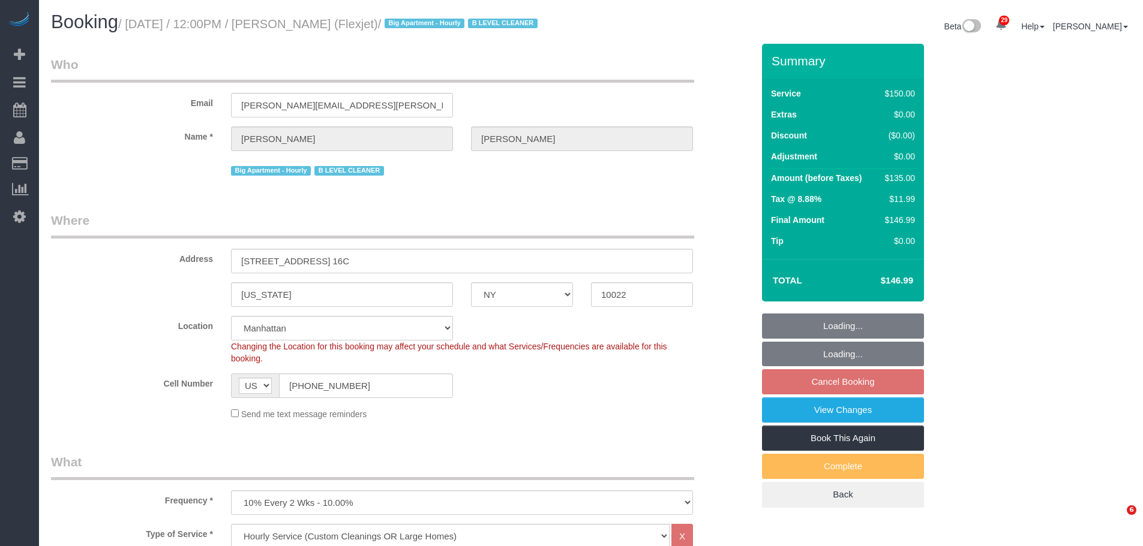
select select "number:15"
select select "number:6"
select select "number:21"
select select "22223"
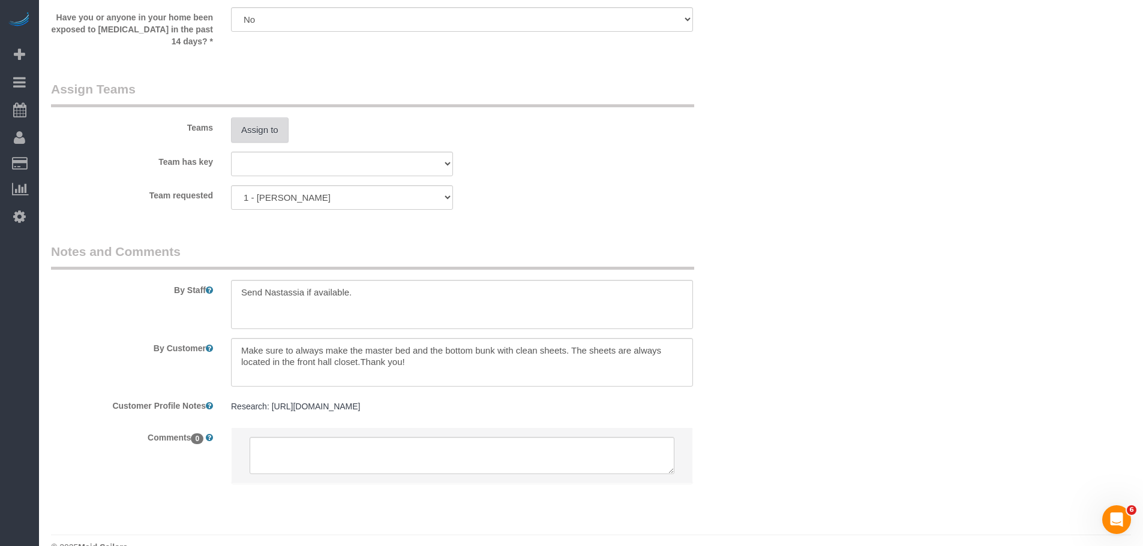
click at [257, 143] on button "Assign to" at bounding box center [260, 130] width 58 height 25
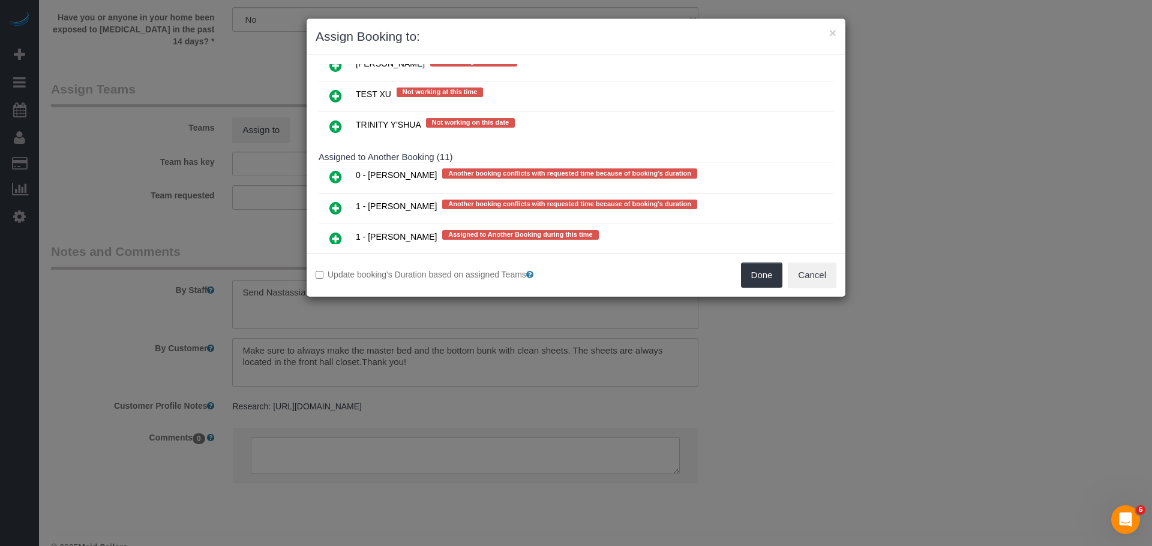
scroll to position [2339, 0]
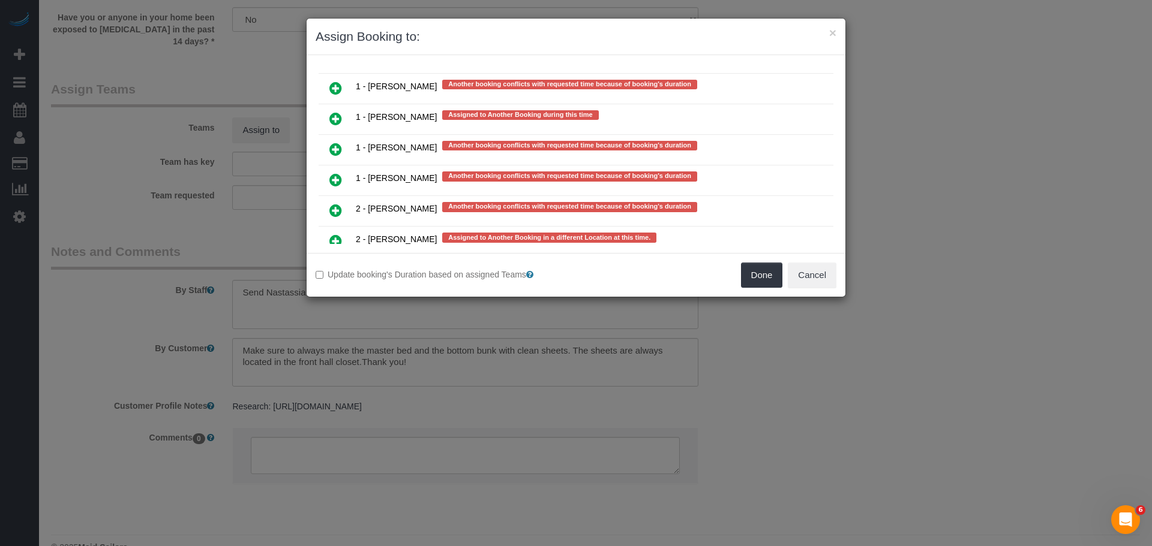
click at [346, 142] on link at bounding box center [336, 150] width 28 height 24
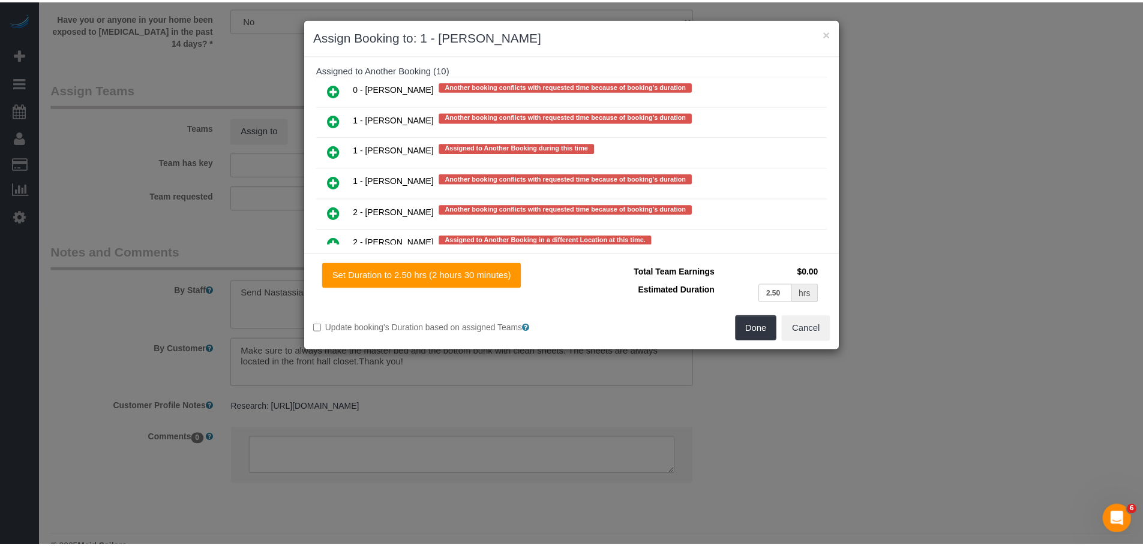
scroll to position [2372, 0]
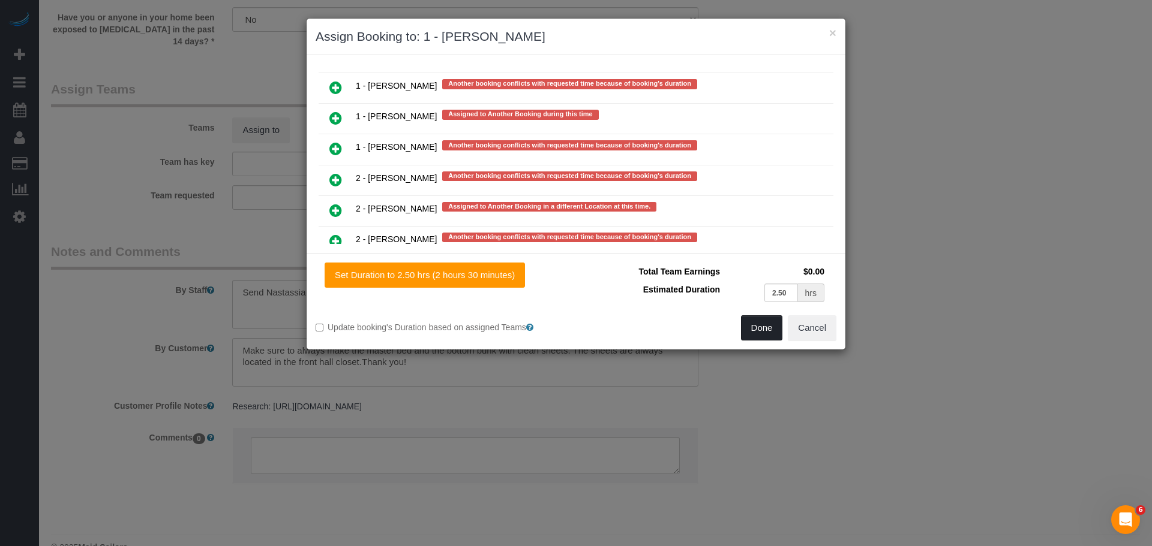
click at [764, 327] on button "Done" at bounding box center [762, 328] width 42 height 25
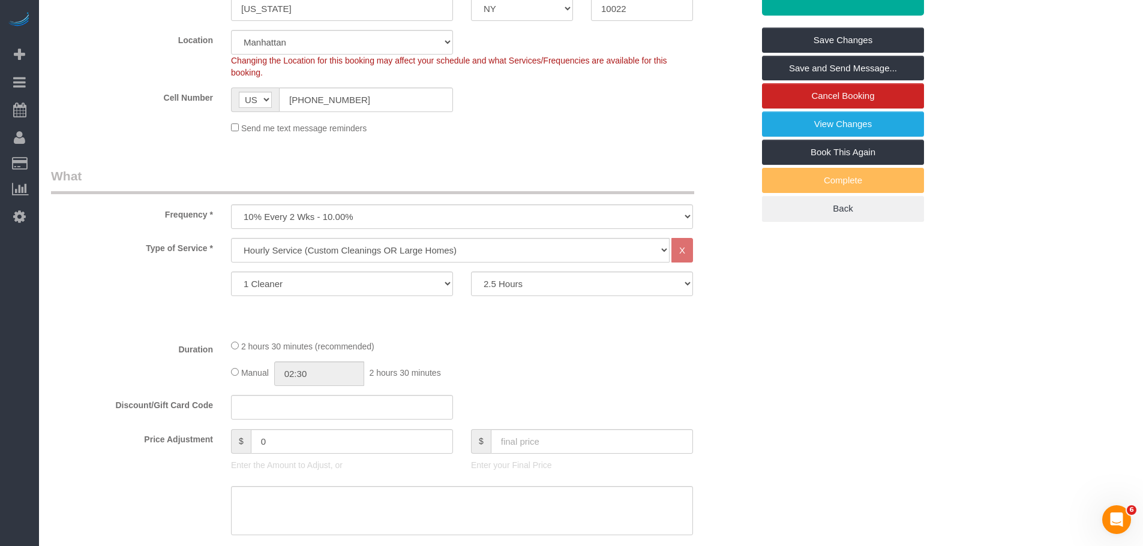
scroll to position [50, 0]
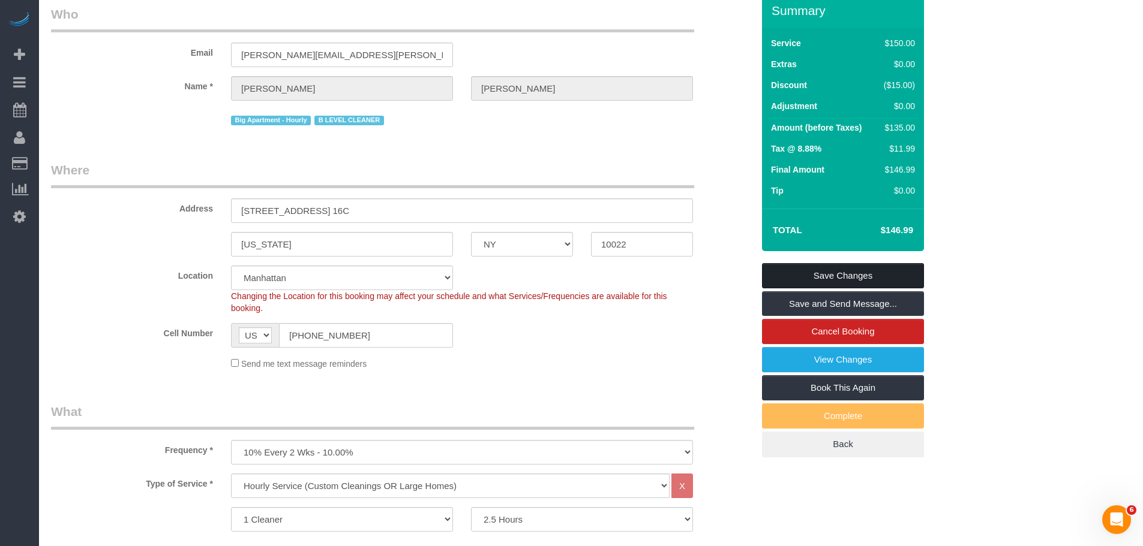
click at [873, 283] on link "Save Changes" at bounding box center [843, 275] width 162 height 25
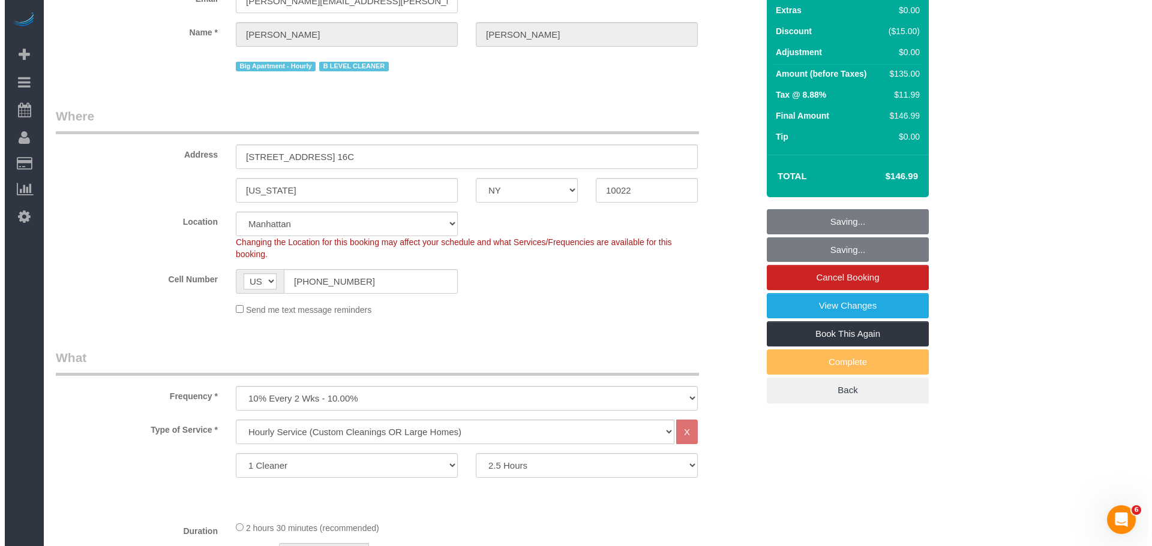
scroll to position [0, 0]
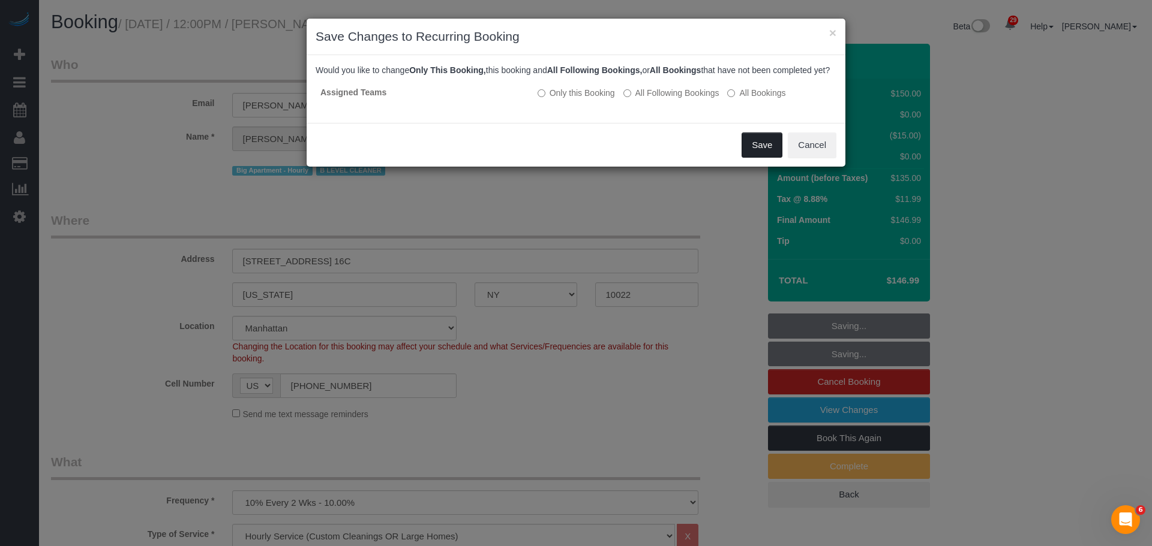
click at [756, 157] on button "Save" at bounding box center [761, 145] width 41 height 25
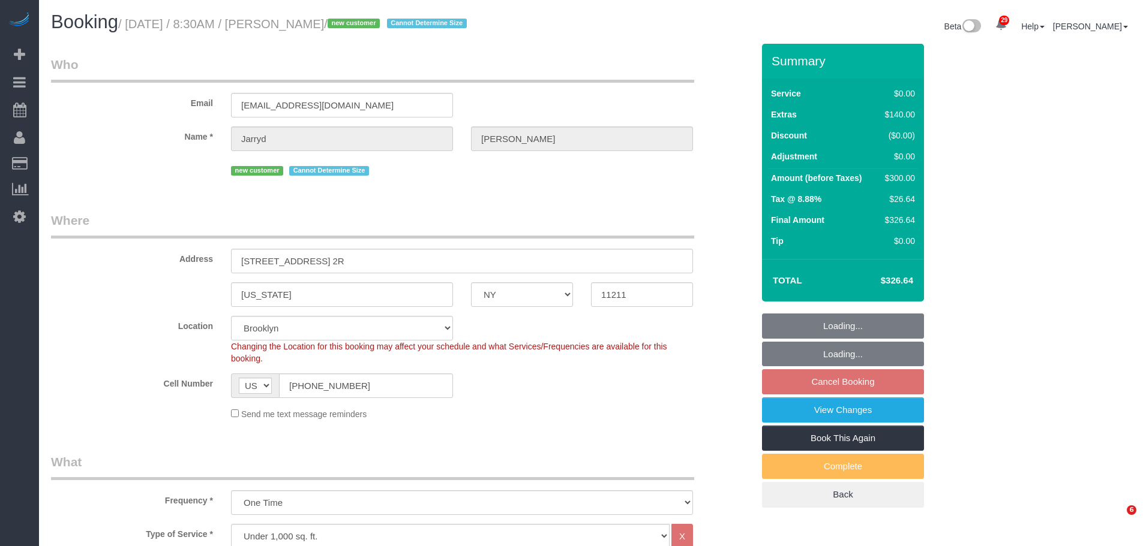
select select "NY"
select select "2"
select select "number:89"
select select "number:69"
select select "number:15"
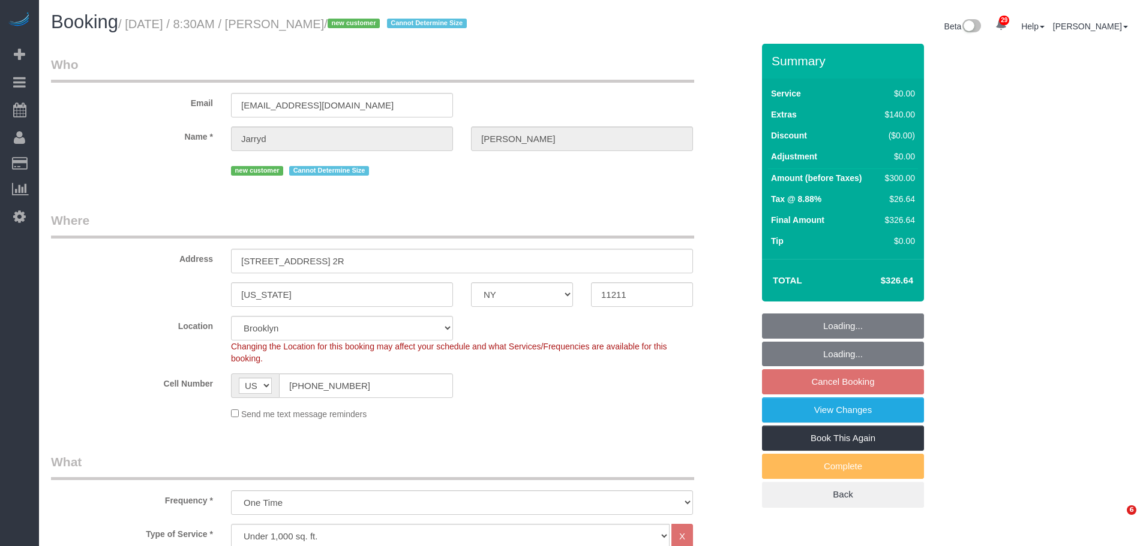
select select "number:5"
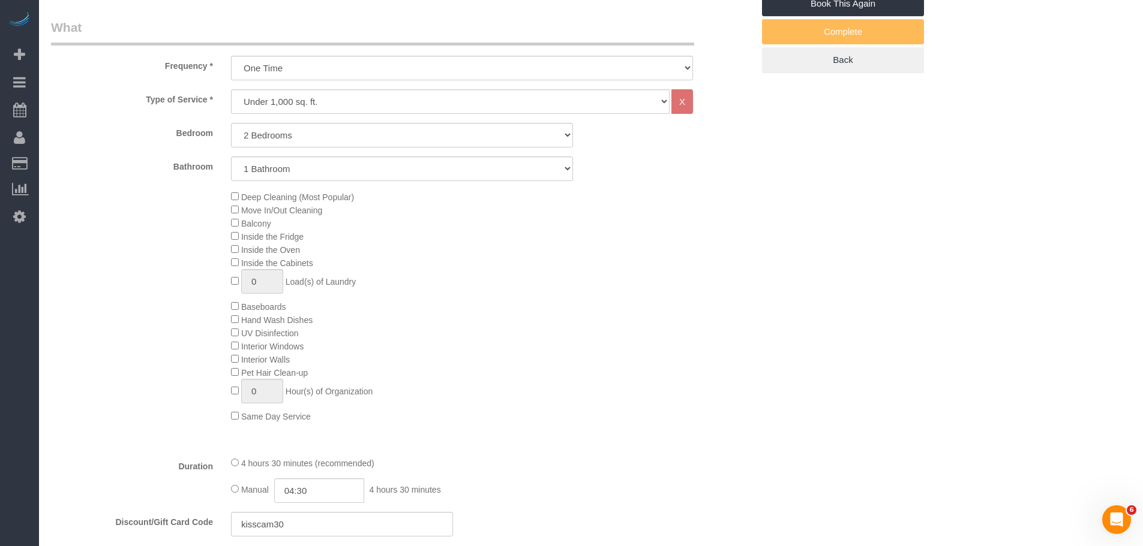
scroll to position [184, 0]
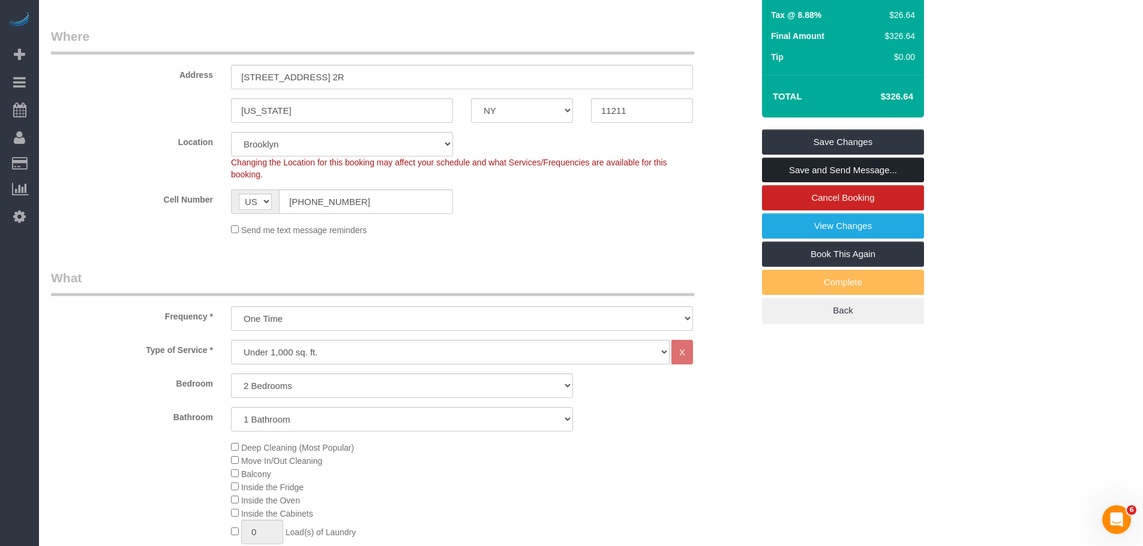
click at [869, 165] on link "Save and Send Message..." at bounding box center [843, 170] width 162 height 25
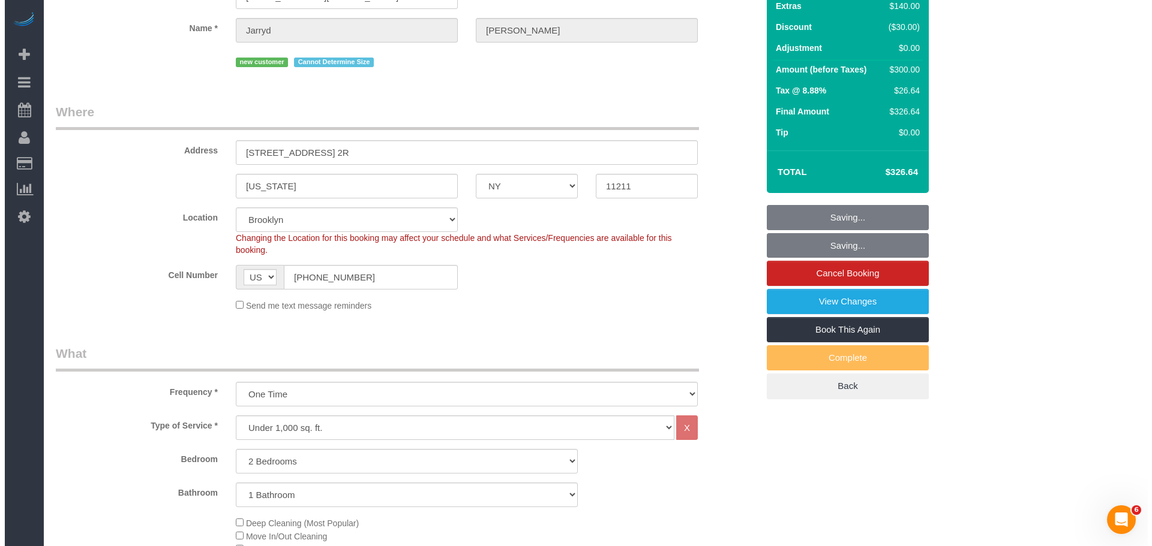
scroll to position [0, 0]
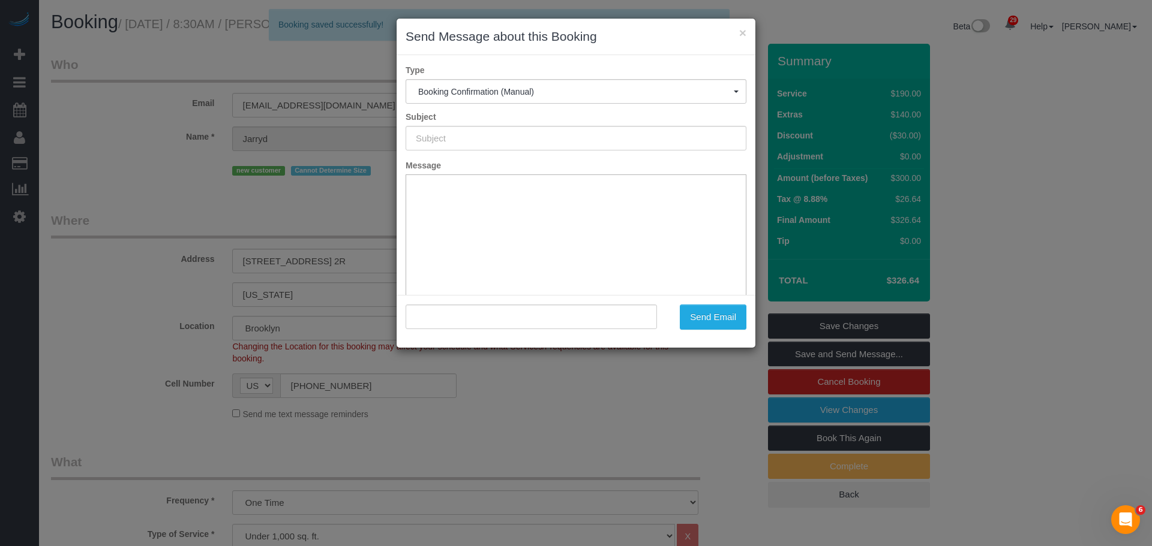
type input "Cleaning Confirmed for [DATE] 8:30am"
type input ""[PERSON_NAME]" <[EMAIL_ADDRESS][DOMAIN_NAME]>"
click at [710, 325] on button "Send Email" at bounding box center [713, 317] width 67 height 25
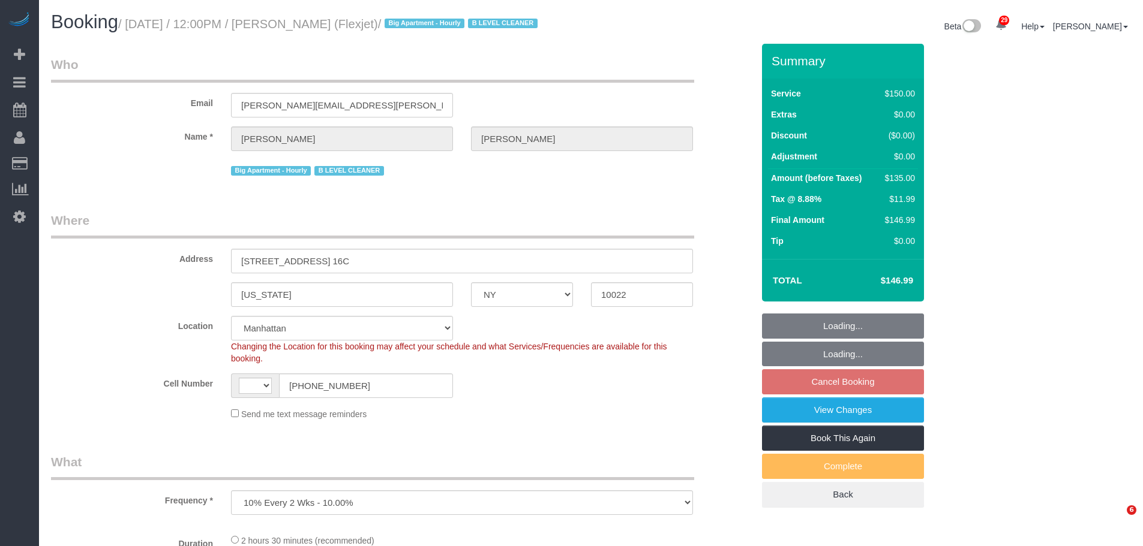
select select "NY"
select select "object:835"
select select "string:[GEOGRAPHIC_DATA]"
select select "number:89"
select select "number:90"
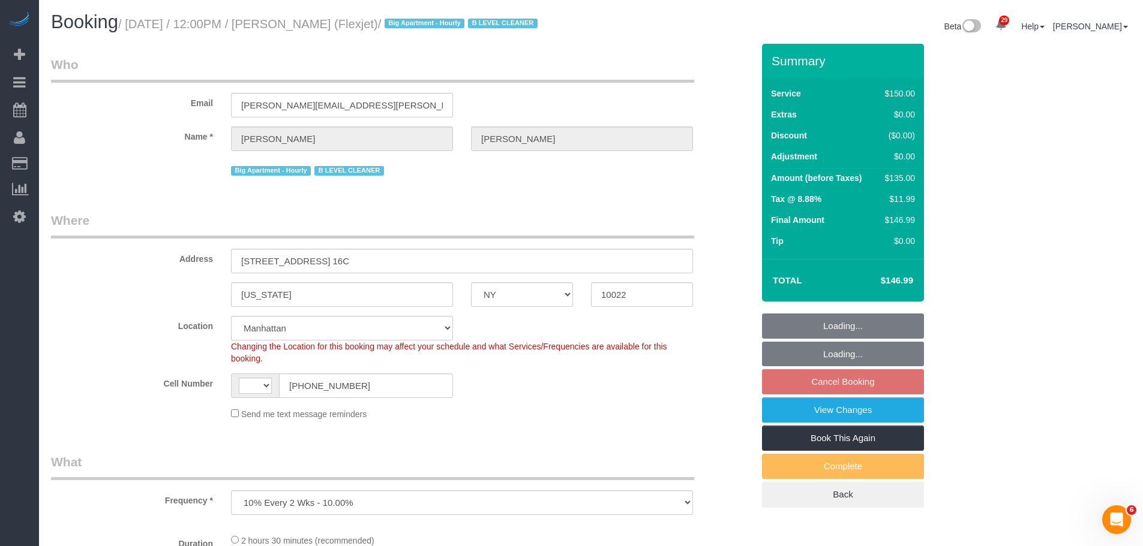
select select "number:15"
select select "number:6"
select select "number:21"
select select "22223"
select select "spot1"
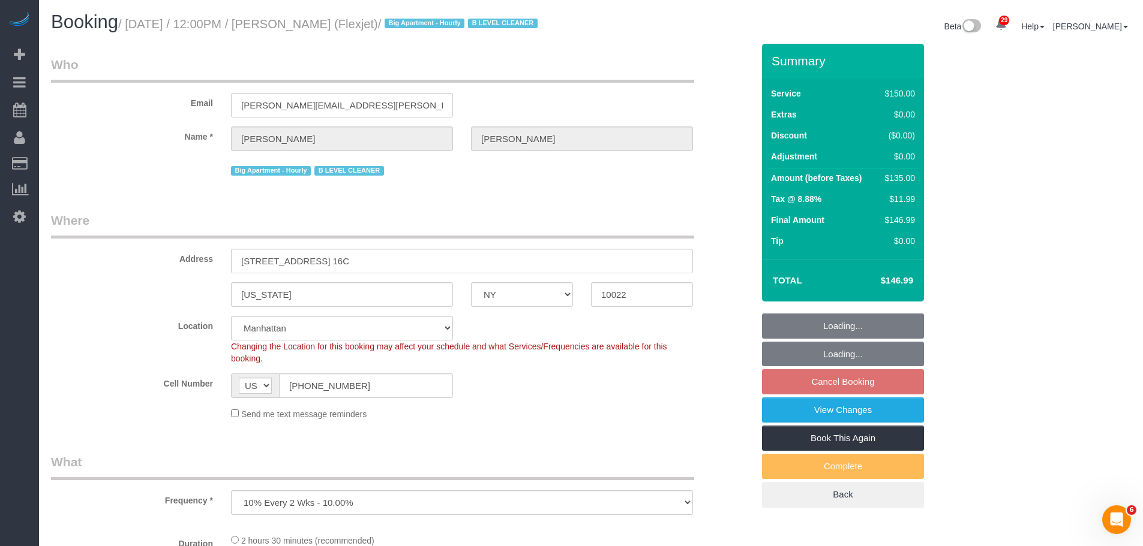
select select "150"
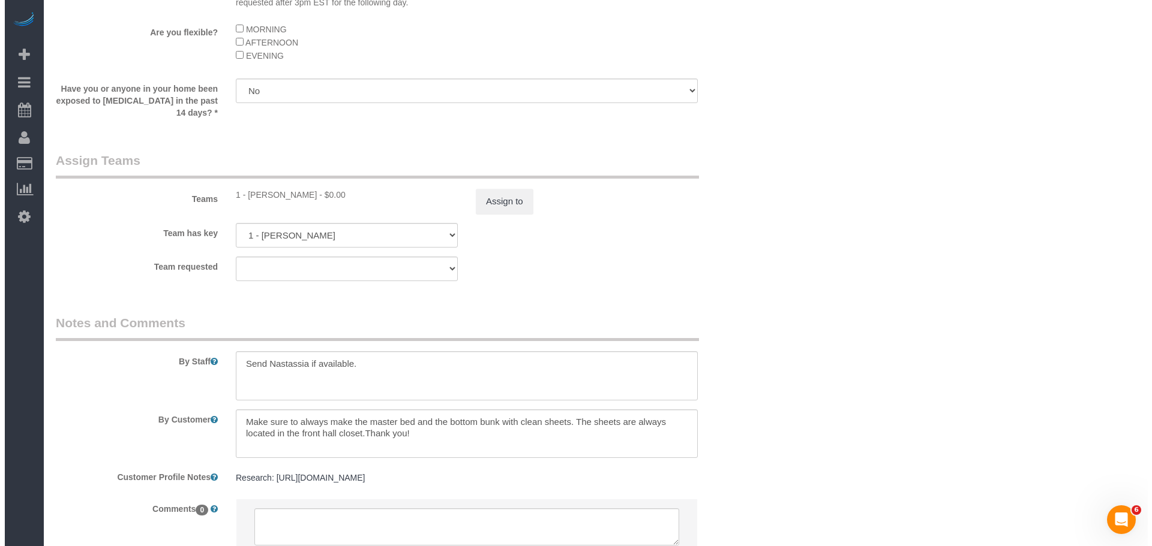
scroll to position [1409, 0]
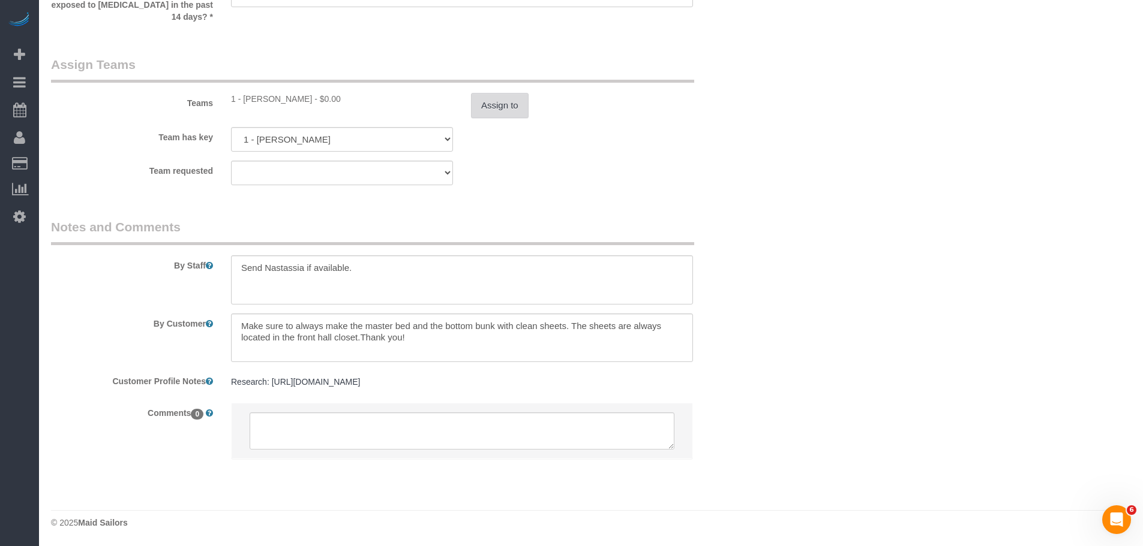
click at [501, 101] on button "Assign to" at bounding box center [500, 105] width 58 height 25
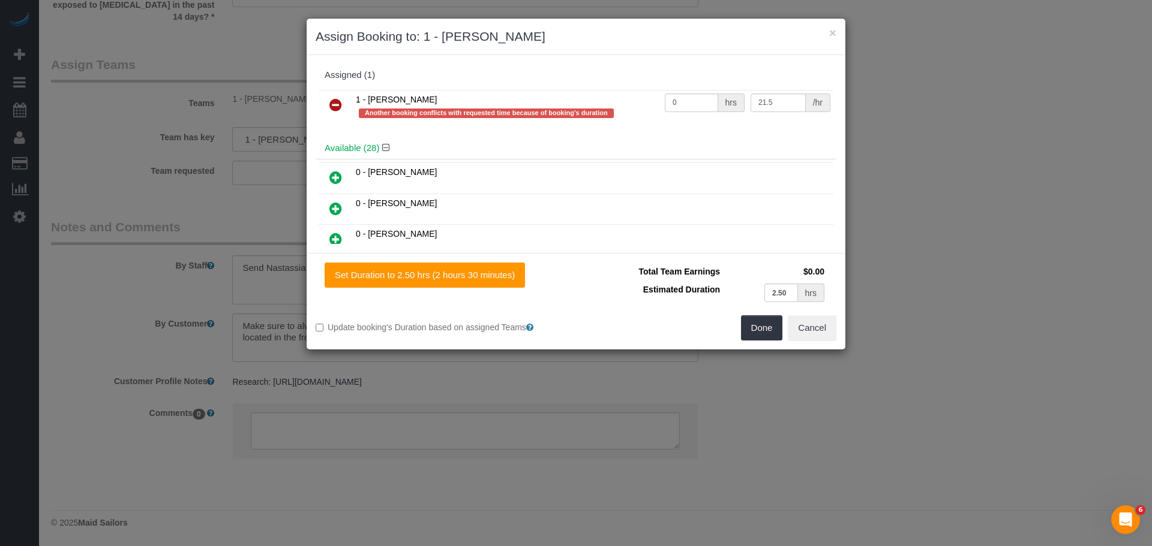
click at [333, 102] on icon at bounding box center [335, 105] width 13 height 14
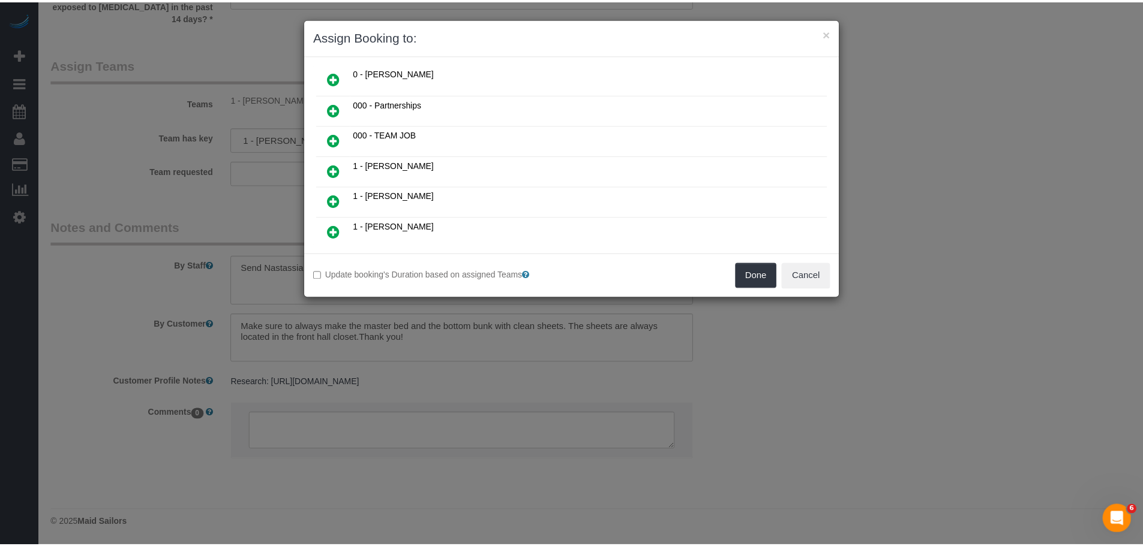
scroll to position [180, 0]
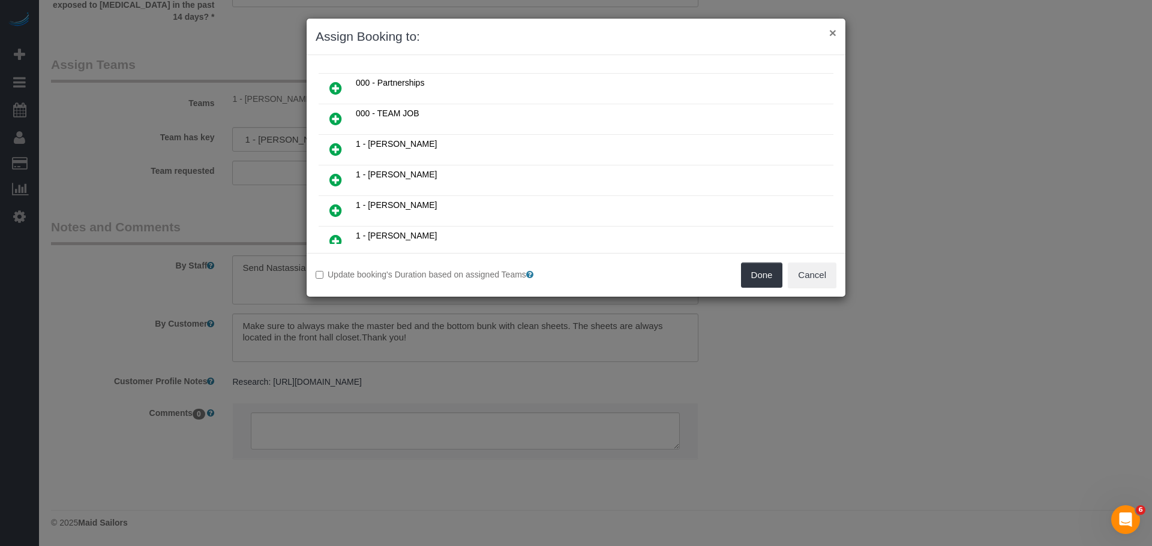
click at [830, 32] on button "×" at bounding box center [832, 32] width 7 height 13
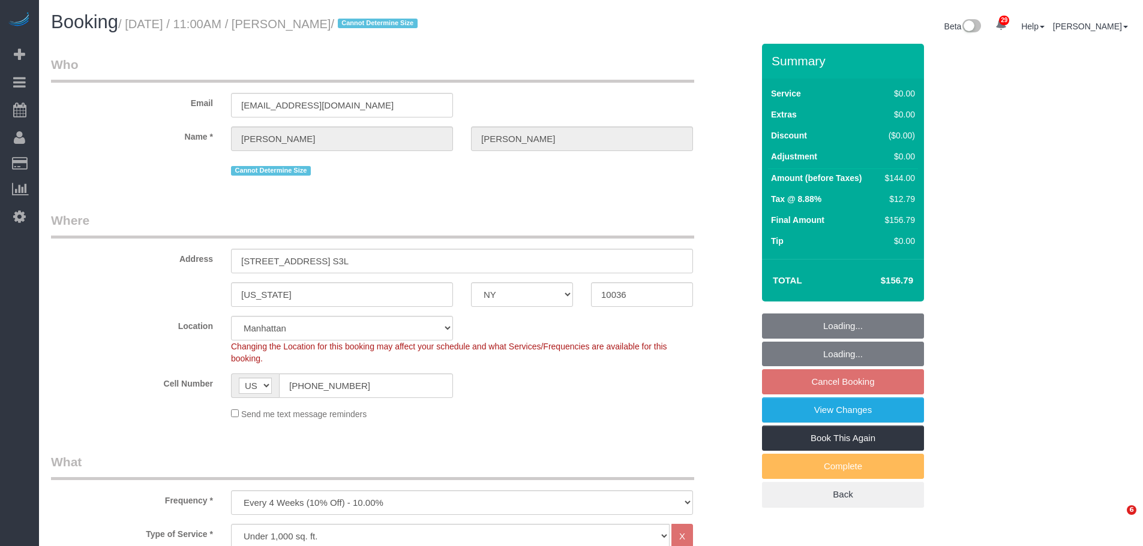
select select "NY"
select select "1"
select select "string:stripe-pm_1Kqo7h4VGloSiKo7pXY69Drf"
select select "spot1"
select select "number:89"
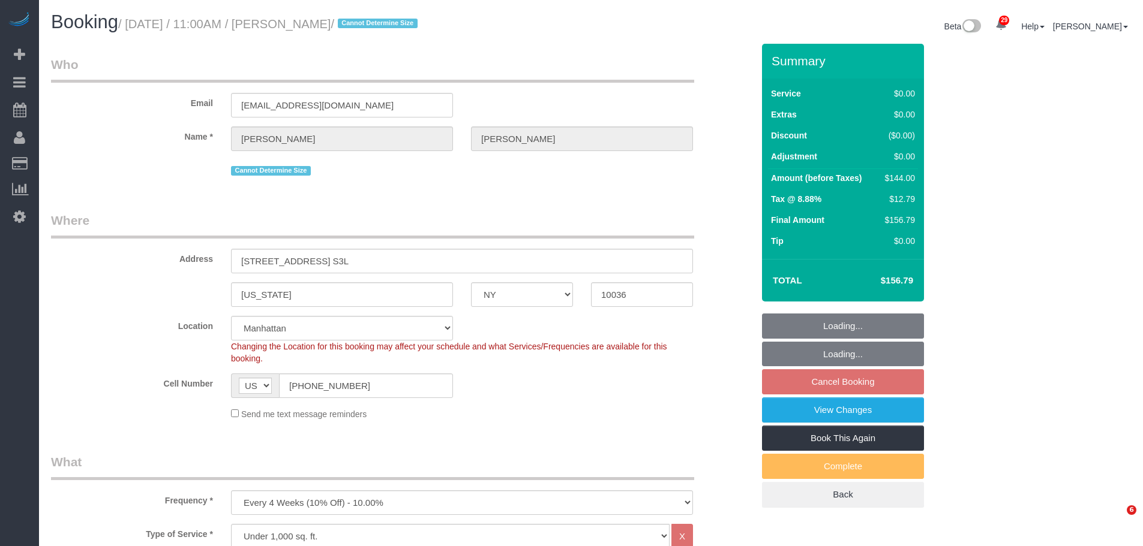
select select "number:90"
select select "number:15"
select select "number:6"
select select "1"
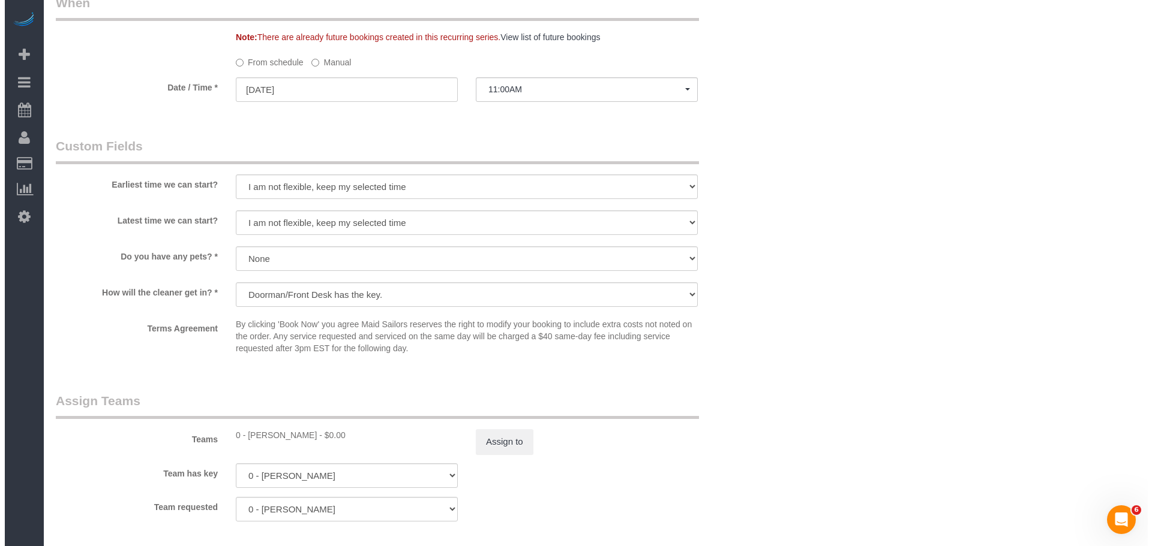
scroll to position [1320, 0]
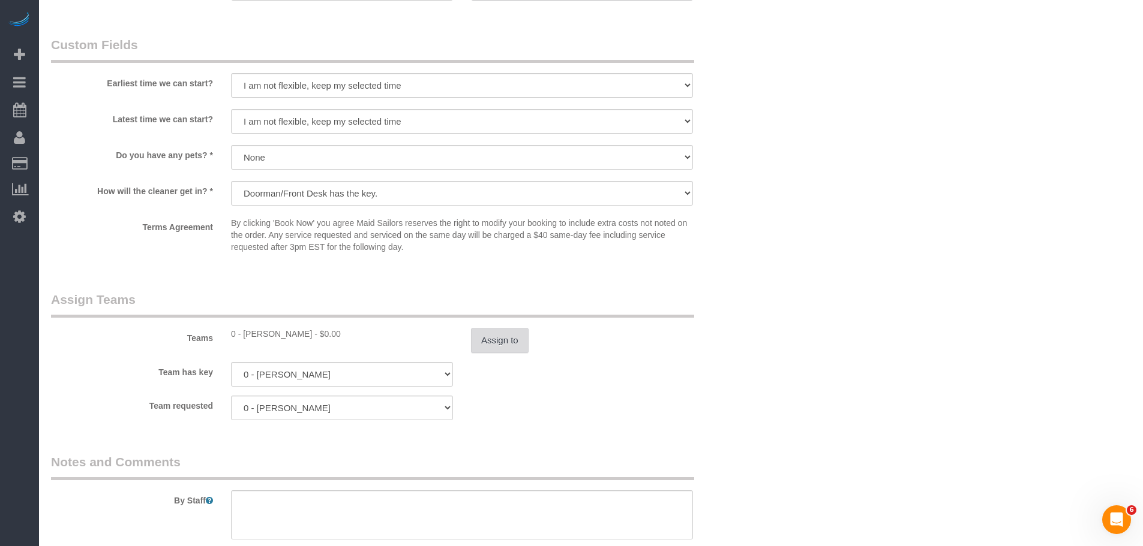
click at [483, 342] on button "Assign to" at bounding box center [500, 340] width 58 height 25
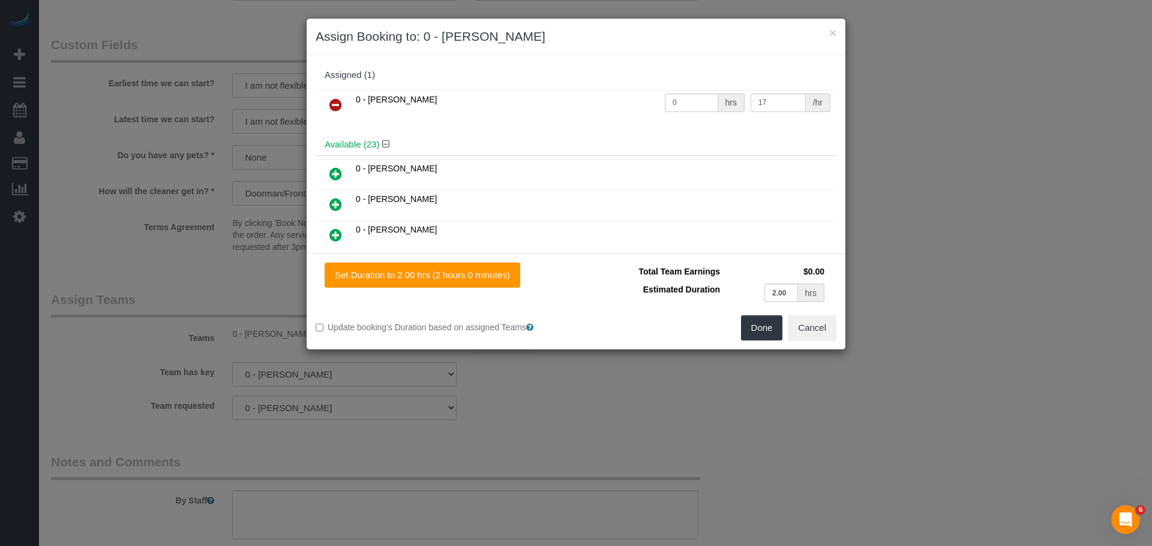
drag, startPoint x: 337, startPoint y: 110, endPoint x: 361, endPoint y: 124, distance: 27.7
click at [337, 110] on icon at bounding box center [335, 105] width 13 height 14
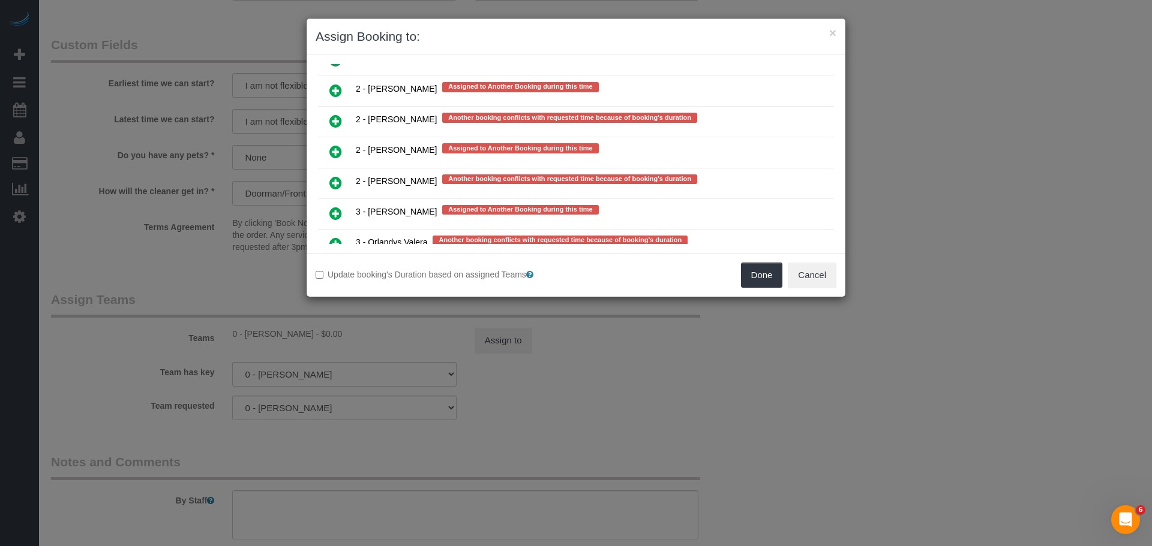
scroll to position [2500, 0]
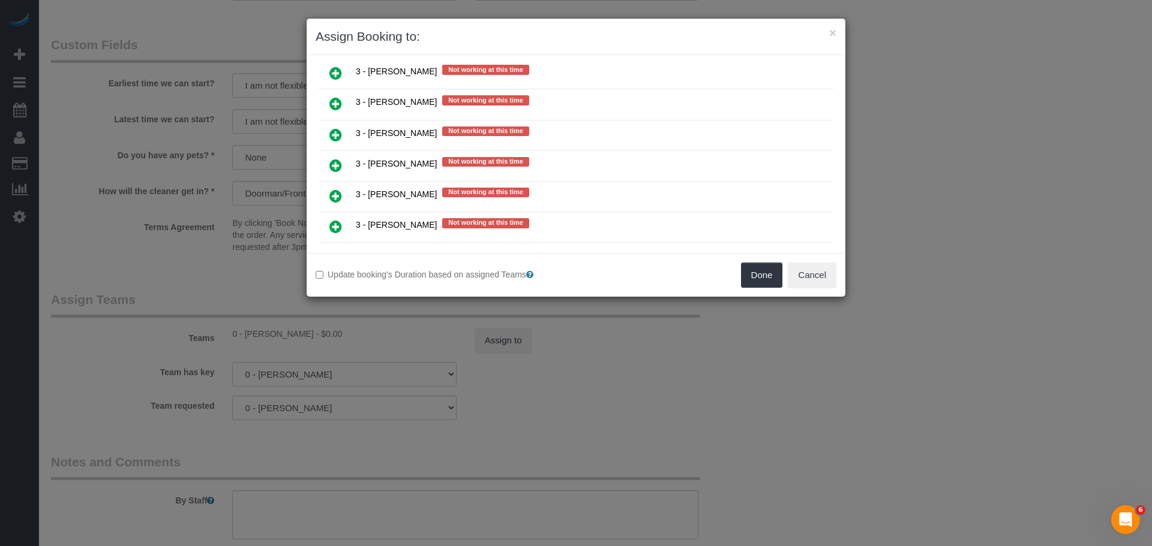
click at [347, 193] on link at bounding box center [336, 197] width 28 height 24
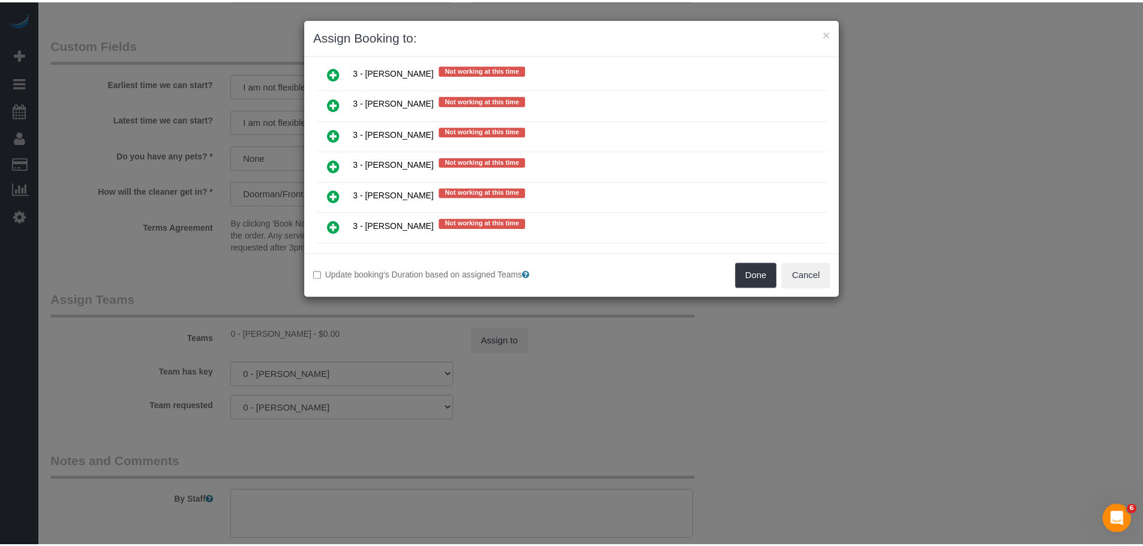
scroll to position [1749, 0]
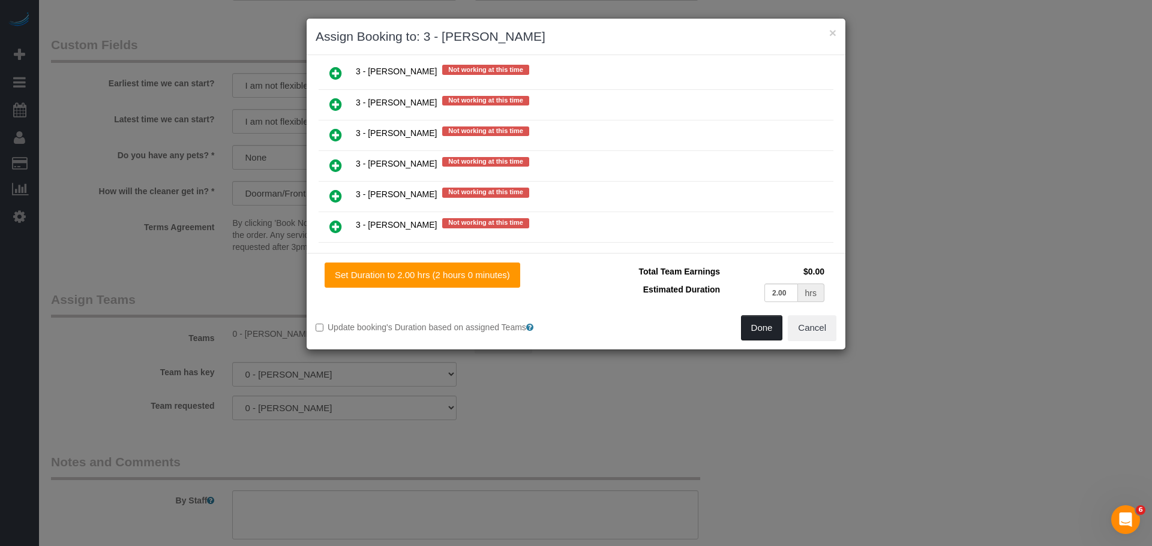
click at [759, 324] on button "Done" at bounding box center [762, 328] width 42 height 25
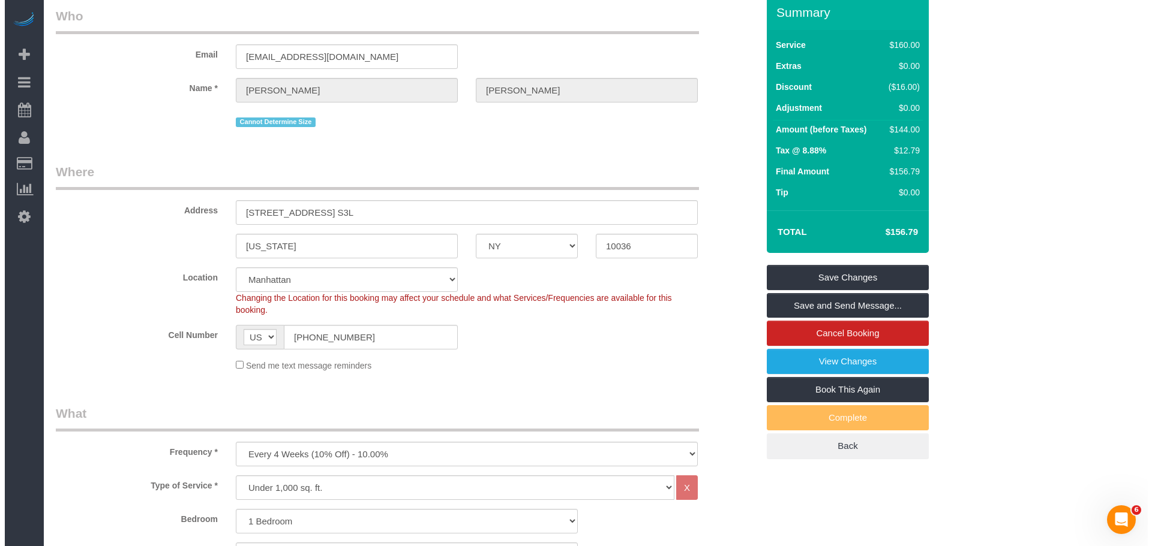
scroll to position [0, 0]
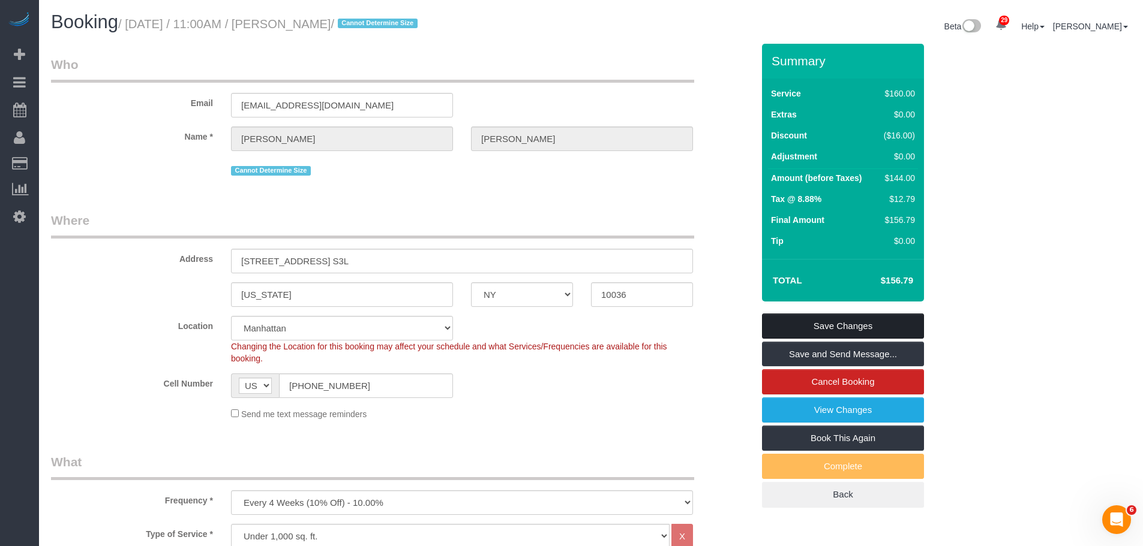
click at [858, 329] on link "Save Changes" at bounding box center [843, 326] width 162 height 25
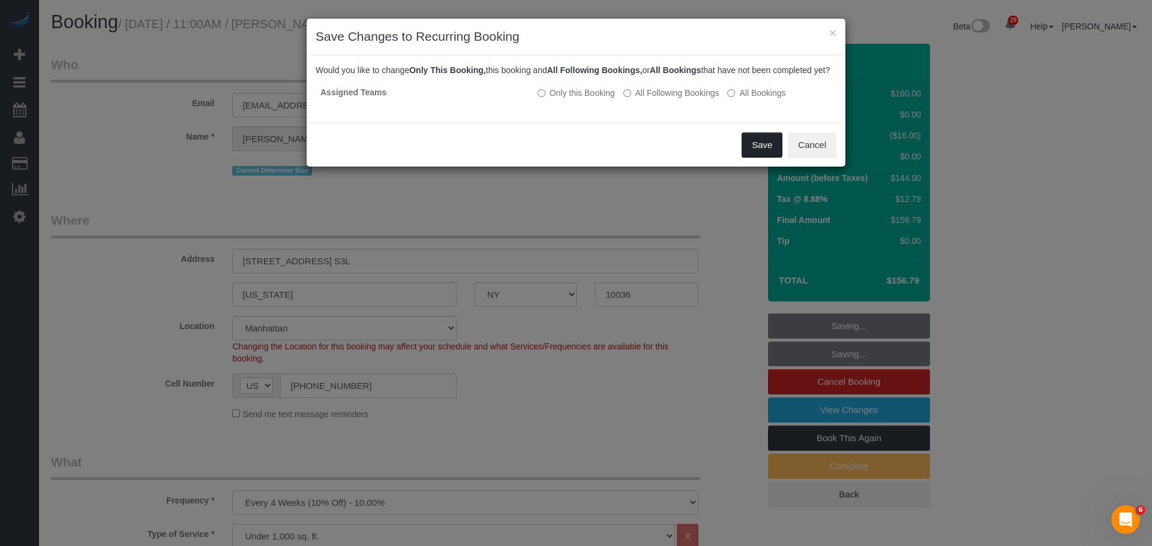
click at [752, 157] on button "Save" at bounding box center [761, 145] width 41 height 25
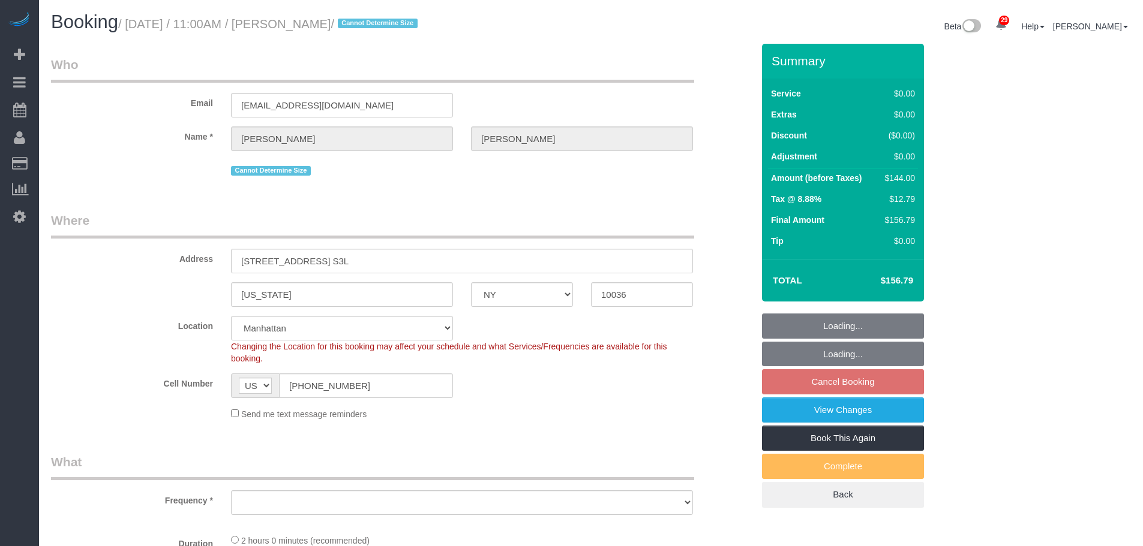
select select "NY"
select select "string:stripe-pm_1Kqo7h4VGloSiKo7pXY69Drf"
select select "spot1"
select select "number:89"
select select "number:90"
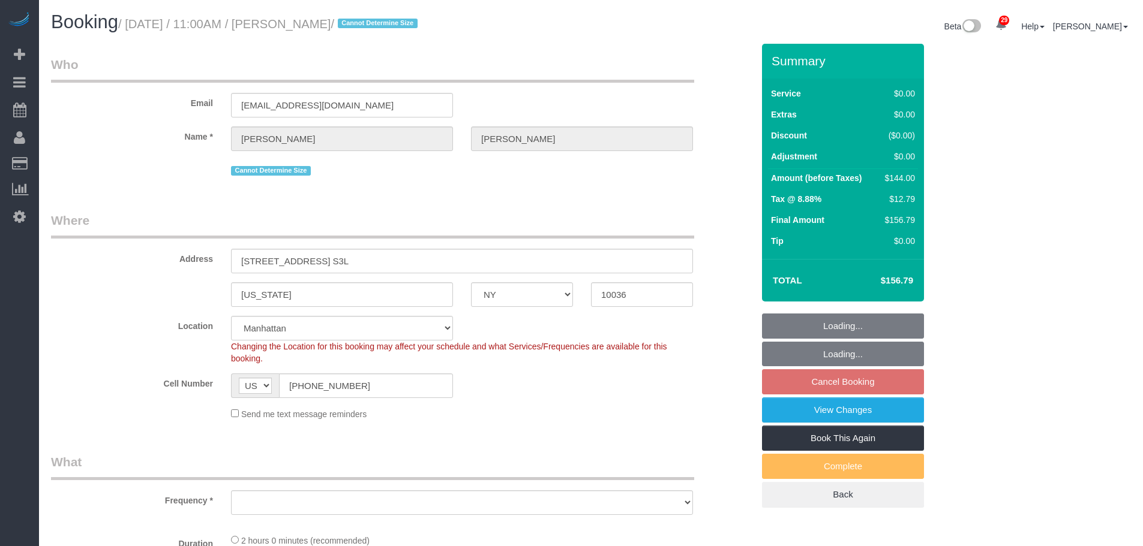
select select "number:15"
select select "number:6"
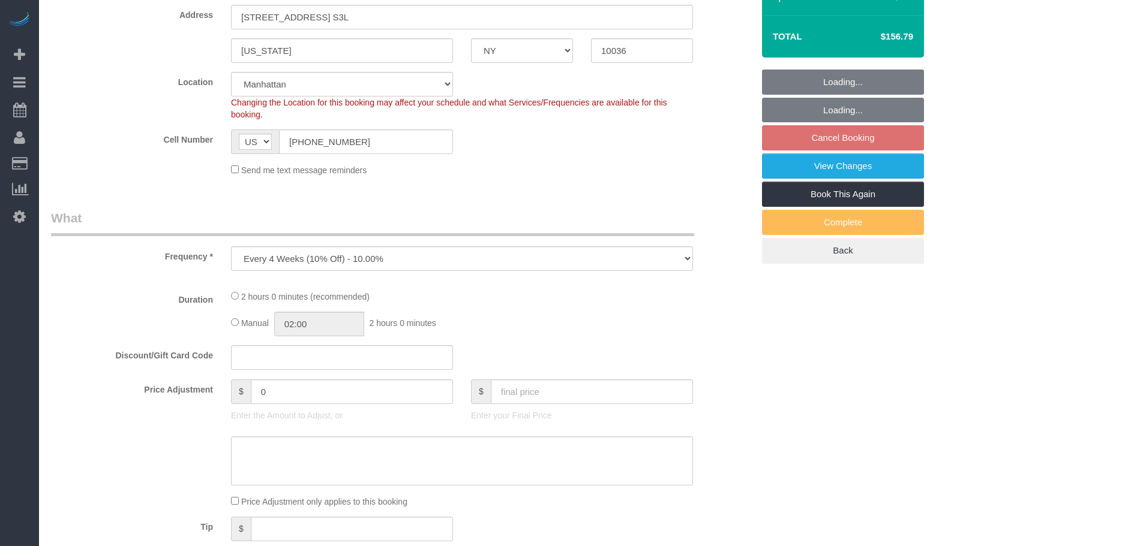
select select "object:1388"
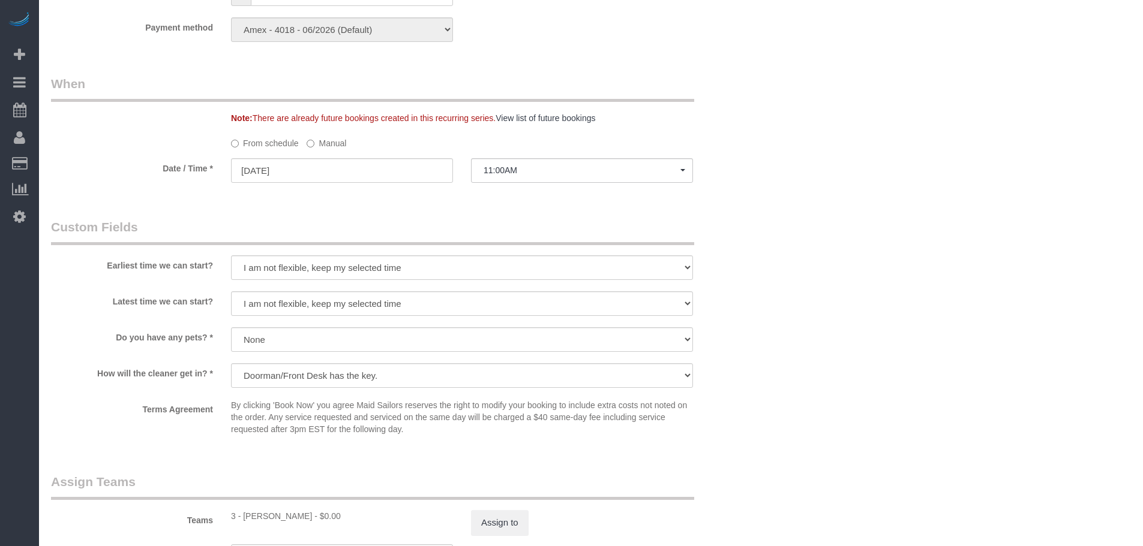
select select "1"
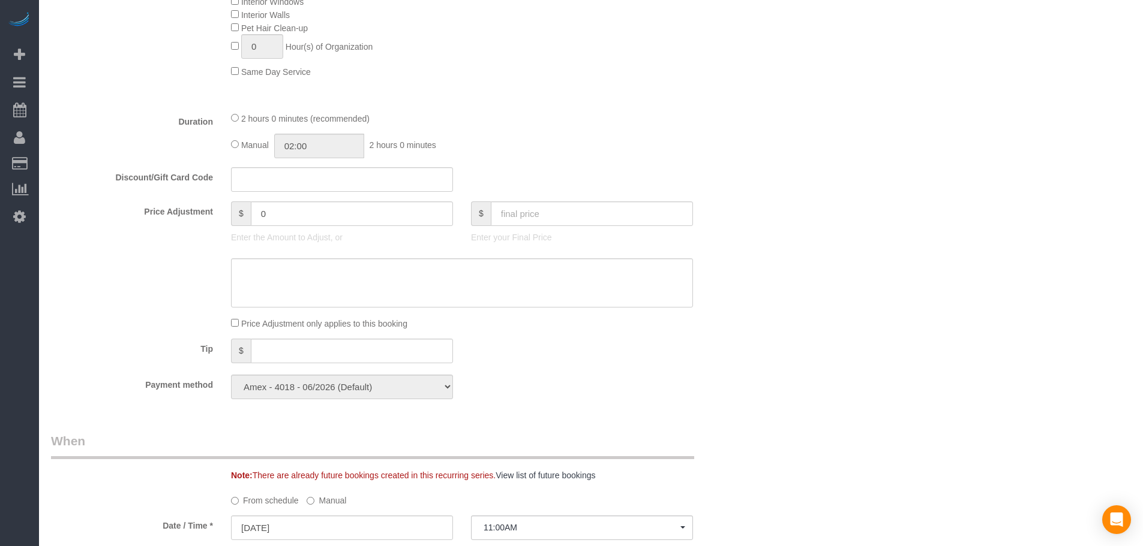
select select "object:1531"
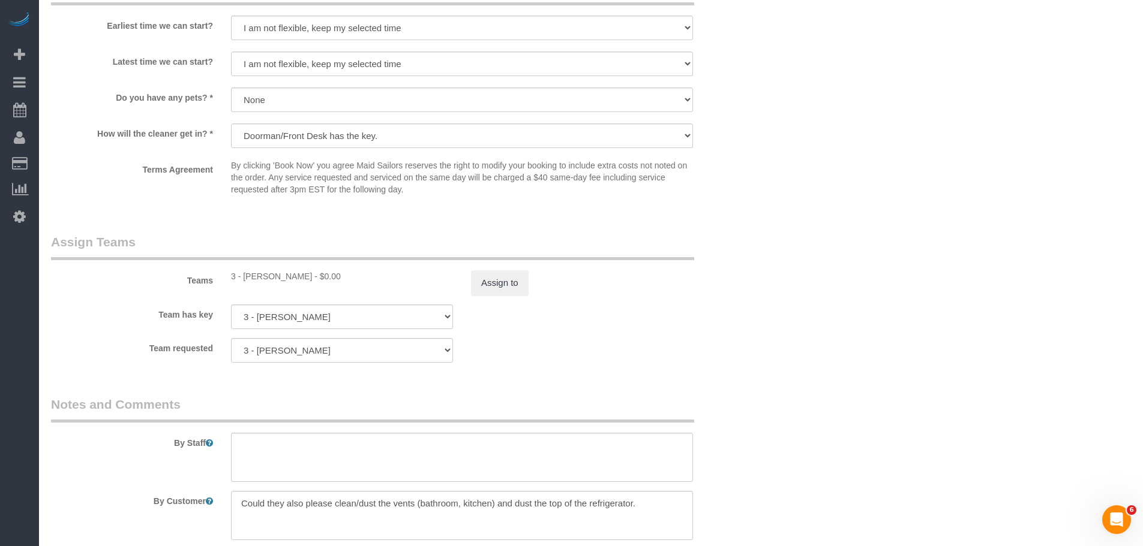
click at [509, 296] on sui-booking-teams "Teams 3 - Patricia Sinche - $0.00 Assign to Team has key 3 - Patricia Sinche 00…" at bounding box center [402, 298] width 702 height 130
click at [497, 278] on button "Assign to" at bounding box center [500, 283] width 58 height 25
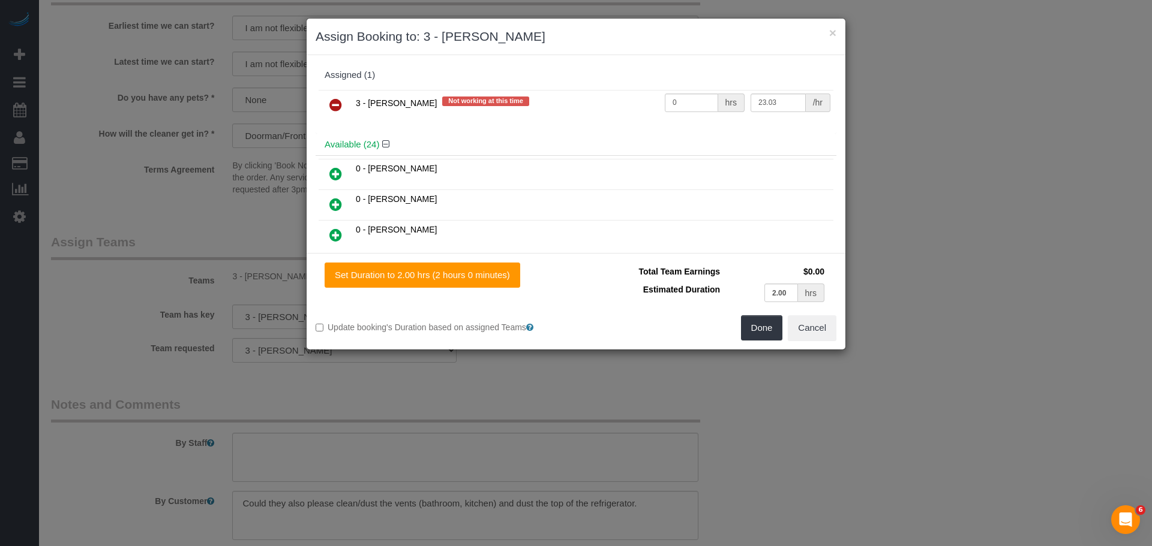
click at [335, 102] on icon at bounding box center [335, 105] width 13 height 14
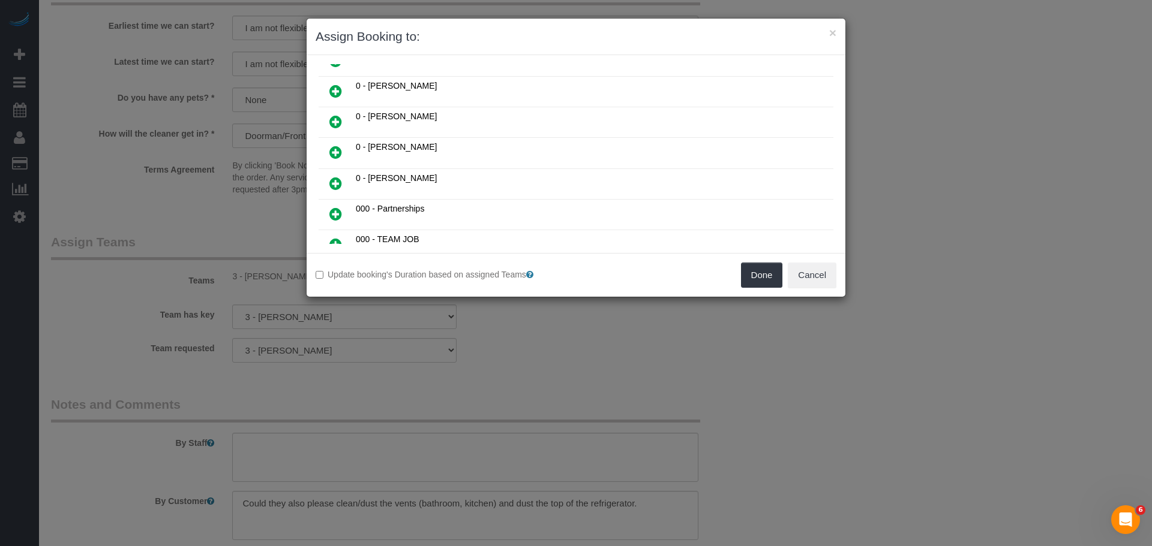
scroll to position [60, 0]
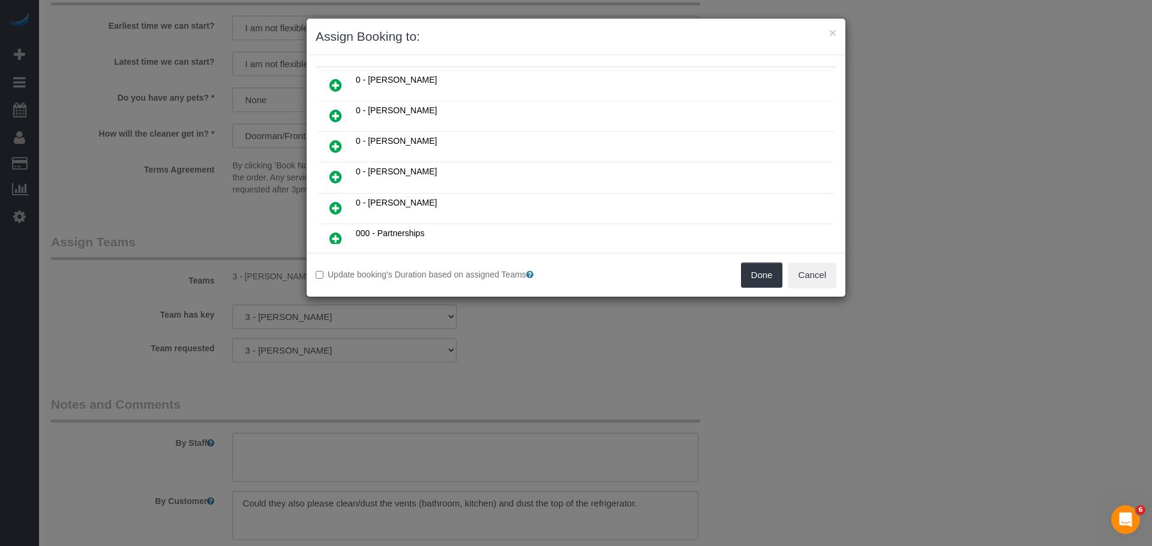
click at [336, 88] on icon at bounding box center [335, 85] width 13 height 14
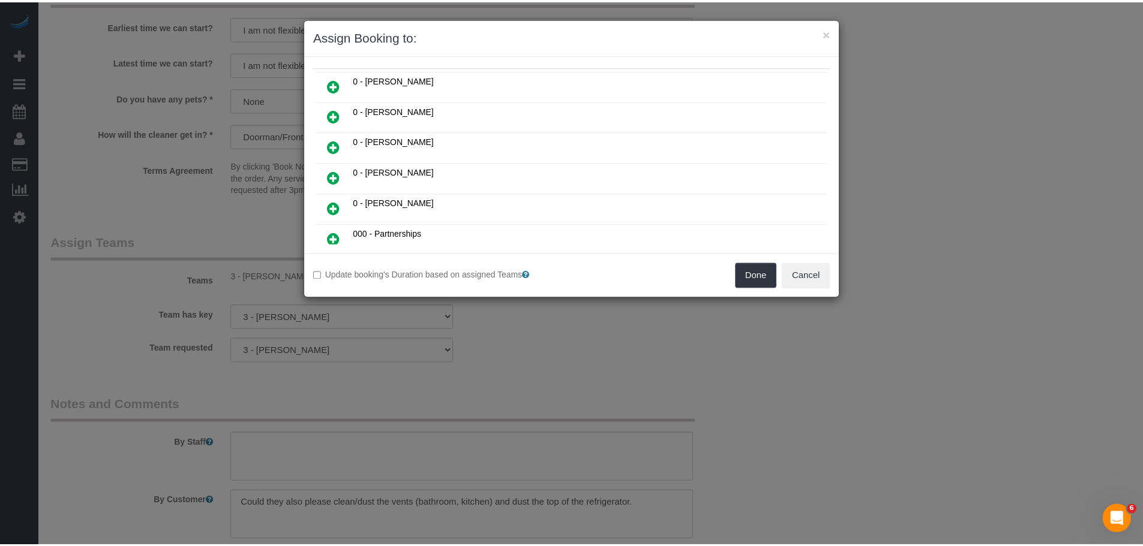
scroll to position [89, 0]
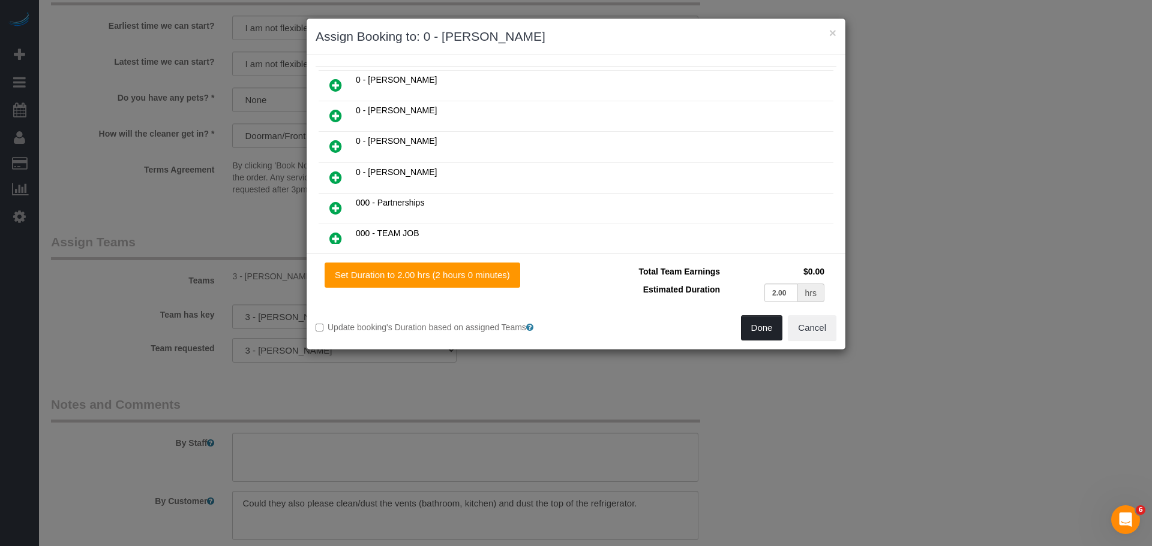
click at [753, 321] on button "Done" at bounding box center [762, 328] width 42 height 25
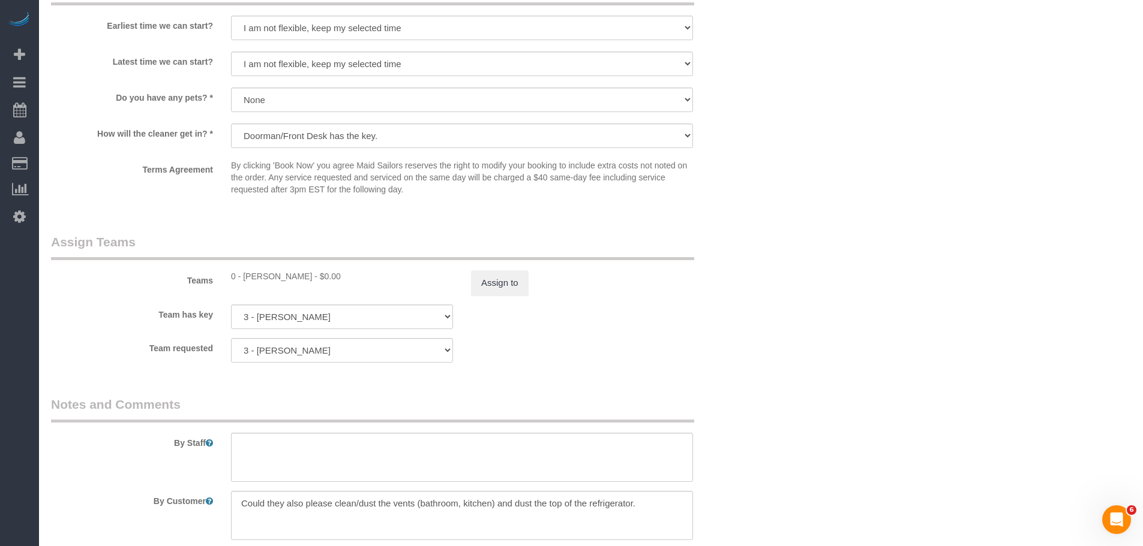
click at [741, 264] on div "Teams 0 - Delilah Calzada - $0.00 Assign to" at bounding box center [402, 264] width 720 height 62
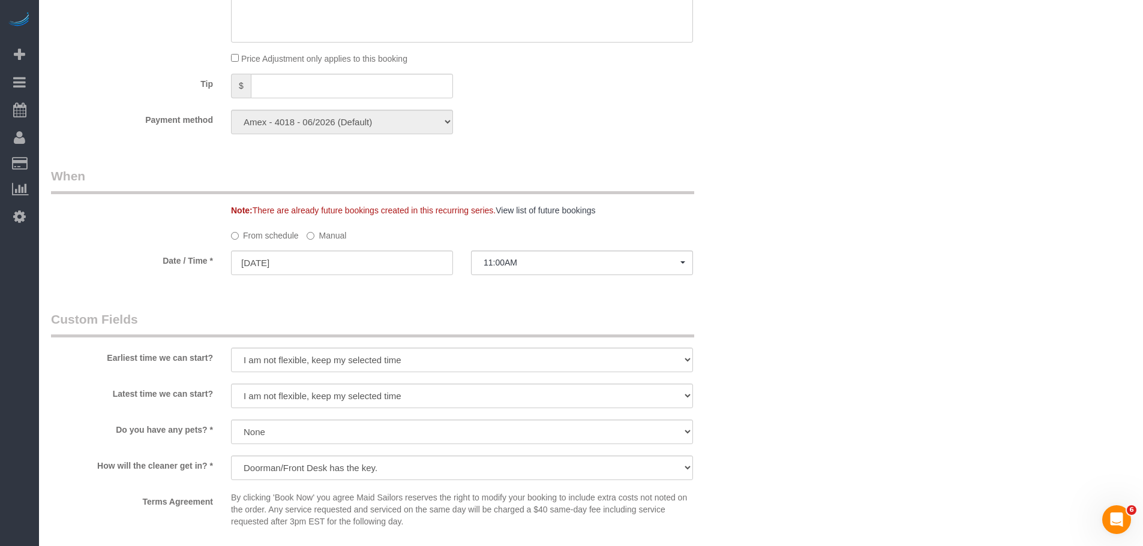
scroll to position [956, 0]
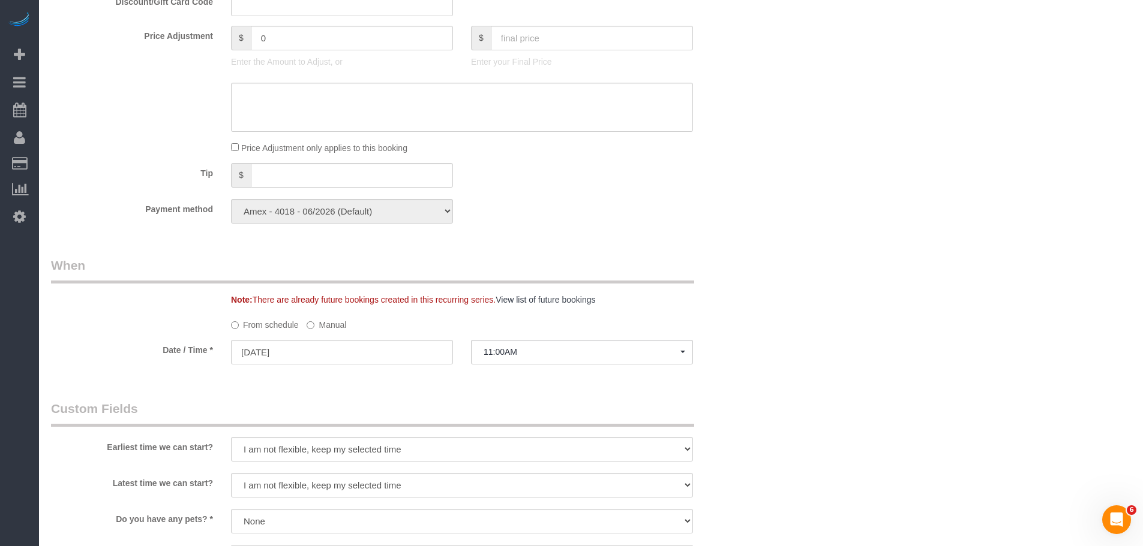
click at [322, 327] on label "Manual" at bounding box center [327, 323] width 40 height 16
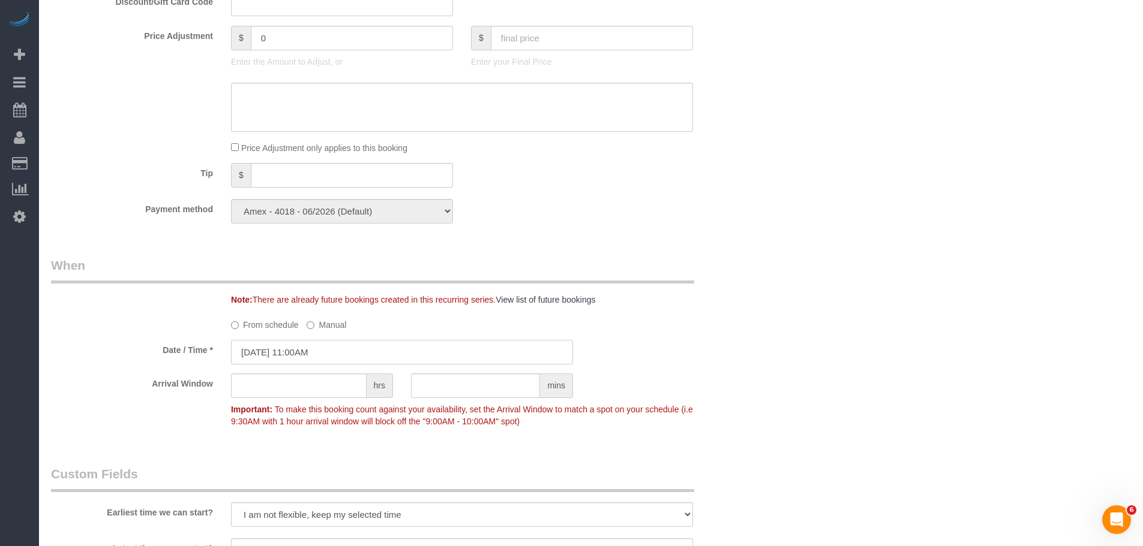
click at [356, 353] on input "09/29/2025 11:00AM" at bounding box center [402, 352] width 342 height 25
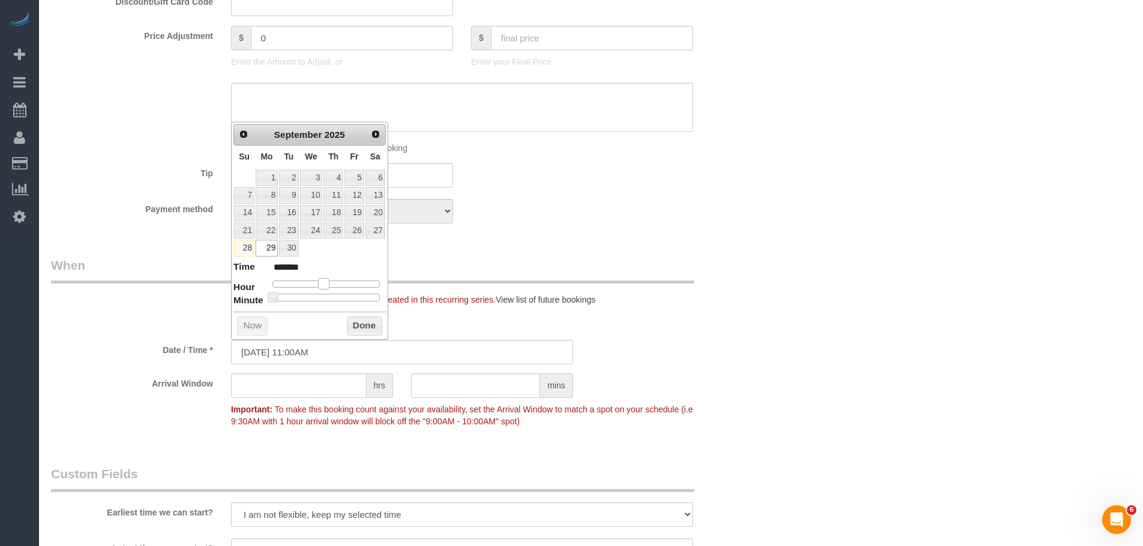
click at [321, 285] on span at bounding box center [323, 283] width 11 height 11
type input "09/29/2025 10:00AM"
type input "*******"
click at [370, 327] on button "Done" at bounding box center [364, 326] width 35 height 19
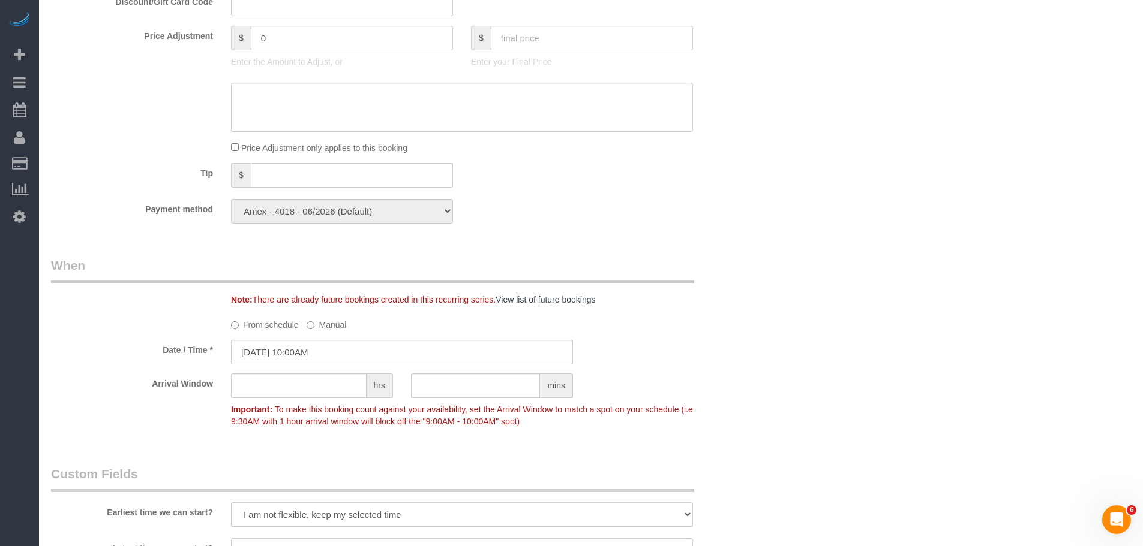
drag, startPoint x: 788, startPoint y: 237, endPoint x: 820, endPoint y: 278, distance: 52.6
click at [789, 237] on div "Who Email mvanessawilliams@gmail.com Name * Vanessa Langan Cannot Determine Siz…" at bounding box center [591, 129] width 1080 height 2082
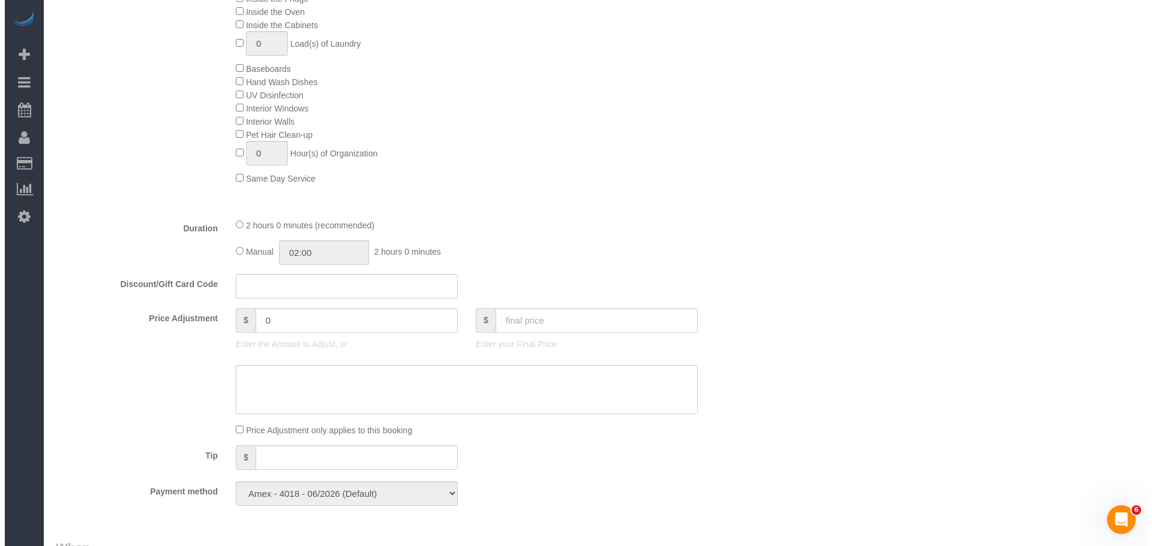
scroll to position [0, 0]
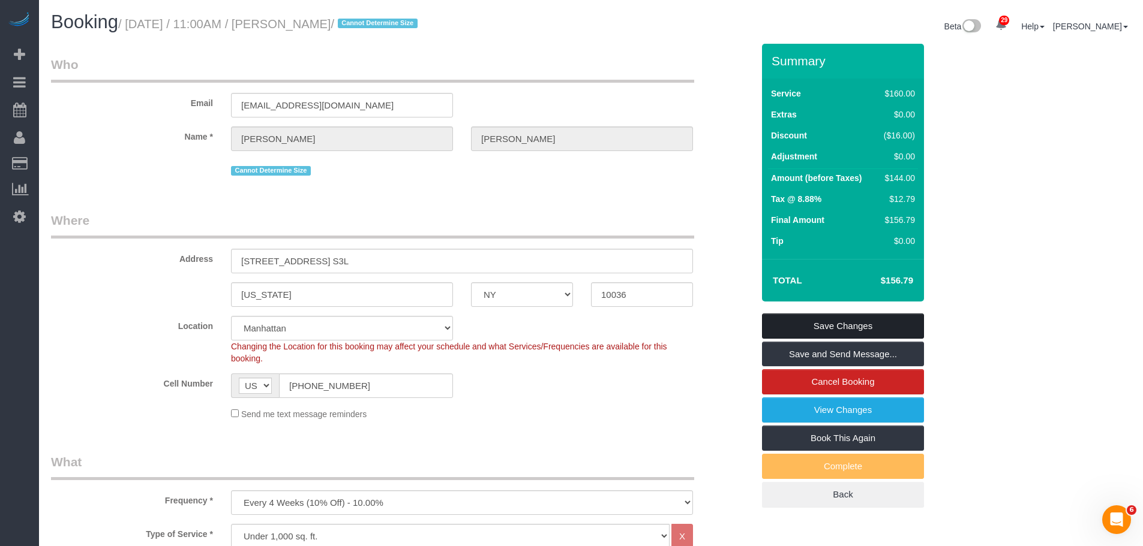
click at [879, 320] on link "Save Changes" at bounding box center [843, 326] width 162 height 25
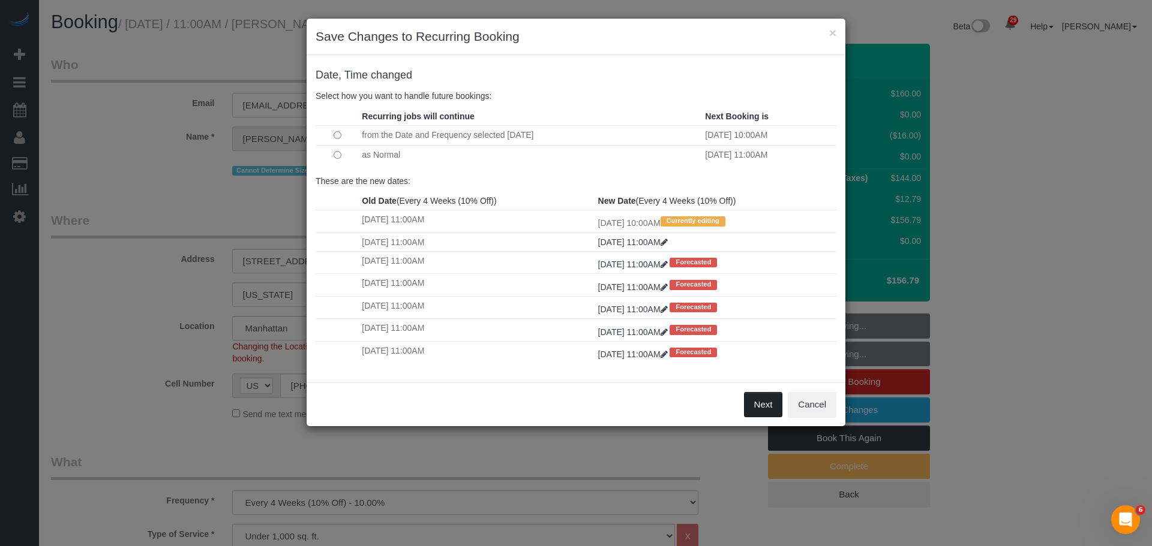
drag, startPoint x: 760, startPoint y: 400, endPoint x: 749, endPoint y: 376, distance: 26.9
click at [761, 400] on button "Next" at bounding box center [763, 404] width 39 height 25
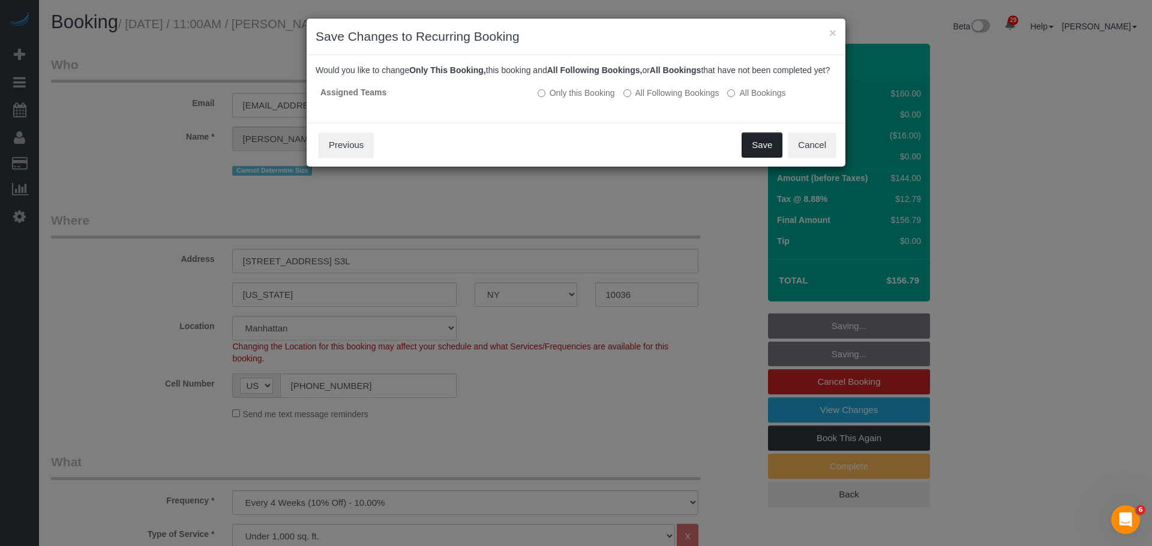
click at [767, 158] on button "Save" at bounding box center [761, 145] width 41 height 25
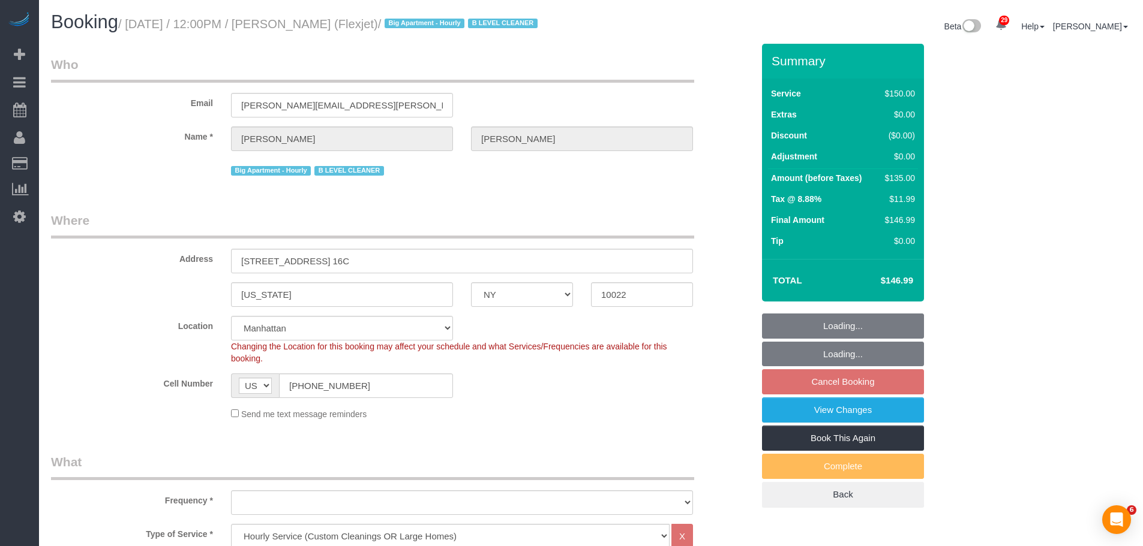
select select "NY"
select select "150"
select select "object:1576"
select select "22223"
select select "spot1"
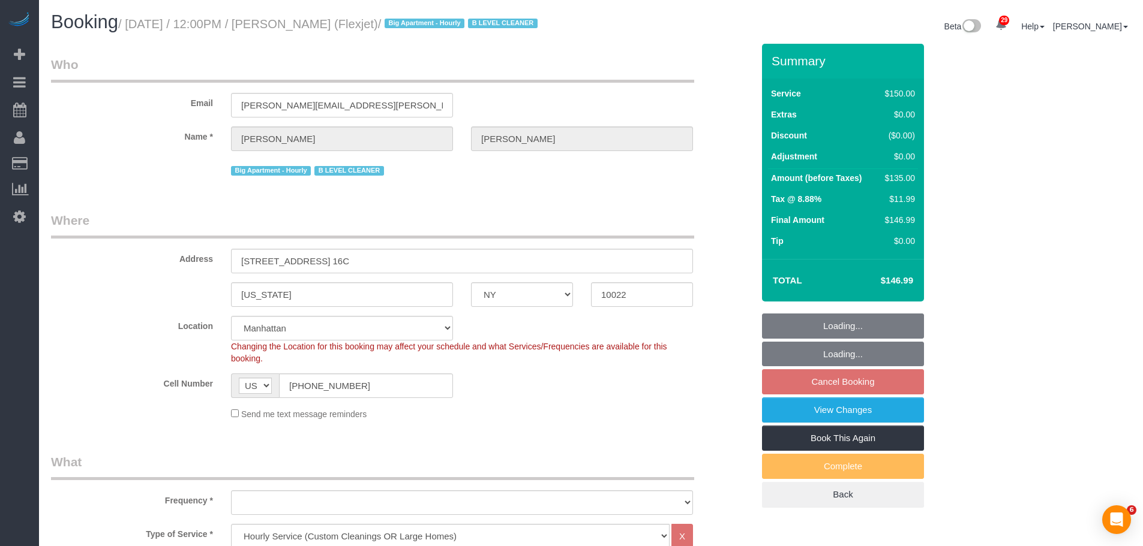
select select "number:89"
select select "number:90"
select select "number:15"
select select "number:6"
select select "number:21"
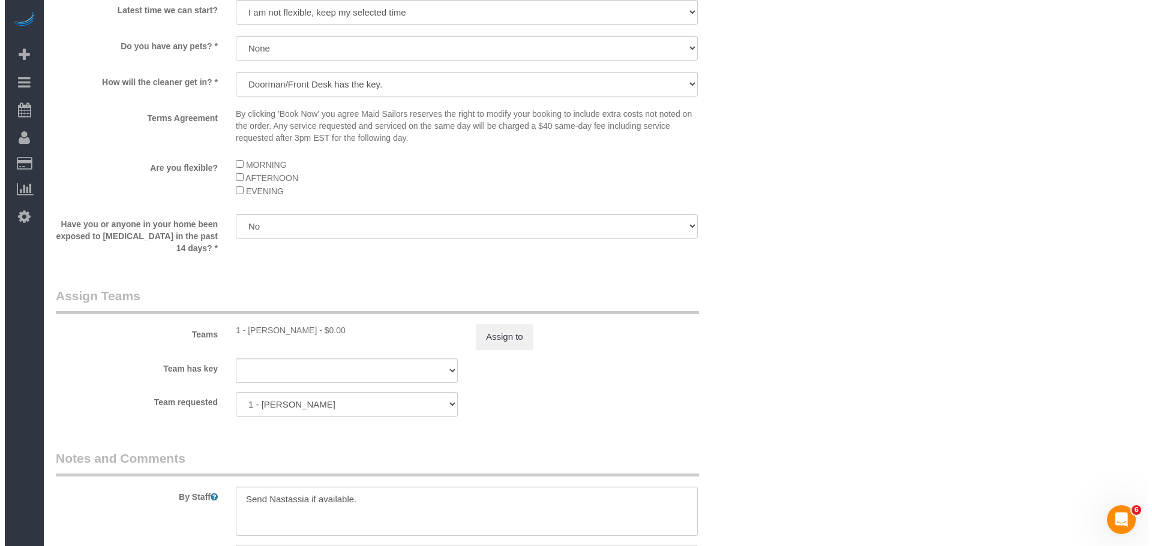
scroll to position [1253, 0]
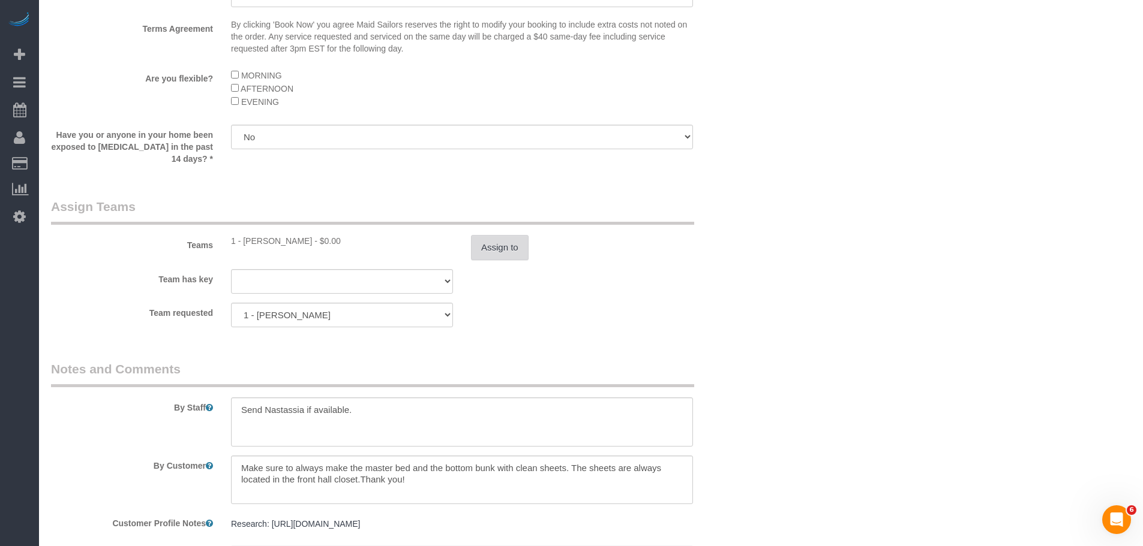
click at [494, 260] on button "Assign to" at bounding box center [500, 247] width 58 height 25
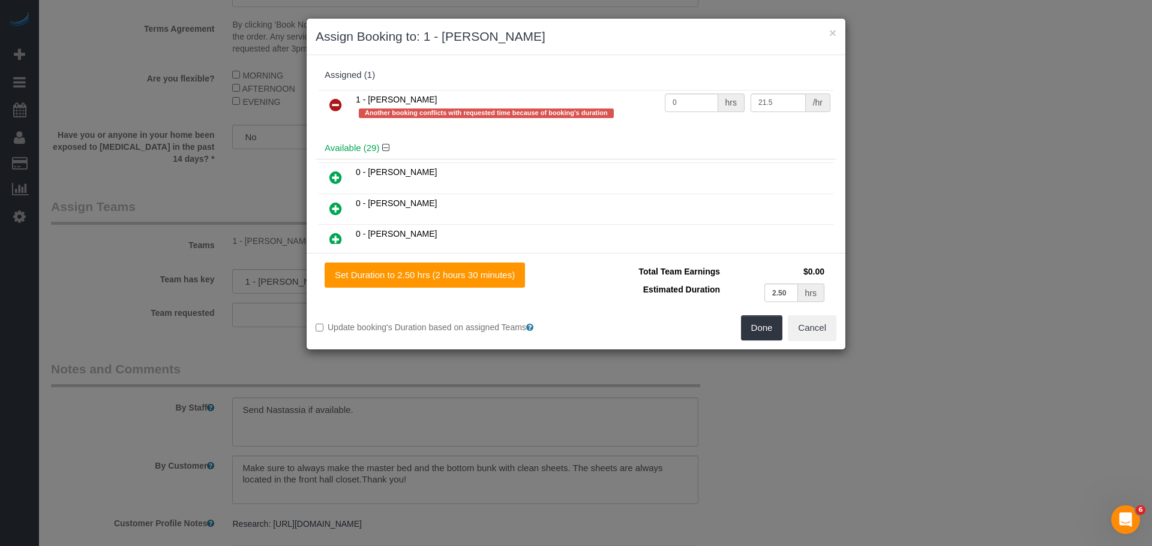
click at [337, 105] on icon at bounding box center [335, 105] width 13 height 14
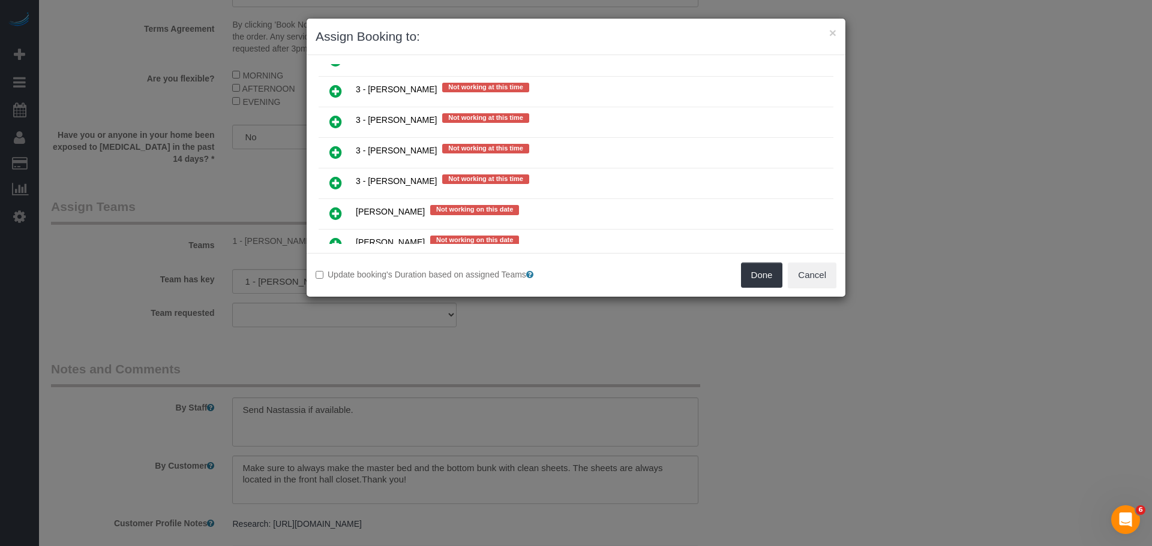
scroll to position [1980, 0]
click at [343, 122] on link at bounding box center [336, 122] width 28 height 24
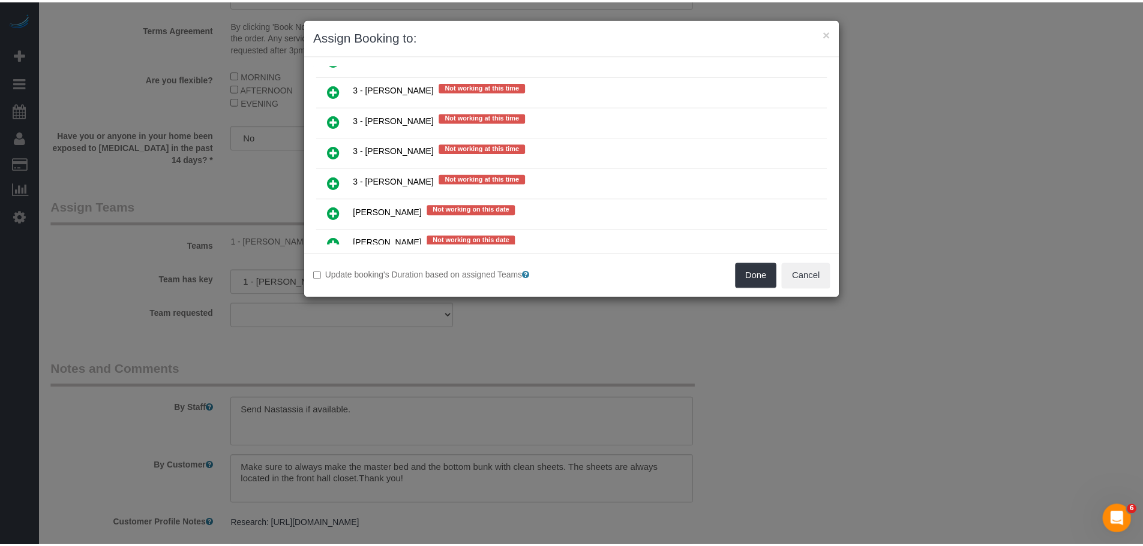
scroll to position [2009, 0]
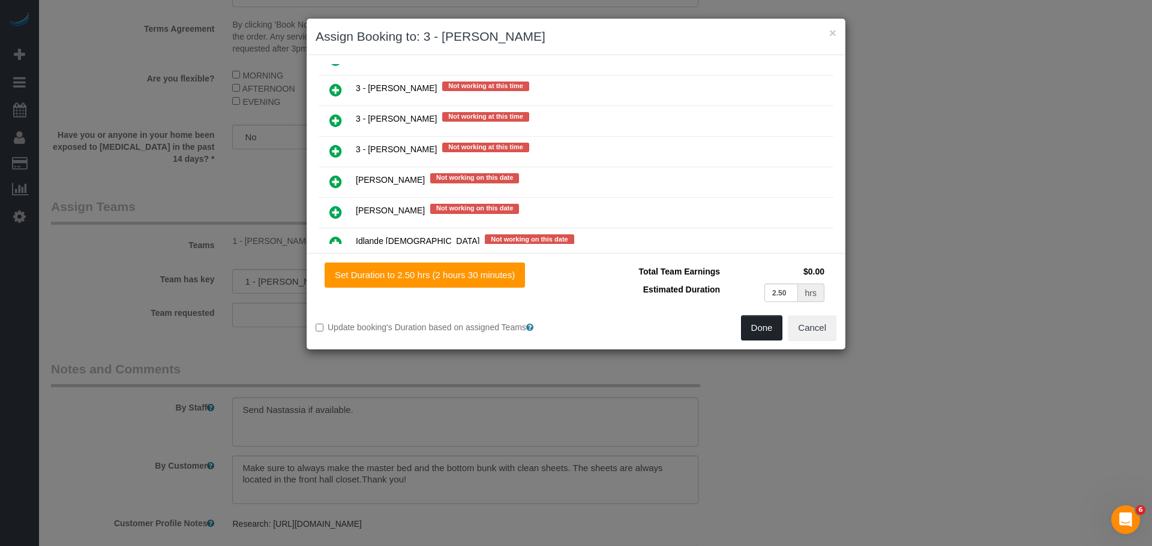
click at [764, 321] on button "Done" at bounding box center [762, 328] width 42 height 25
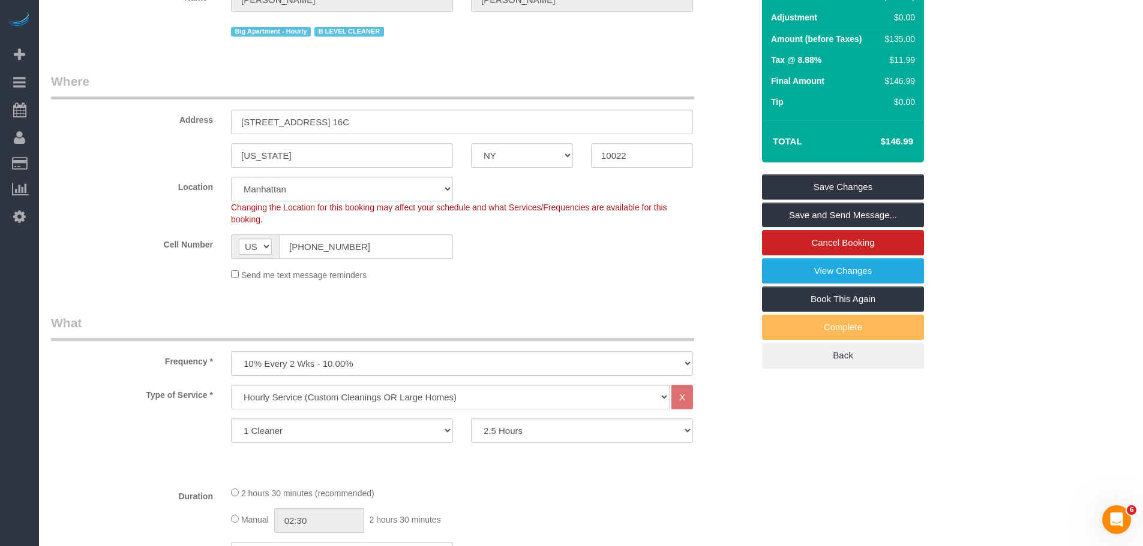
scroll to position [53, 0]
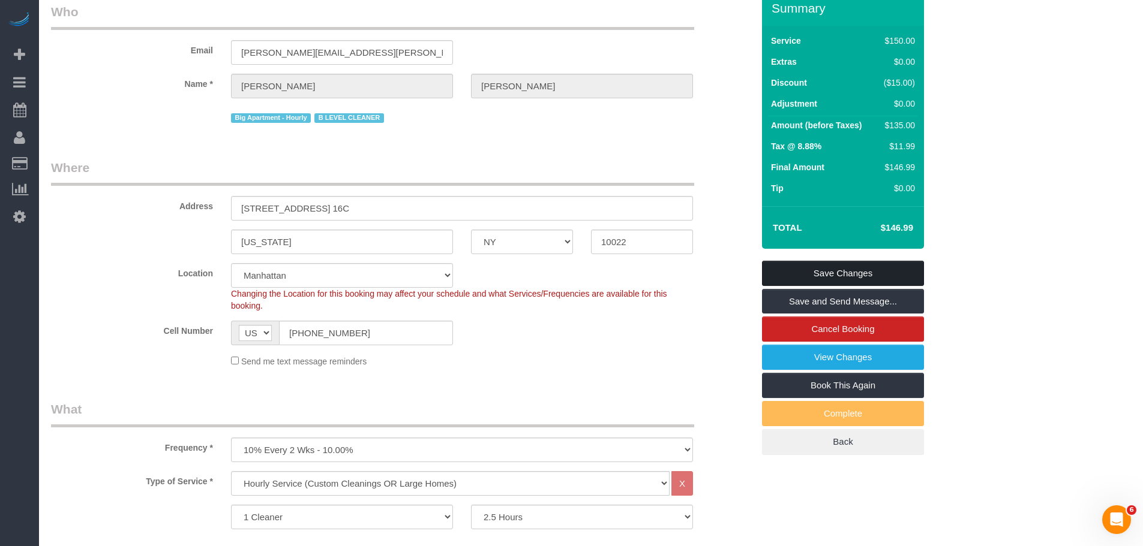
click at [858, 286] on link "Save Changes" at bounding box center [843, 273] width 162 height 25
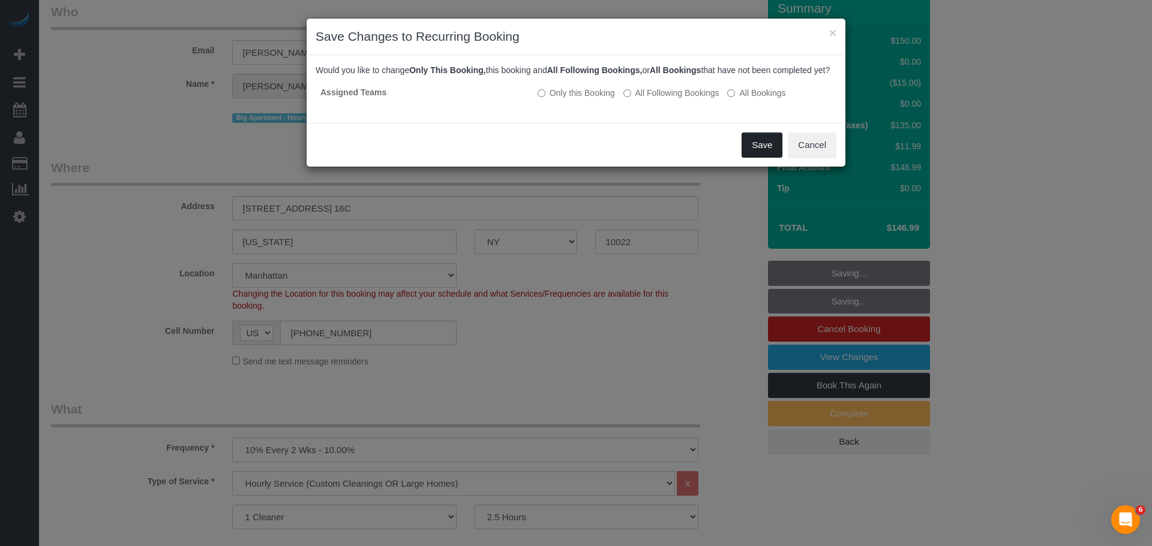
drag, startPoint x: 771, startPoint y: 163, endPoint x: 738, endPoint y: 169, distance: 33.6
click at [771, 158] on button "Save" at bounding box center [761, 145] width 41 height 25
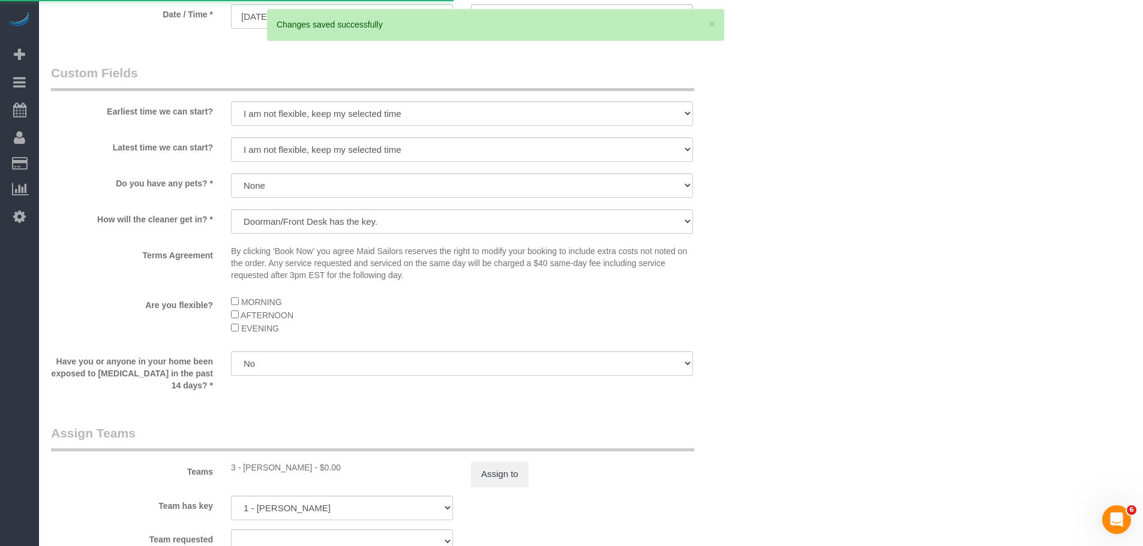
scroll to position [1133, 0]
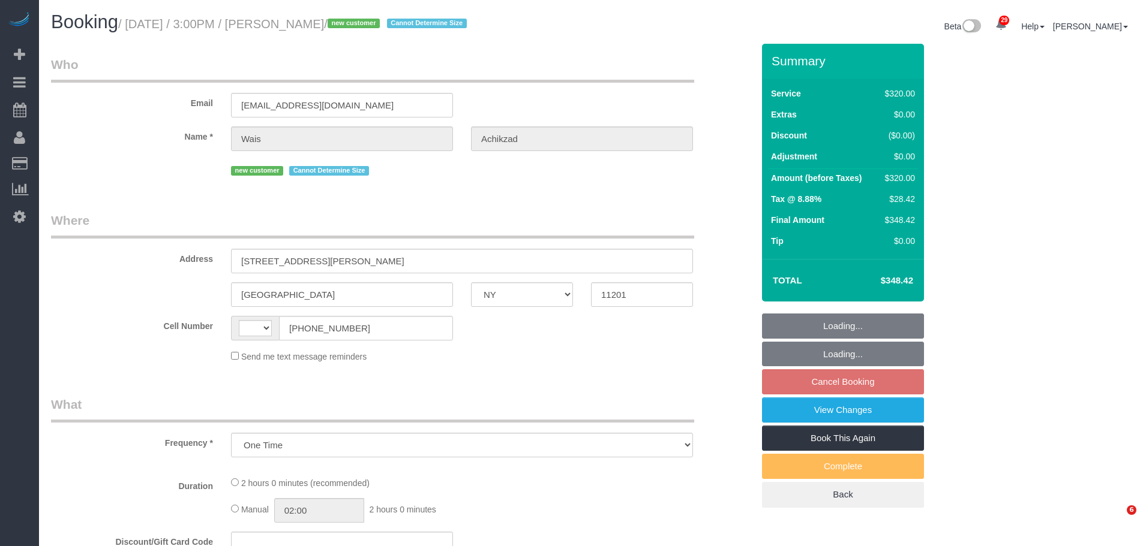
select select "NY"
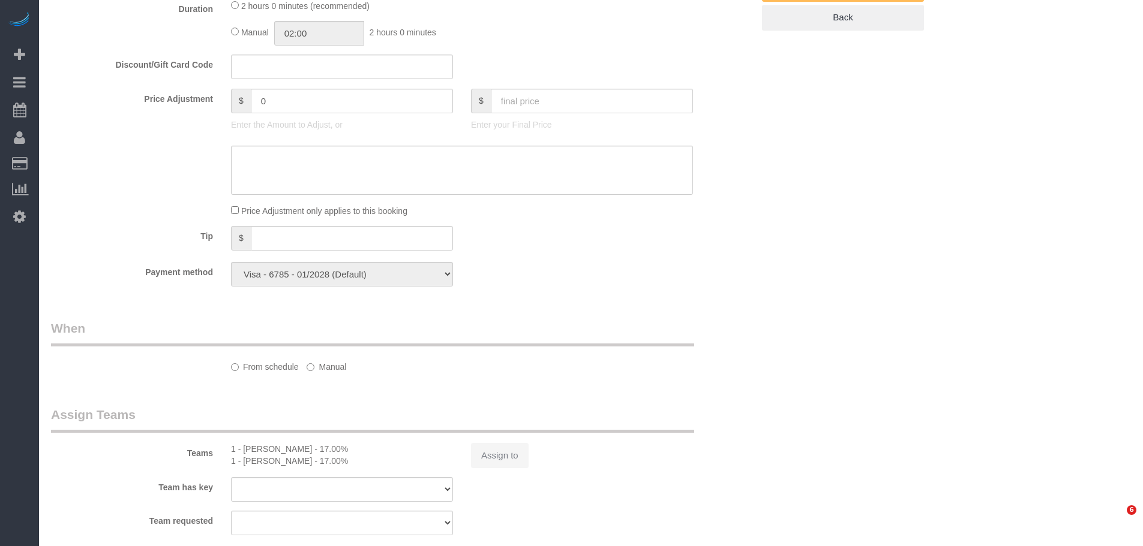
select select "string:[GEOGRAPHIC_DATA]"
select select "spot7"
select select "number:59"
select select "number:75"
select select "number:15"
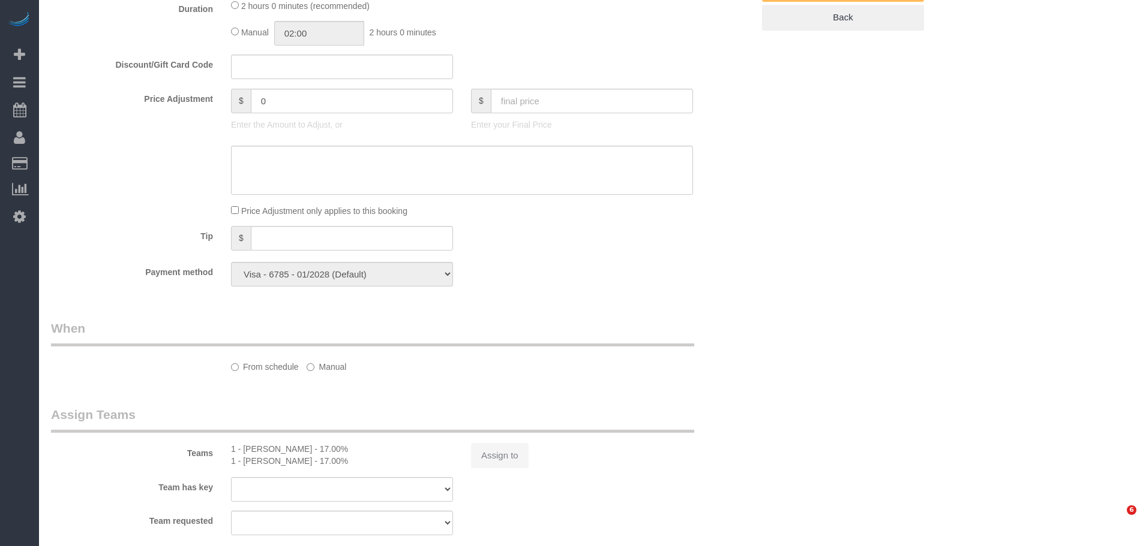
select select "number:5"
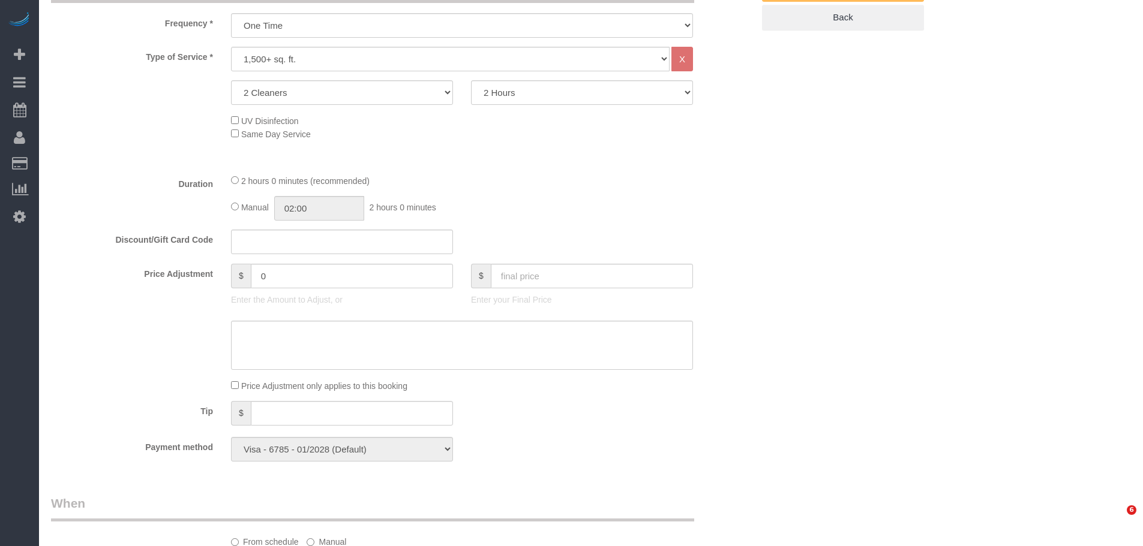
select select "object:1455"
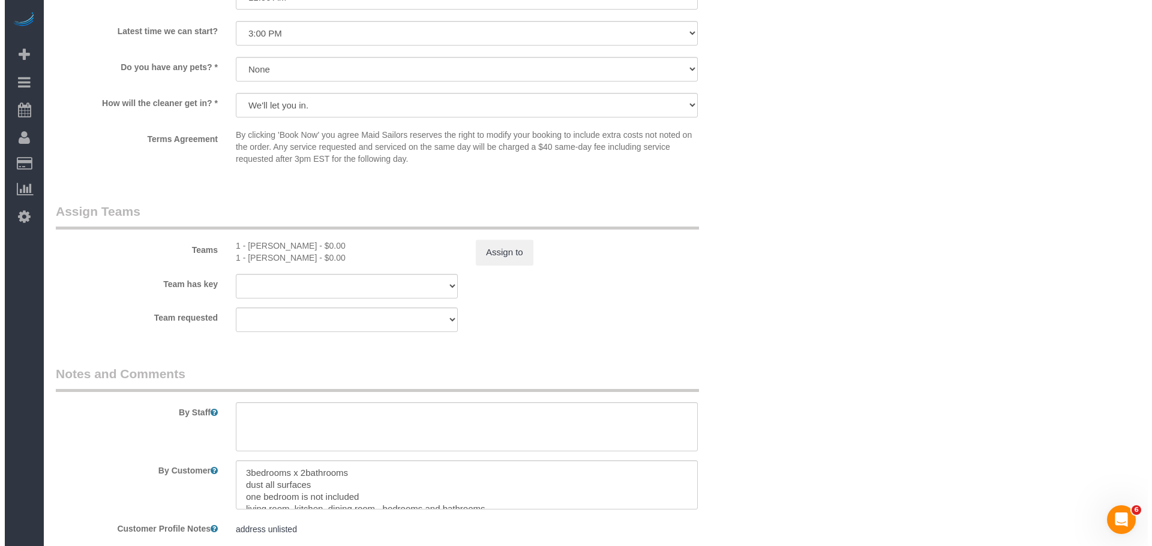
scroll to position [1197, 0]
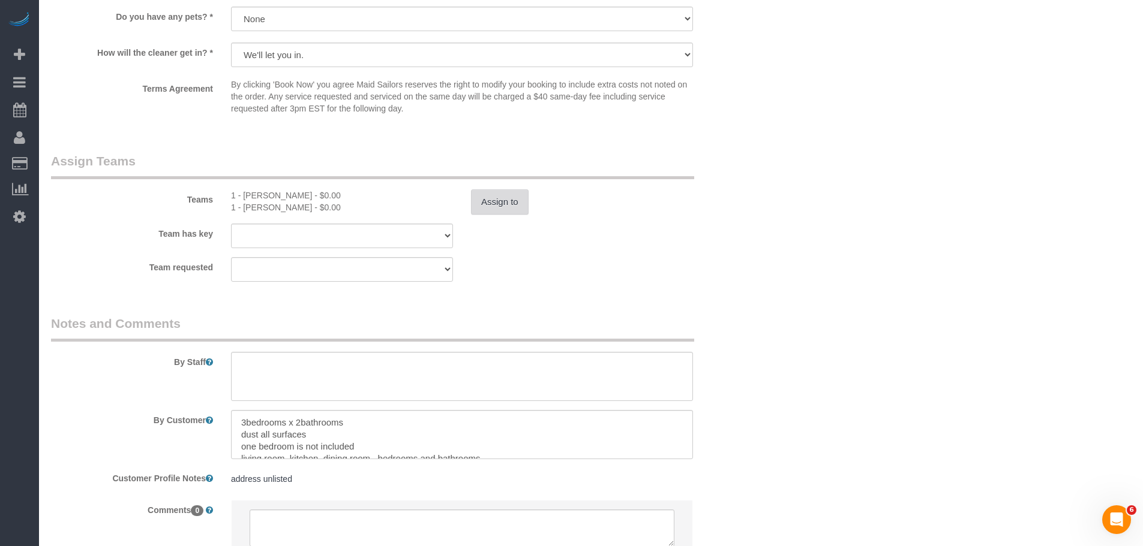
click at [500, 198] on button "Assign to" at bounding box center [500, 202] width 58 height 25
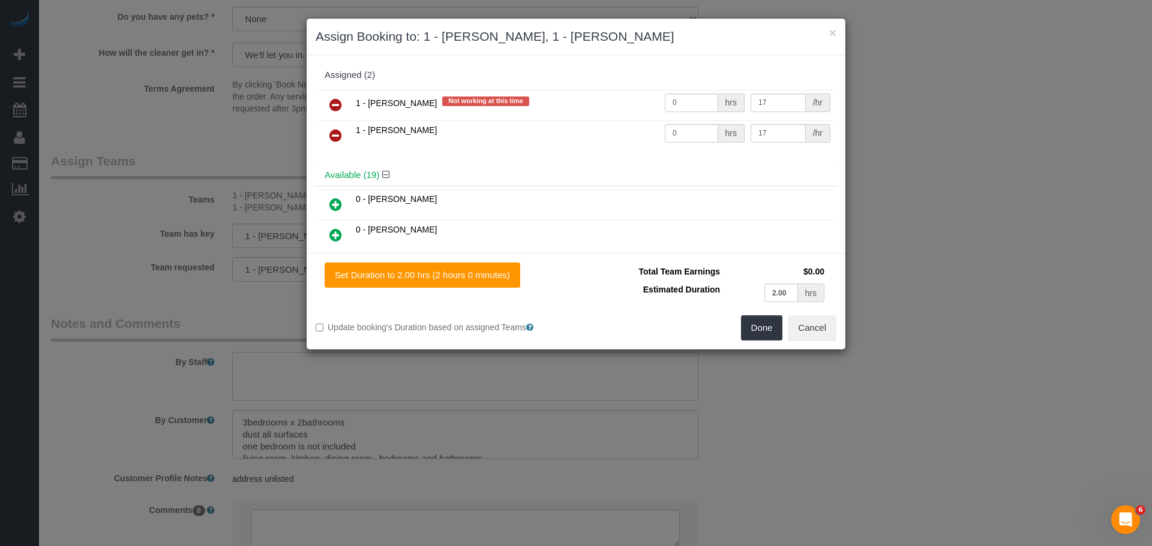
click at [336, 105] on icon at bounding box center [335, 105] width 13 height 14
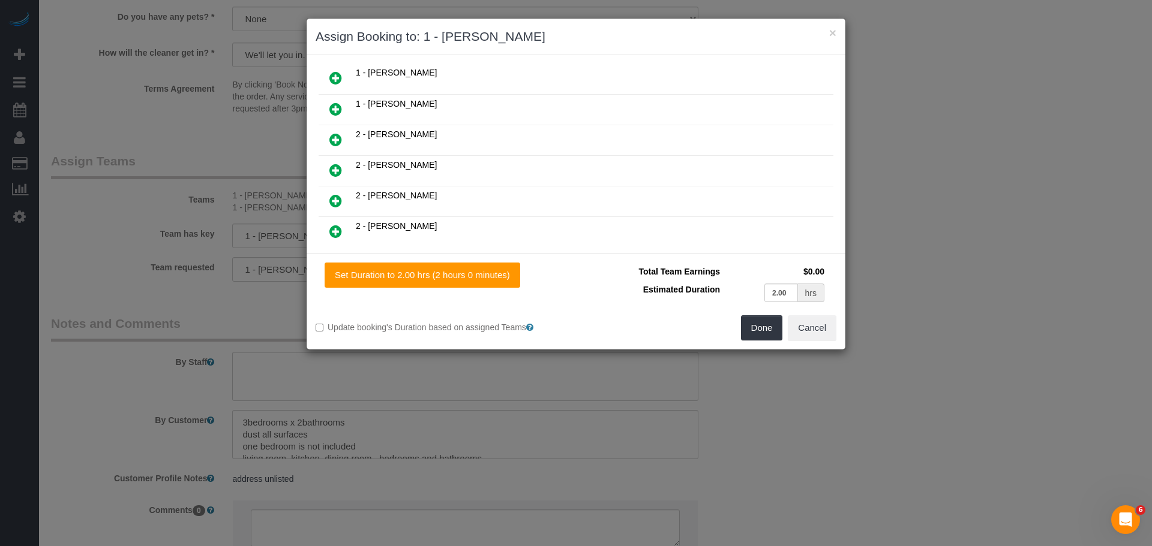
scroll to position [300, 0]
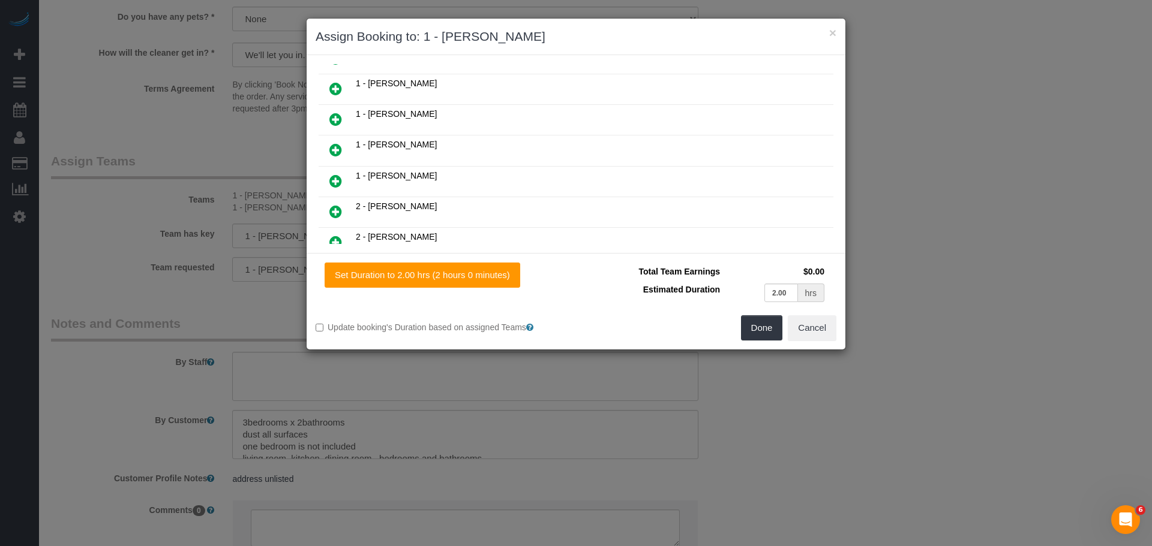
click at [332, 183] on icon at bounding box center [335, 181] width 13 height 14
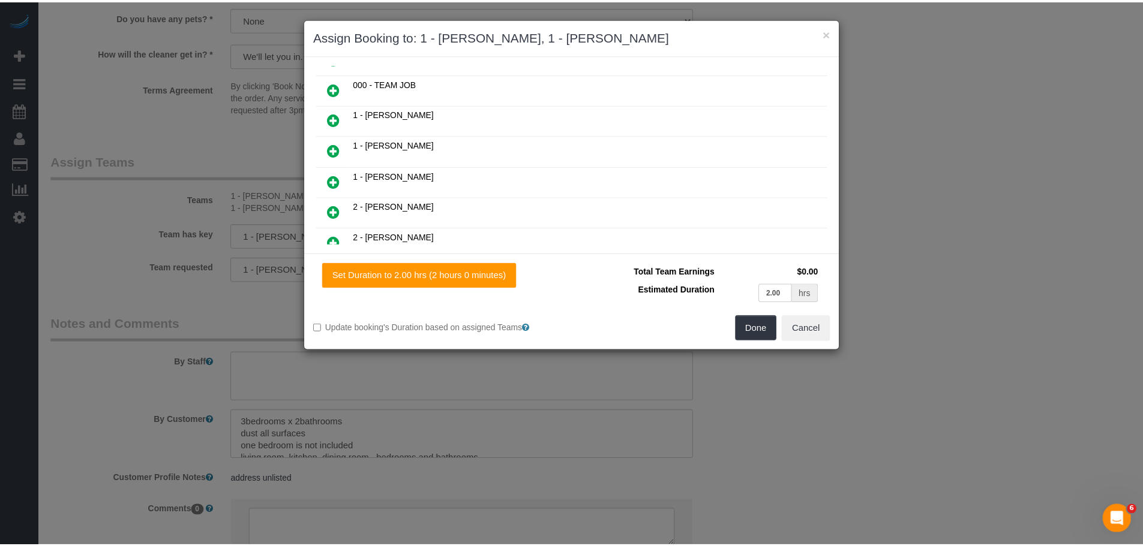
scroll to position [331, 0]
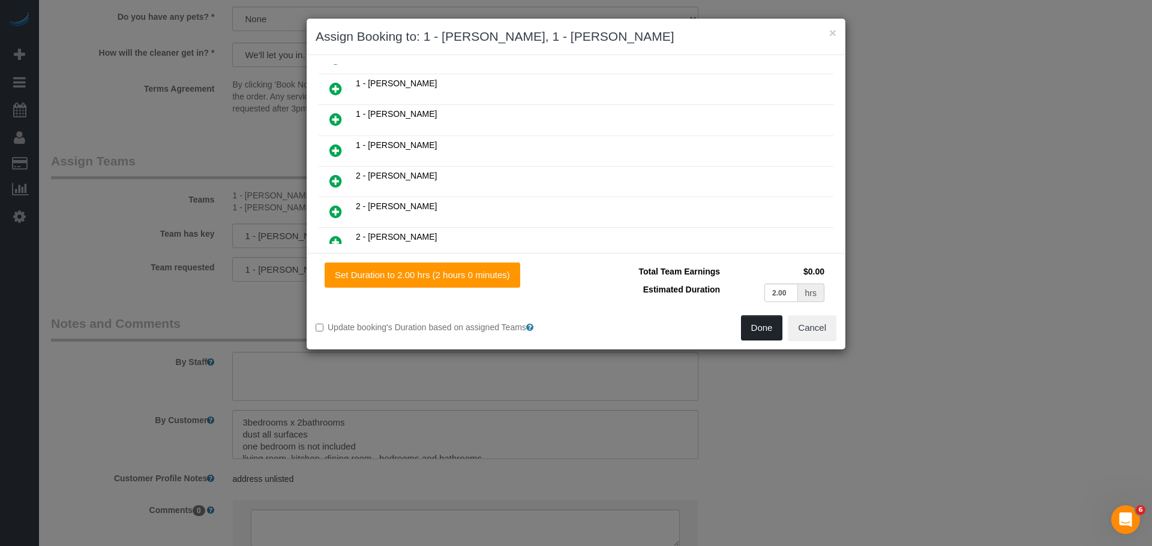
click at [765, 330] on button "Done" at bounding box center [762, 328] width 42 height 25
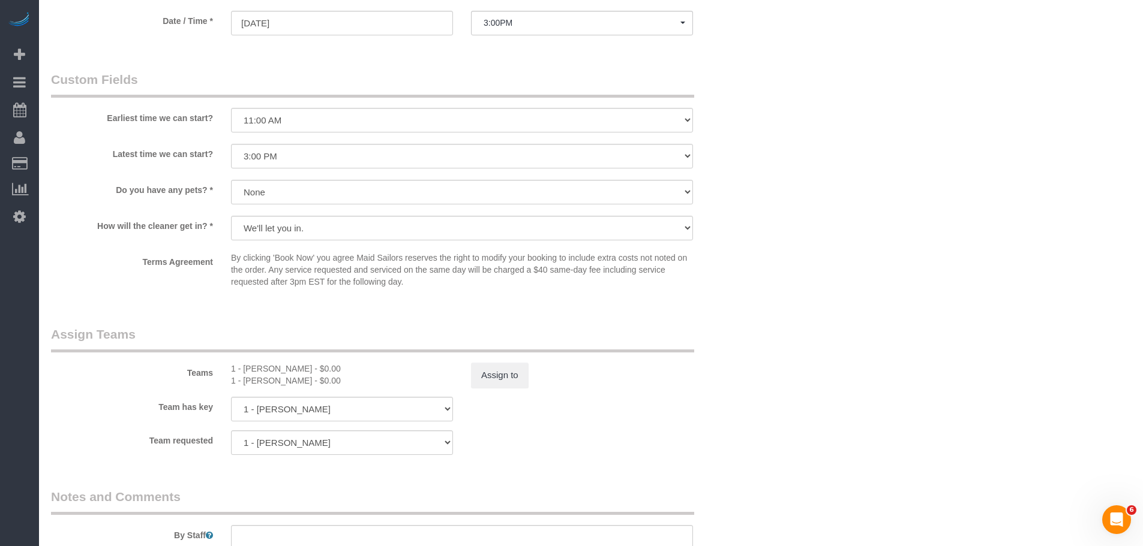
scroll to position [1200, 0]
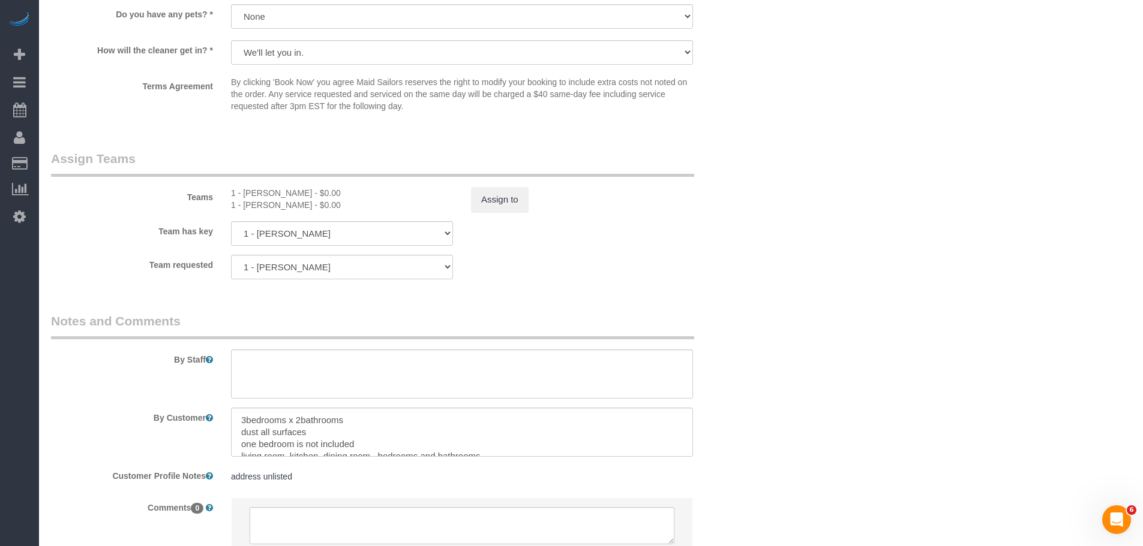
click at [262, 208] on div "1 - [PERSON_NAME] - $0.00" at bounding box center [342, 205] width 222 height 12
click at [284, 203] on div "1 - [PERSON_NAME] - $0.00" at bounding box center [342, 205] width 222 height 12
copy div "[PERSON_NAME]"
click at [291, 367] on textarea at bounding box center [462, 374] width 462 height 49
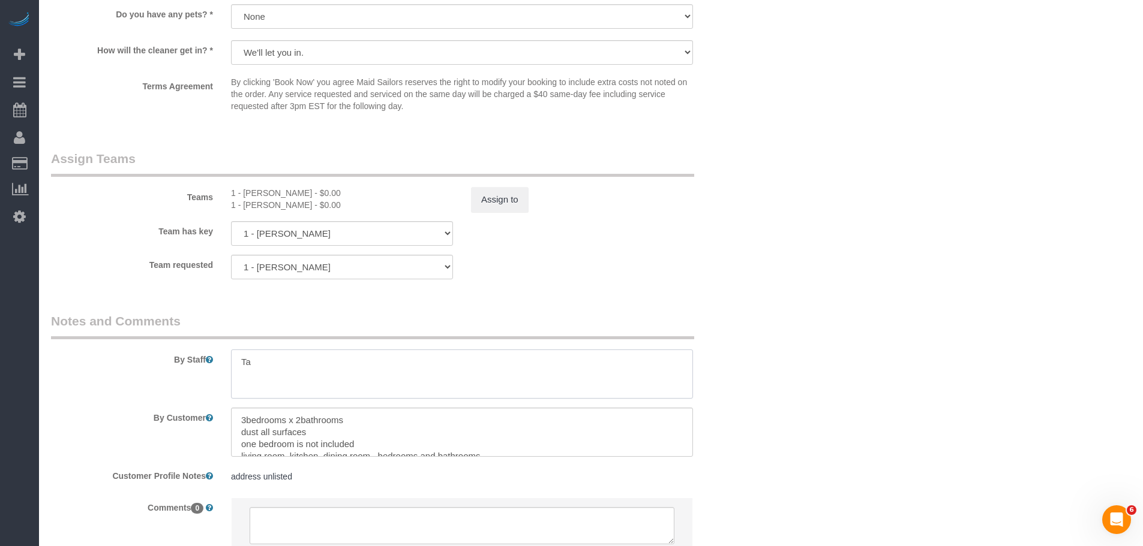
type textarea "T"
paste textarea "[PERSON_NAME]"
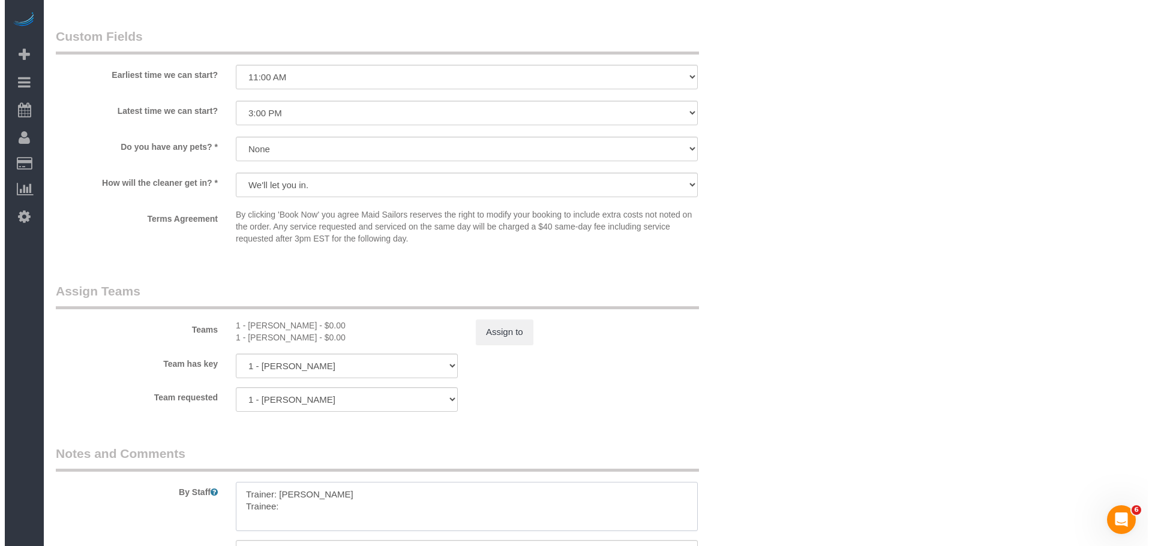
scroll to position [1260, 0]
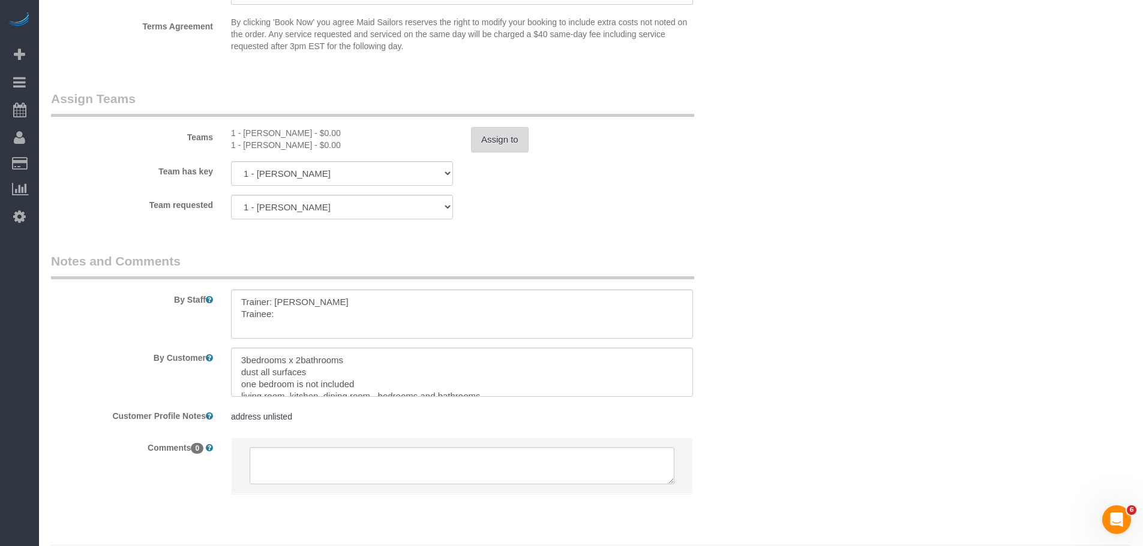
click at [494, 137] on button "Assign to" at bounding box center [500, 139] width 58 height 25
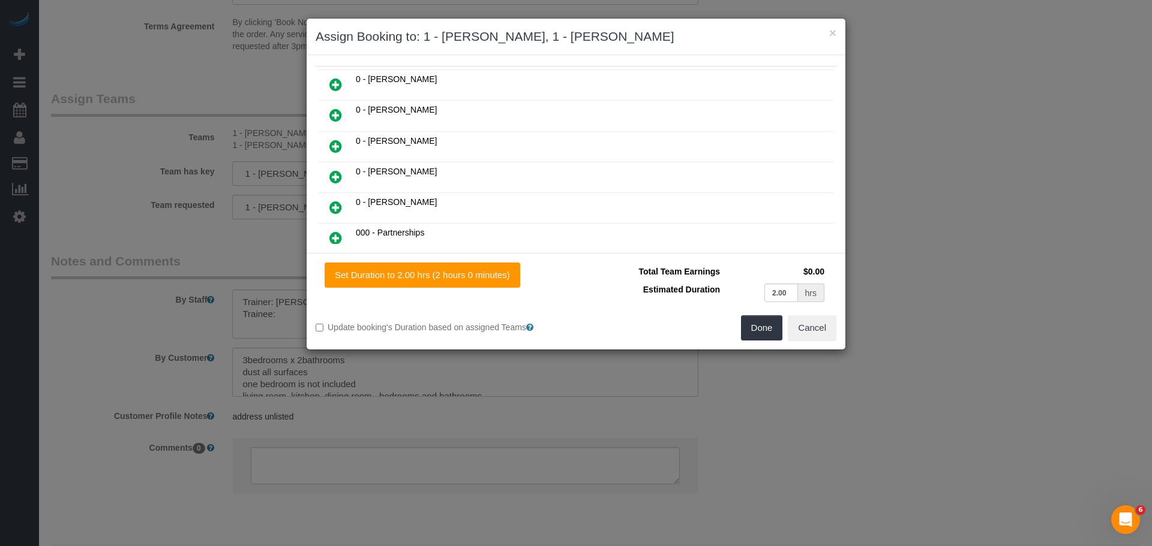
scroll to position [180, 0]
click at [333, 150] on icon at bounding box center [335, 147] width 13 height 14
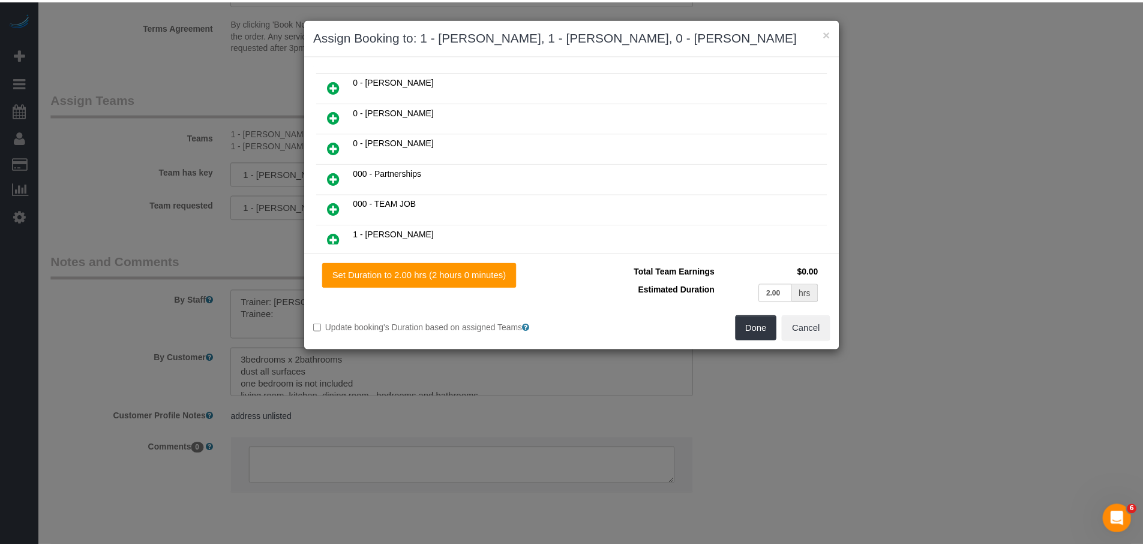
scroll to position [211, 0]
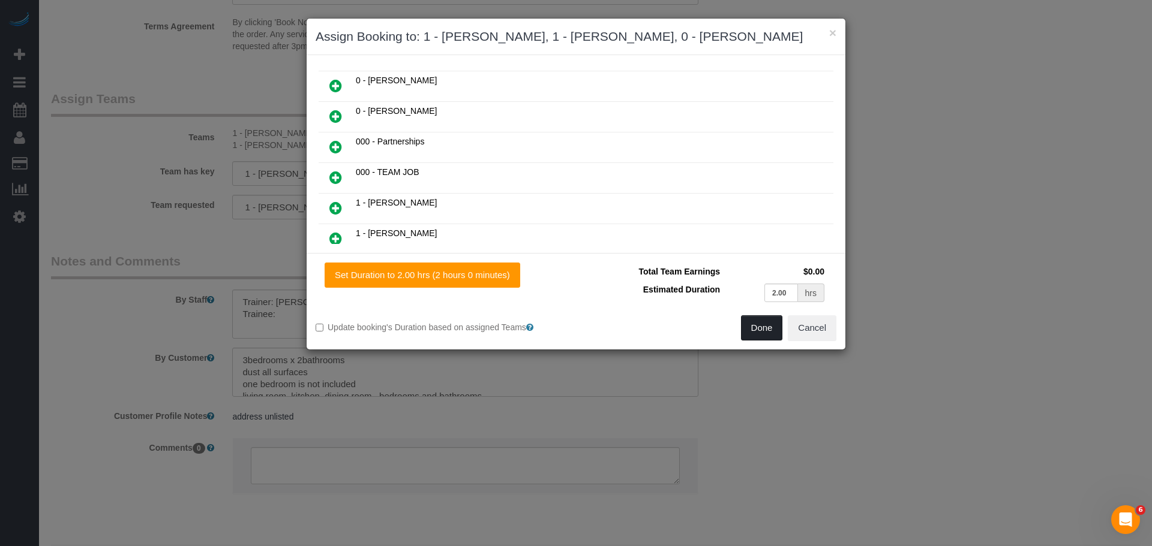
click at [759, 325] on button "Done" at bounding box center [762, 328] width 42 height 25
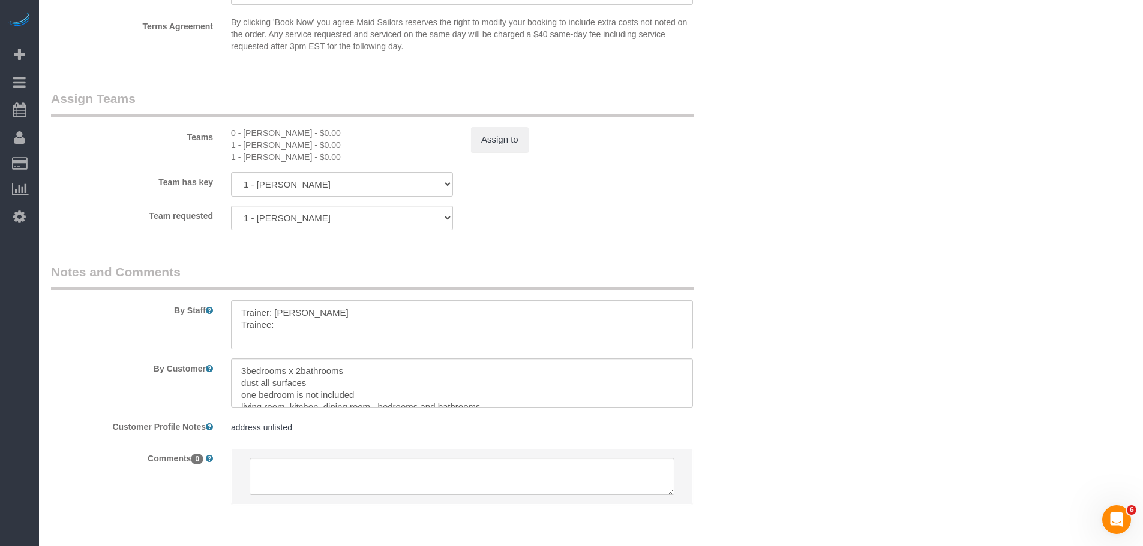
click at [696, 230] on div "Team requested 1 - [PERSON_NAME] 1 - [PERSON_NAME] 000- [PERSON_NAME] 000 - Par…" at bounding box center [402, 218] width 720 height 25
click at [265, 135] on div "0 - [PERSON_NAME] - $0.00" at bounding box center [342, 133] width 222 height 12
click at [289, 130] on div "0 - [PERSON_NAME] - $0.00" at bounding box center [342, 133] width 222 height 12
copy div "[PERSON_NAME]"
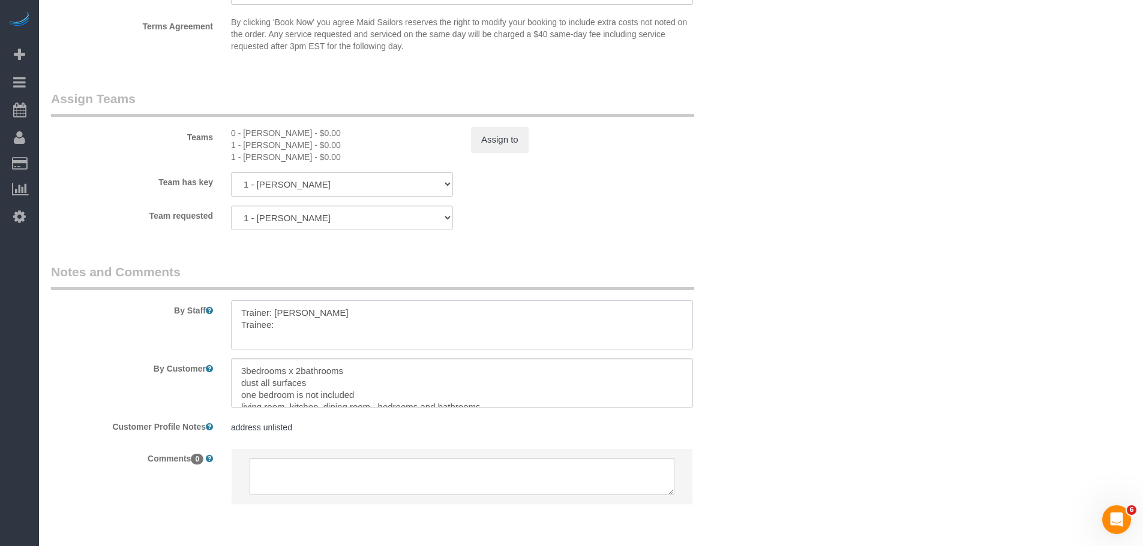
click at [299, 323] on textarea at bounding box center [462, 325] width 462 height 49
paste textarea "[PERSON_NAME]"
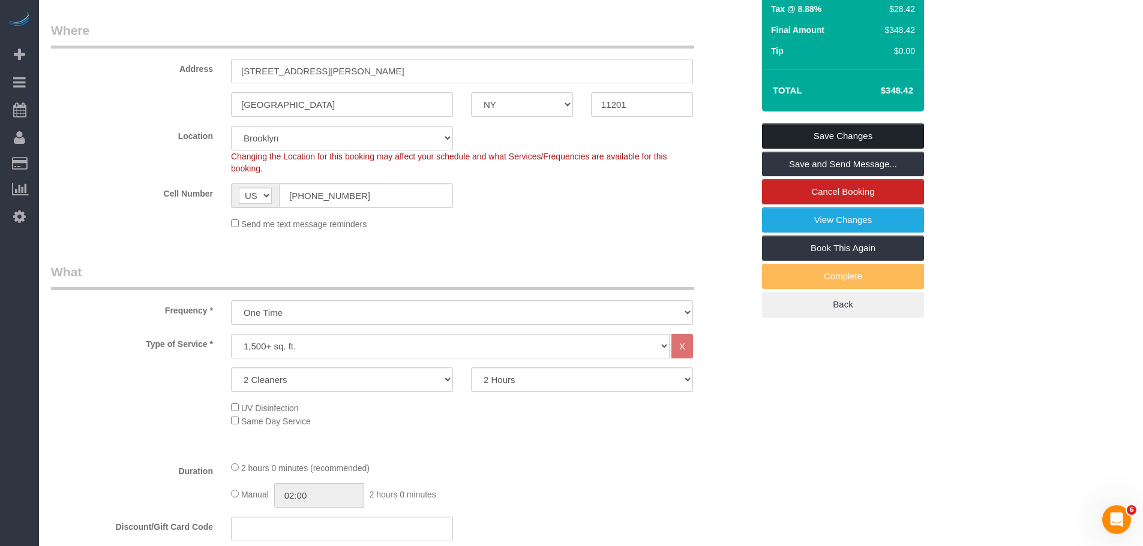
scroll to position [60, 0]
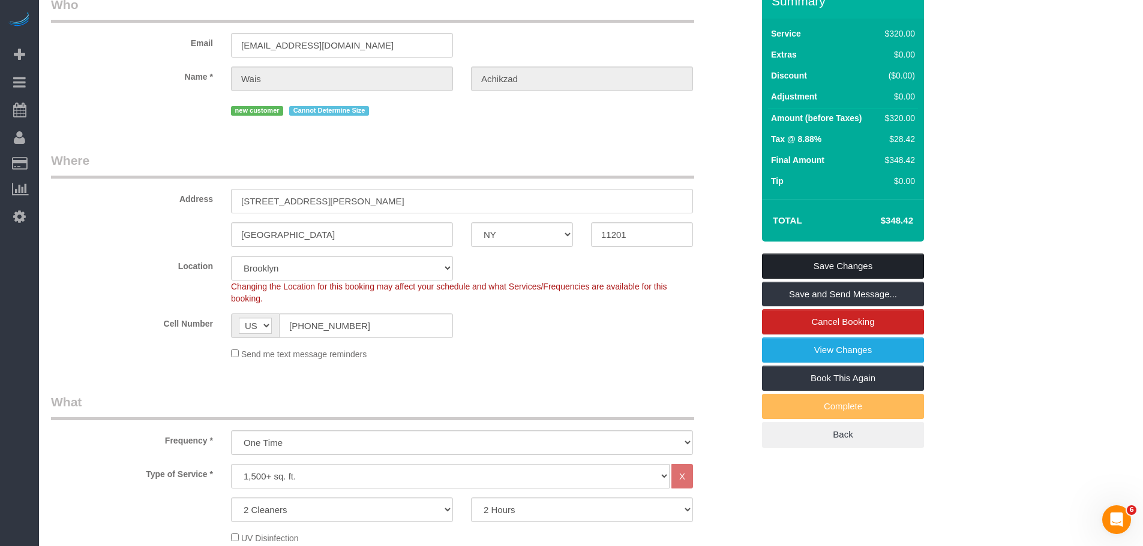
type textarea "Trainer: [PERSON_NAME]: [PERSON_NAME] (Please wait for the trainer)"
click at [851, 257] on link "Save Changes" at bounding box center [843, 266] width 162 height 25
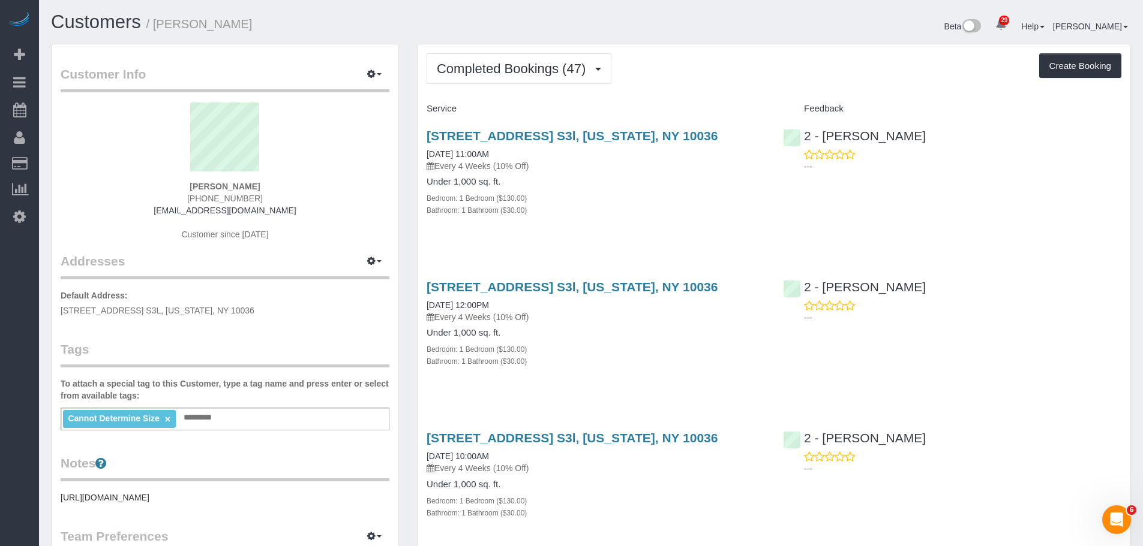
drag, startPoint x: 290, startPoint y: 179, endPoint x: 325, endPoint y: 180, distance: 34.8
click at [325, 180] on div "[PERSON_NAME] [PHONE_NUMBER] [EMAIL_ADDRESS][DOMAIN_NAME] Customer since [DATE]" at bounding box center [225, 178] width 329 height 150
click at [287, 190] on div "[PERSON_NAME] [PHONE_NUMBER] [EMAIL_ADDRESS][DOMAIN_NAME] Customer since [DATE]" at bounding box center [225, 178] width 329 height 150
drag, startPoint x: 724, startPoint y: 88, endPoint x: 601, endPoint y: 71, distance: 124.0
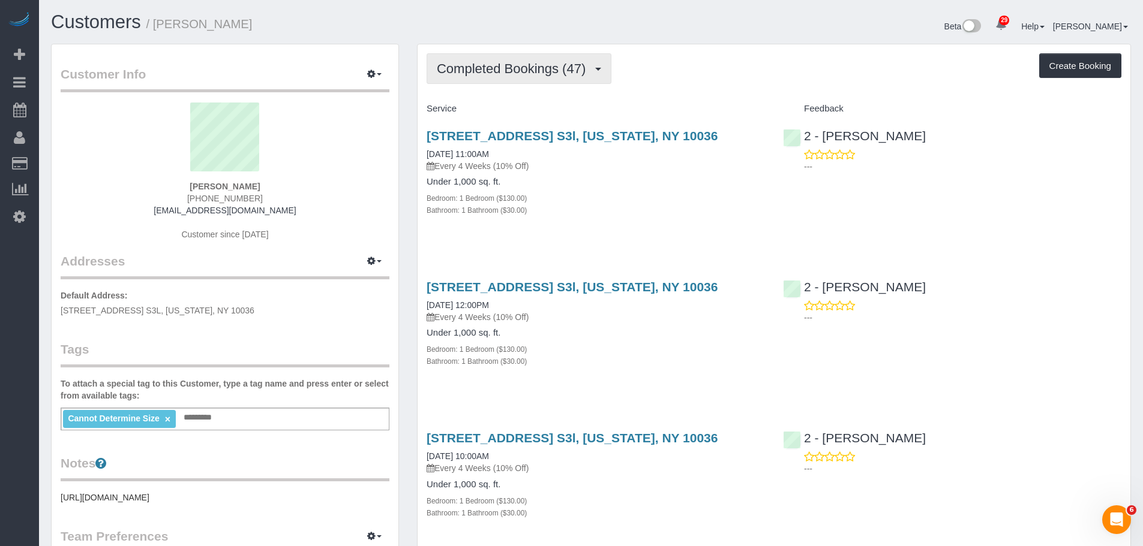
click at [510, 71] on span "Completed Bookings (47)" at bounding box center [514, 68] width 155 height 15
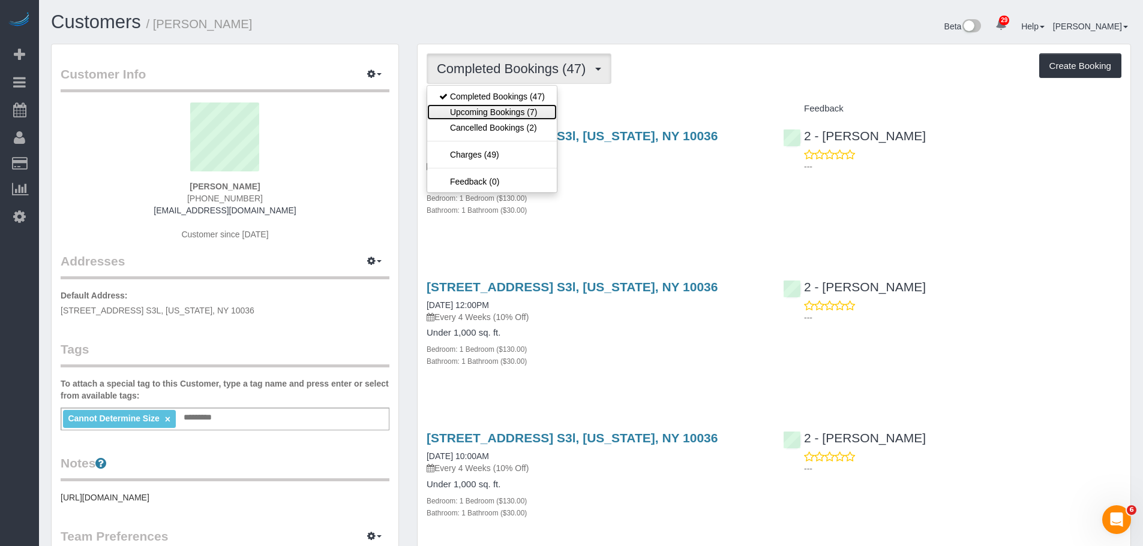
click at [513, 104] on link "Upcoming Bookings (7)" at bounding box center [492, 112] width 130 height 16
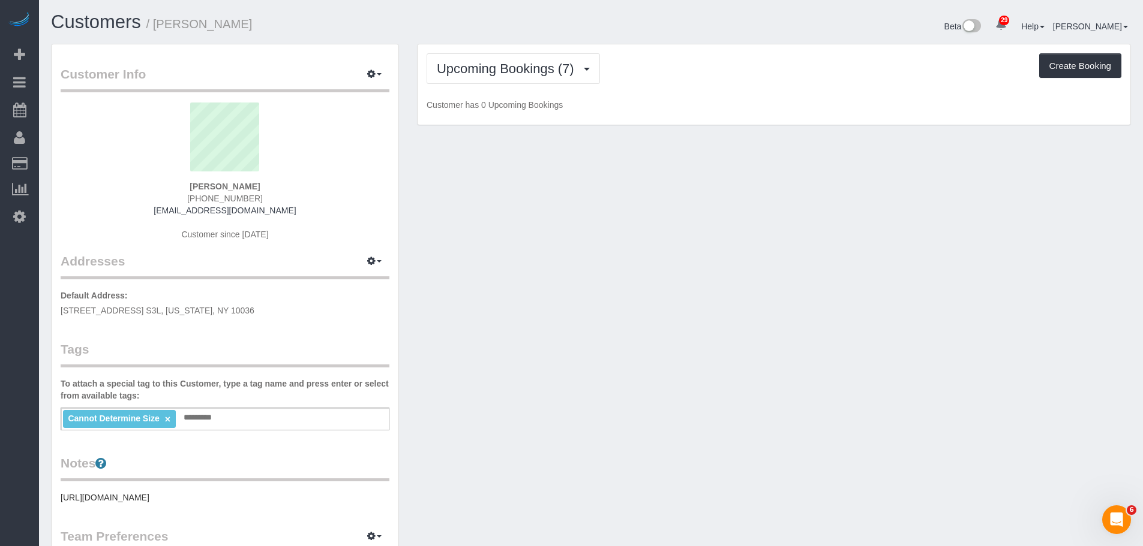
click at [709, 89] on div "Upcoming Bookings (7) Completed Bookings (47) Upcoming Bookings (7) Cancelled B…" at bounding box center [774, 84] width 713 height 81
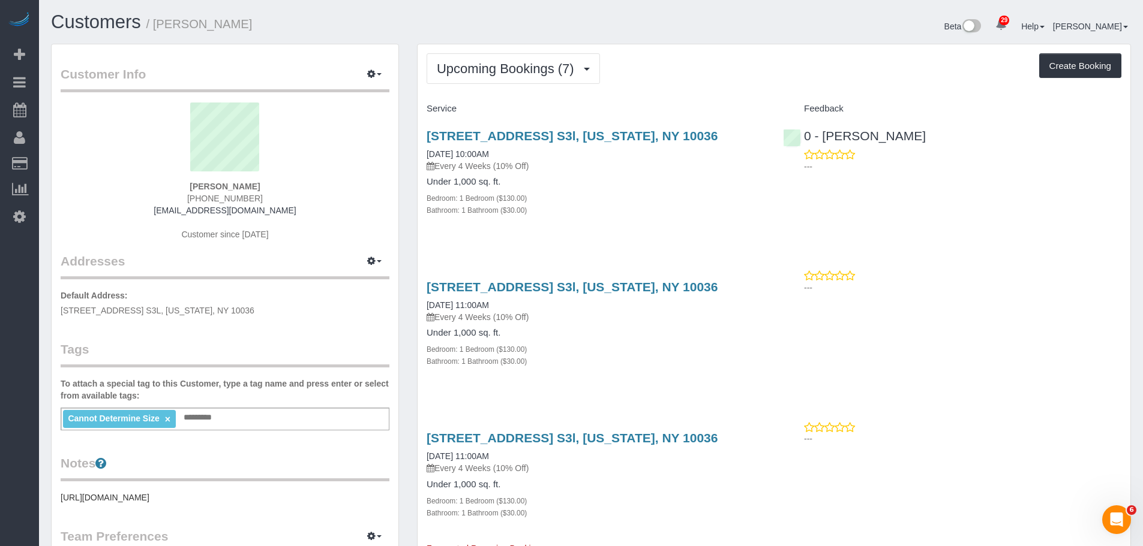
drag, startPoint x: 670, startPoint y: 106, endPoint x: 668, endPoint y: 126, distance: 19.9
click at [670, 106] on h4 "Service" at bounding box center [596, 109] width 338 height 10
